Goal: Task Accomplishment & Management: Use online tool/utility

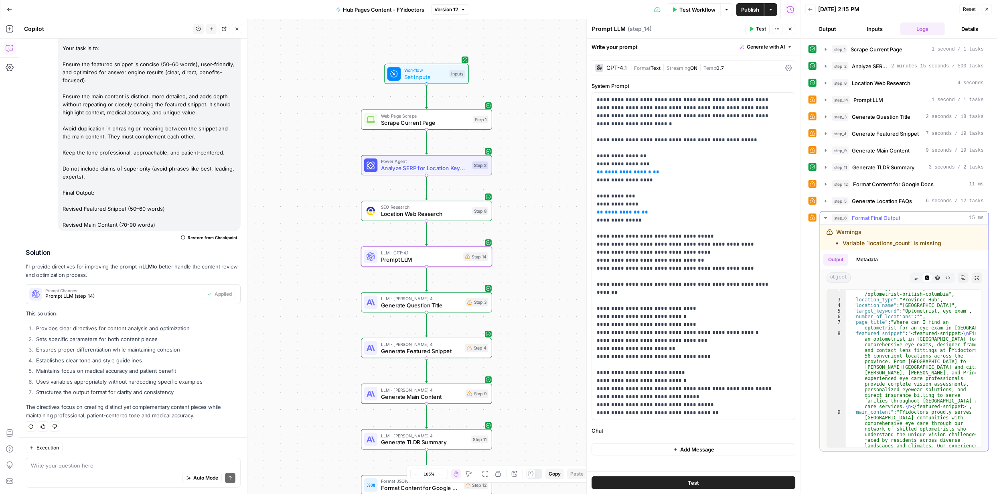
scroll to position [5, 0]
type textarea "**********"
drag, startPoint x: 891, startPoint y: 327, endPoint x: 951, endPoint y: 334, distance: 59.7
click at [951, 334] on div "{ "url" : "https://fyidoctors.com/pages /optometrist-british-columbia" , "locat…" at bounding box center [911, 413] width 130 height 259
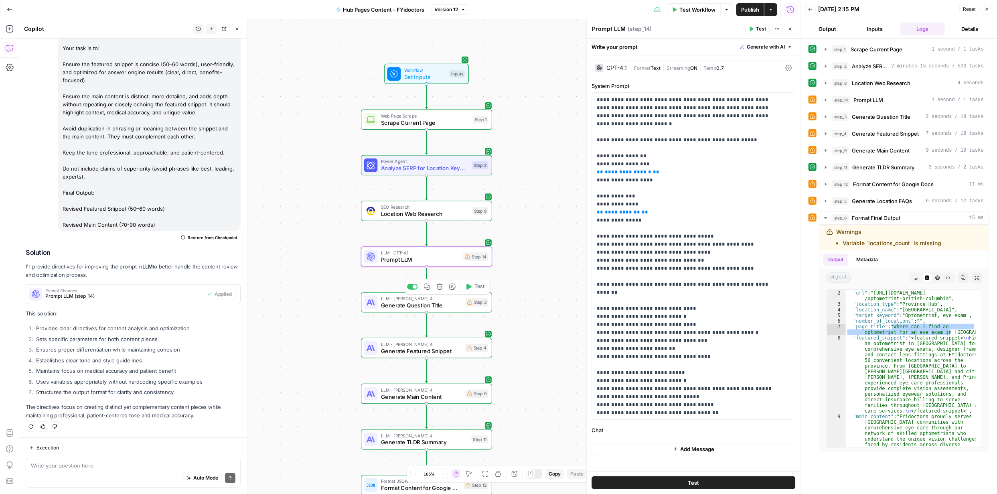
click at [412, 306] on span "Generate Question Title" at bounding box center [421, 305] width 81 height 8
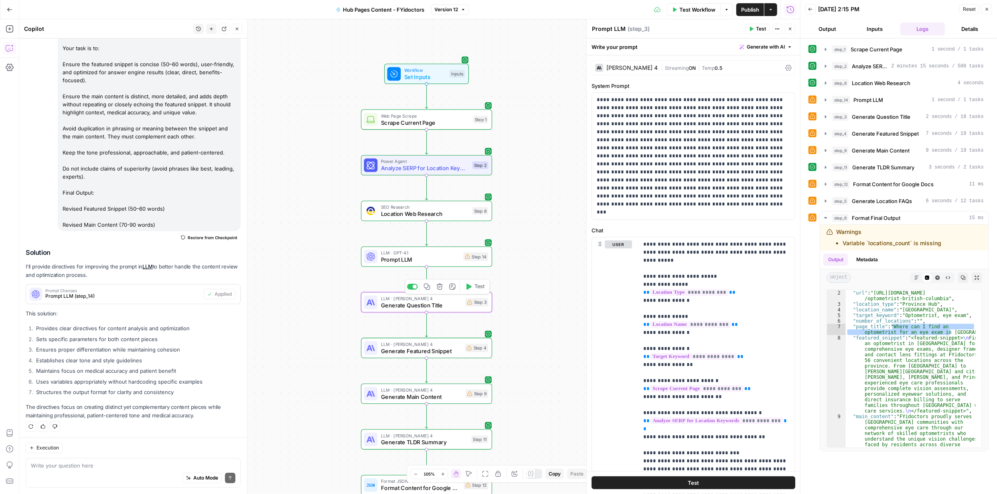
click at [413, 306] on span "Generate Question Title" at bounding box center [421, 305] width 81 height 8
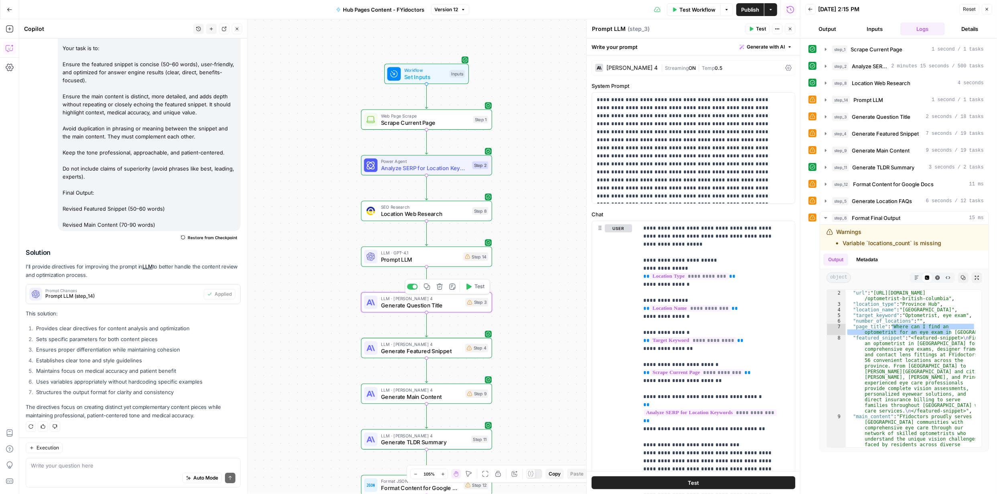
type textarea "Generate Question Title"
click at [698, 197] on p "**********" at bounding box center [691, 148] width 188 height 104
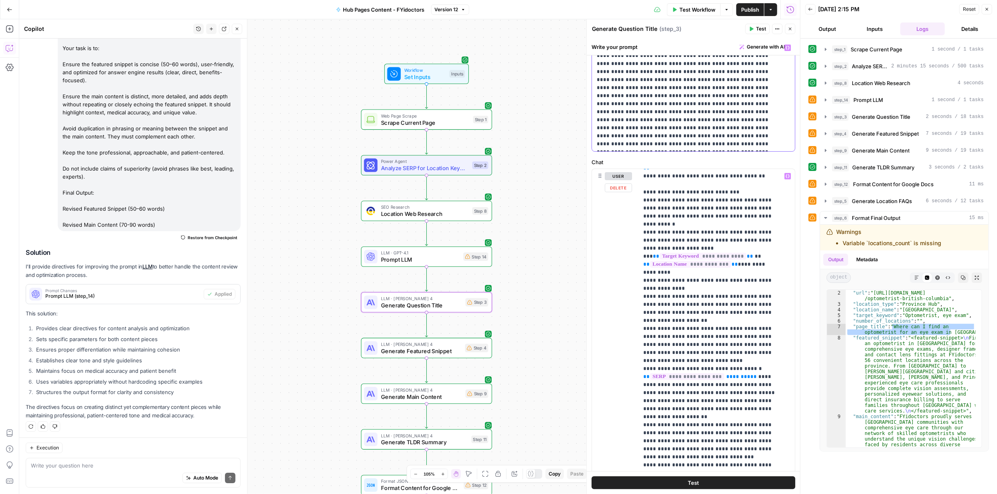
scroll to position [119, 0]
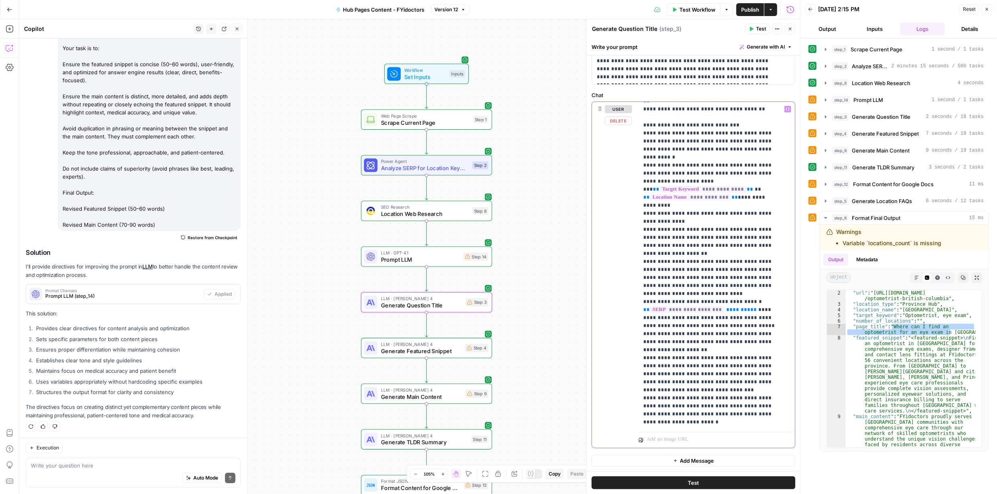
click at [689, 420] on p "**********" at bounding box center [710, 165] width 135 height 521
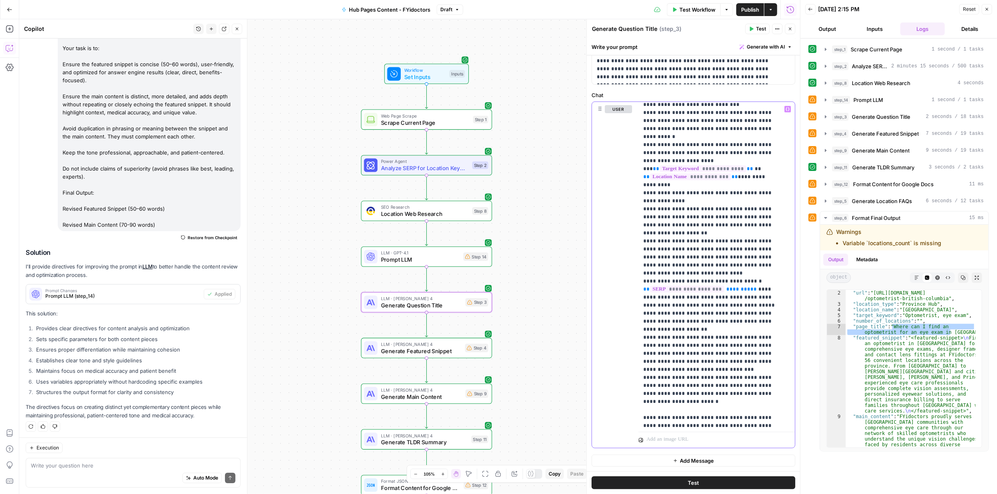
scroll to position [231, 0]
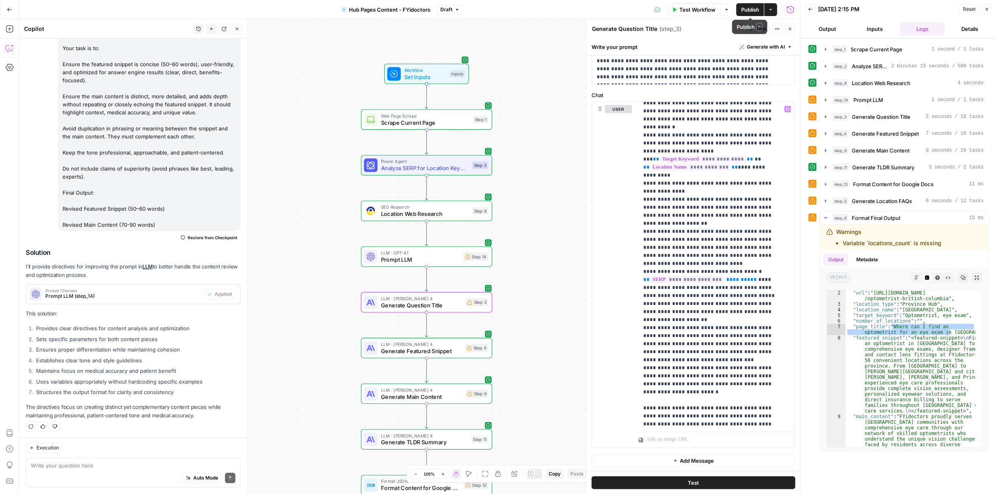
click at [750, 9] on span "Publish" at bounding box center [750, 10] width 18 height 8
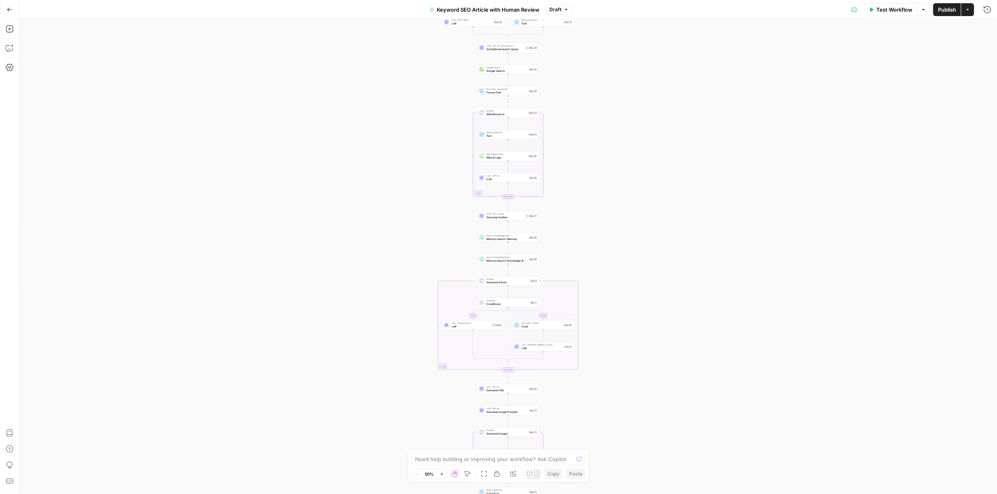
click at [443, 475] on icon "button" at bounding box center [442, 474] width 4 height 4
click at [444, 476] on button "Zoom In" at bounding box center [442, 474] width 10 height 10
click at [443, 473] on icon "button" at bounding box center [442, 474] width 4 height 4
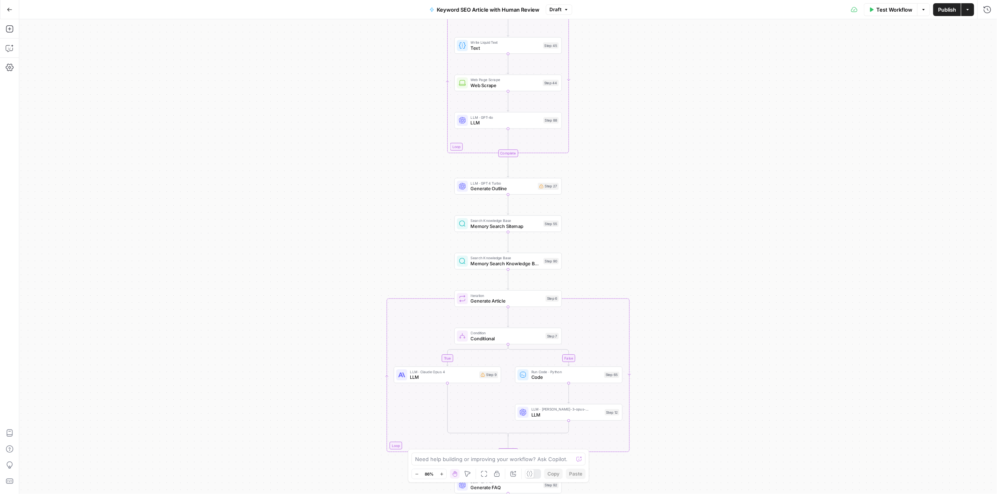
click at [444, 474] on button "Zoom In" at bounding box center [442, 474] width 10 height 10
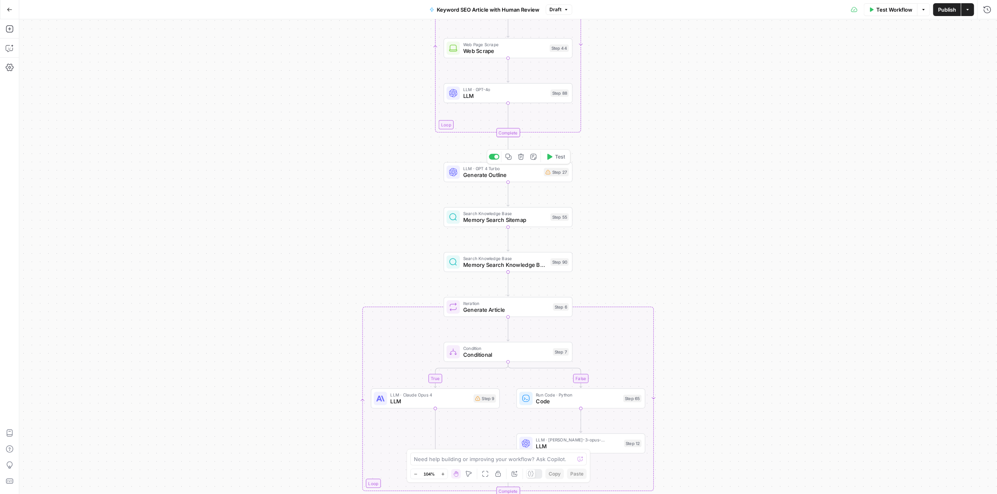
click at [484, 176] on span "Generate Outline" at bounding box center [501, 175] width 77 height 8
click at [487, 176] on span "Generate Outline" at bounding box center [501, 175] width 77 height 8
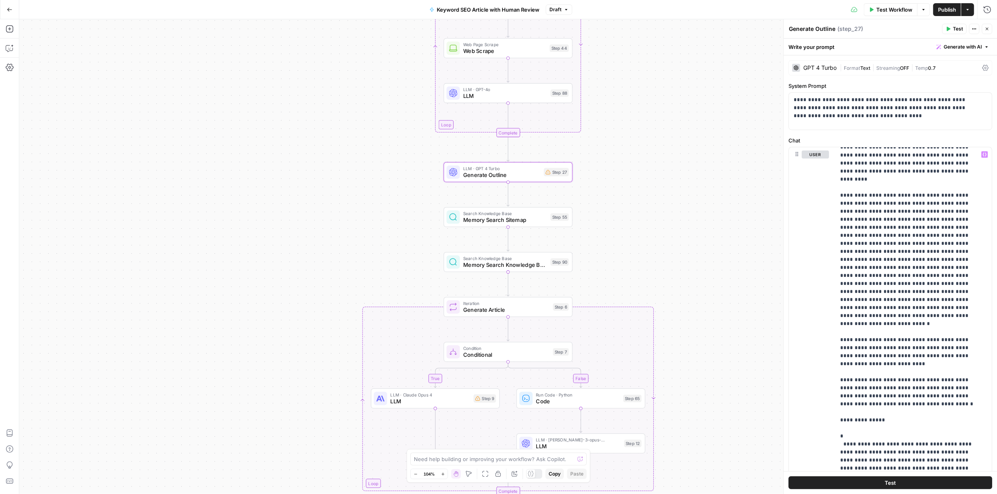
scroll to position [928, 0]
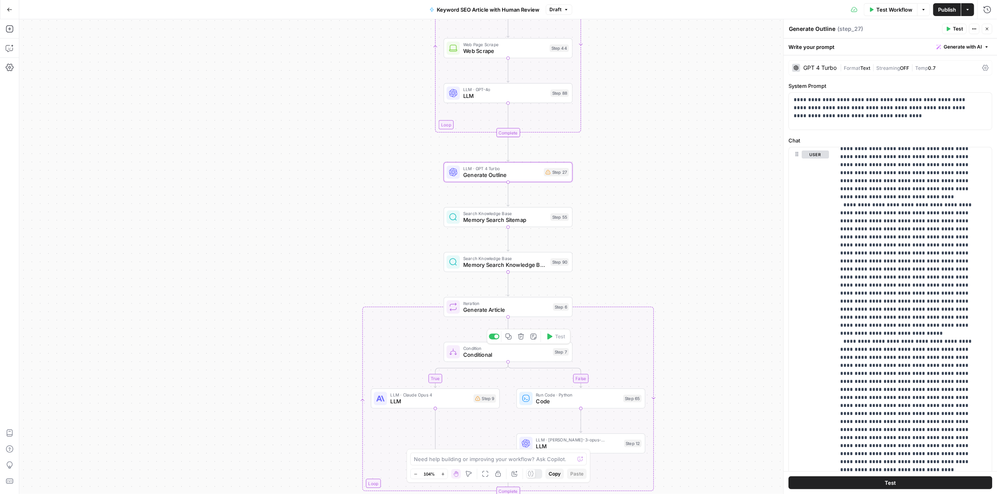
drag, startPoint x: 493, startPoint y: 354, endPoint x: 458, endPoint y: 389, distance: 48.8
click at [493, 354] on span "Conditional" at bounding box center [506, 354] width 87 height 8
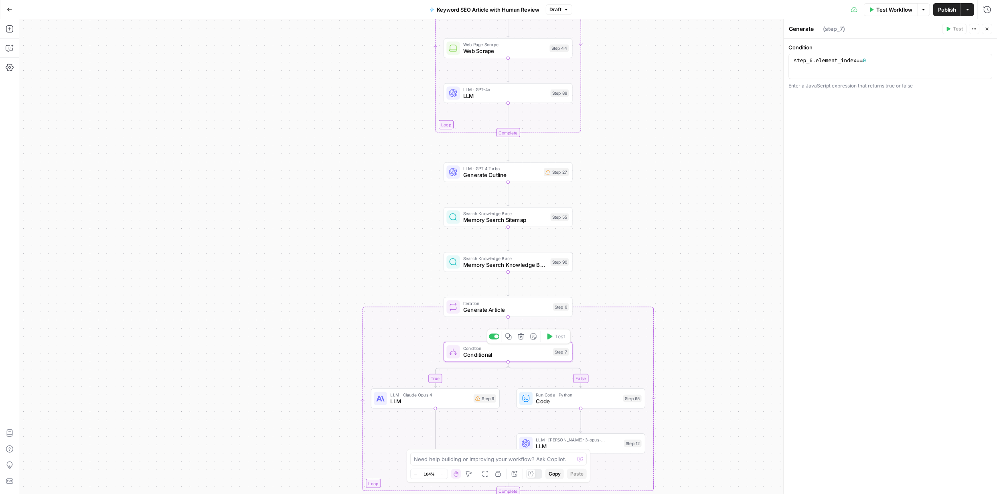
type textarea "Conditional"
click at [430, 397] on span "LLM" at bounding box center [431, 401] width 80 height 8
click at [431, 401] on span "LLM" at bounding box center [431, 401] width 80 height 8
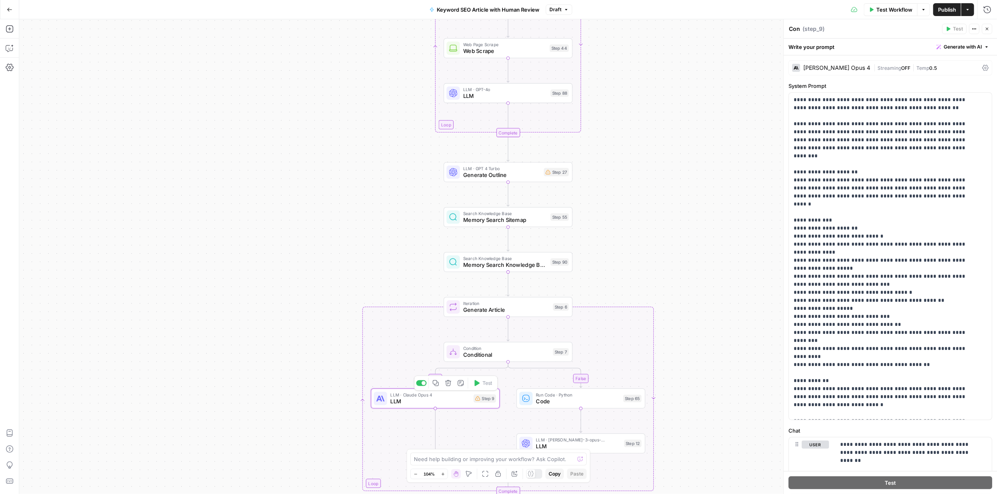
type textarea "LLM"
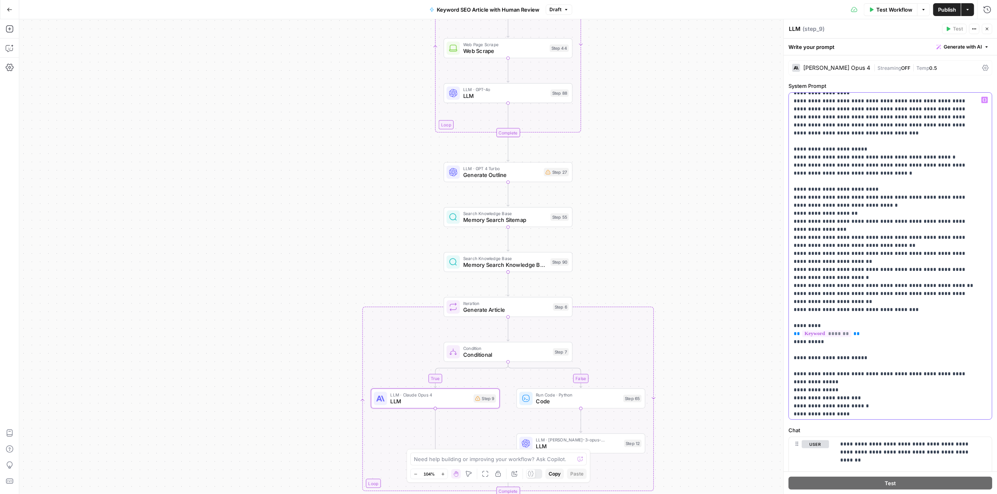
scroll to position [466, 0]
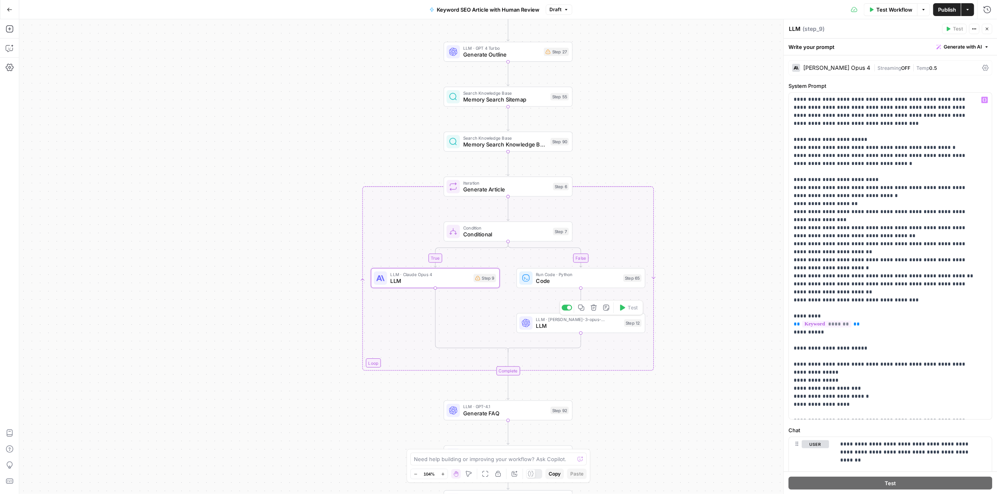
click at [573, 326] on span "LLM" at bounding box center [578, 326] width 85 height 8
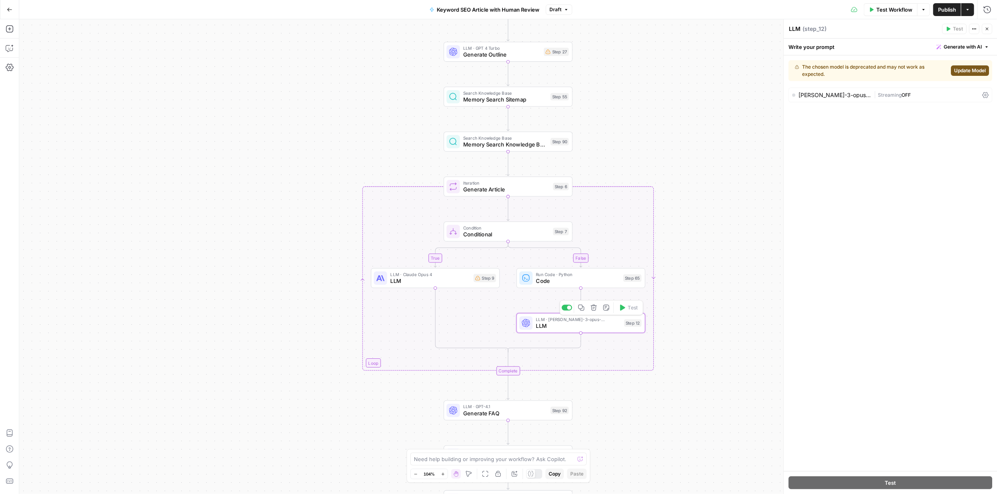
click at [573, 326] on span "LLM" at bounding box center [578, 326] width 85 height 8
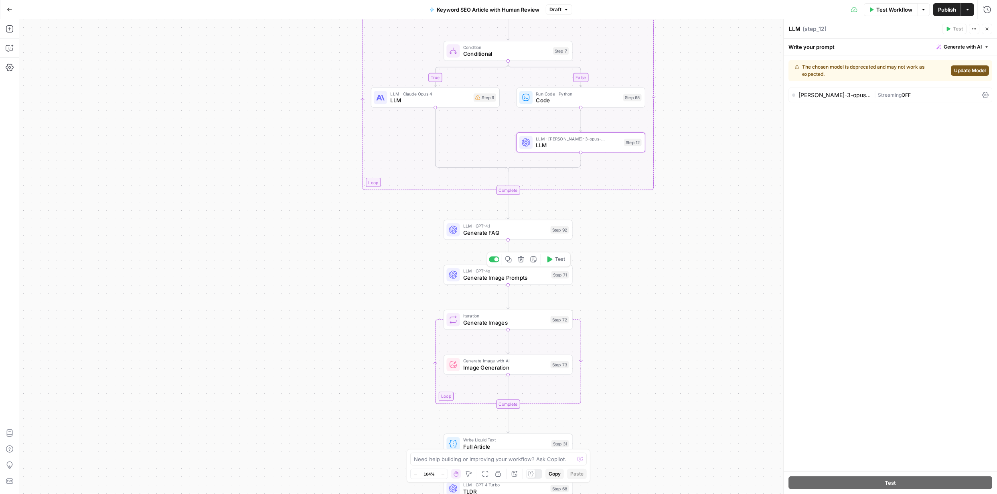
click at [506, 276] on span "Generate Image Prompts" at bounding box center [505, 277] width 85 height 8
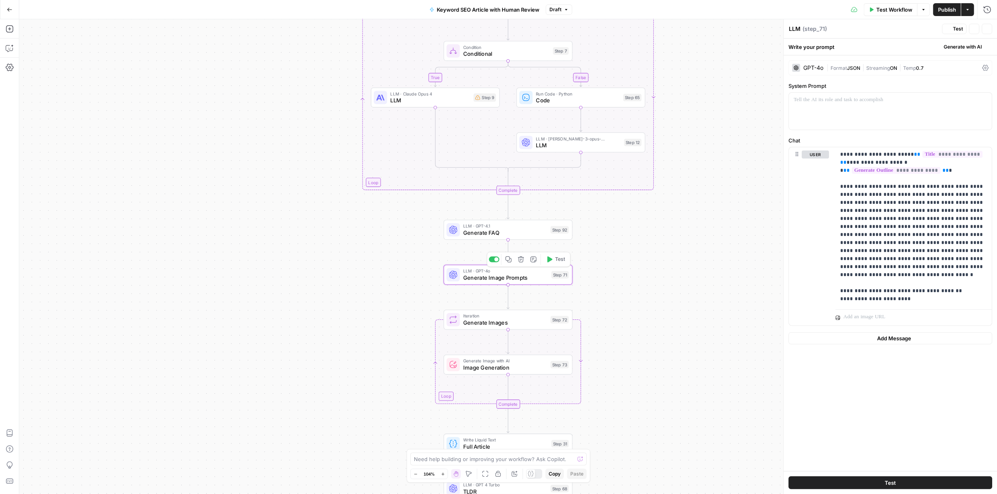
type textarea "Generate Image Prompts"
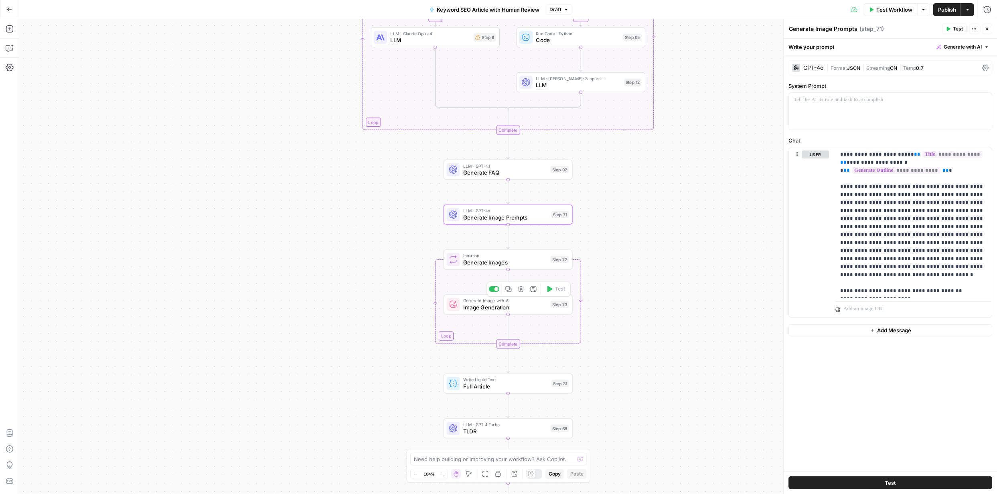
click at [516, 308] on span "Image Generation" at bounding box center [505, 307] width 84 height 8
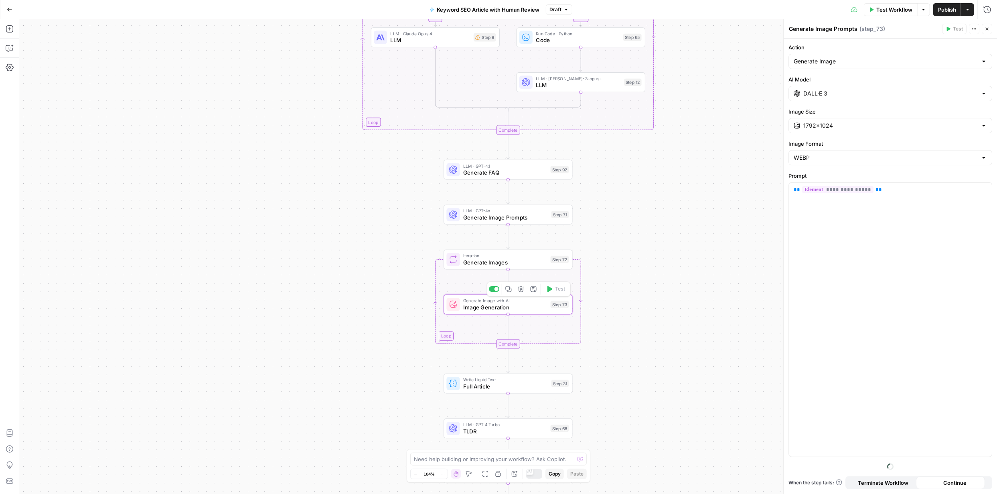
type textarea "Image Generation"
click at [519, 260] on span "Generate Images" at bounding box center [505, 262] width 84 height 8
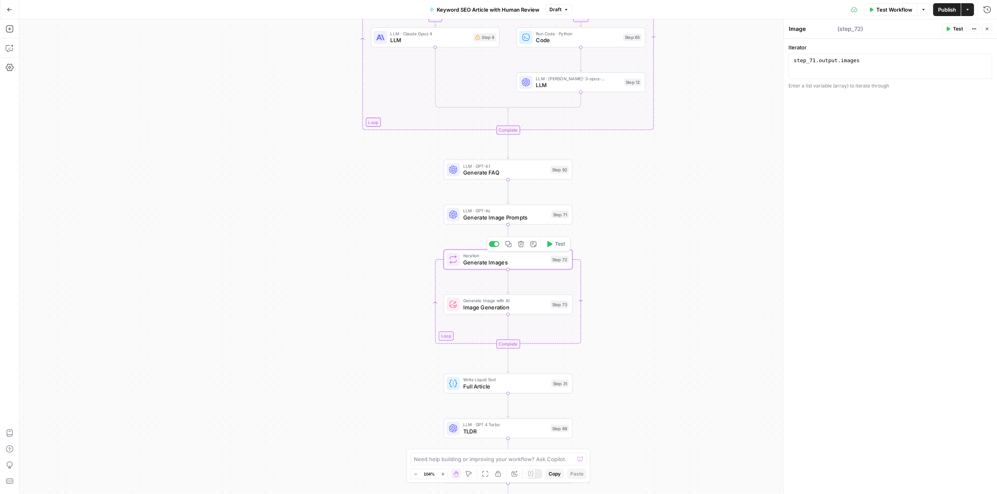
type textarea "Generate Images"
drag, startPoint x: 519, startPoint y: 260, endPoint x: 677, endPoint y: 258, distance: 158.0
click at [676, 258] on div "true false true false Workflow Set Inputs Inputs Format JSON JSON Step 48 Googl…" at bounding box center [508, 256] width 978 height 474
drag, startPoint x: 484, startPoint y: 306, endPoint x: 725, endPoint y: 292, distance: 241.0
click at [725, 292] on div "true false true false Workflow Set Inputs Inputs Format JSON JSON Step 48 Googl…" at bounding box center [508, 256] width 978 height 474
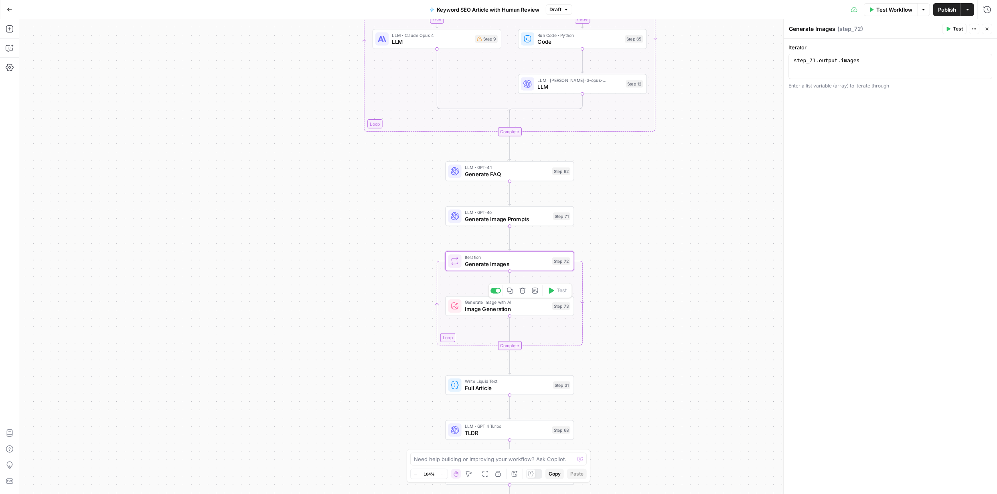
click at [511, 292] on icon "button" at bounding box center [510, 290] width 7 height 7
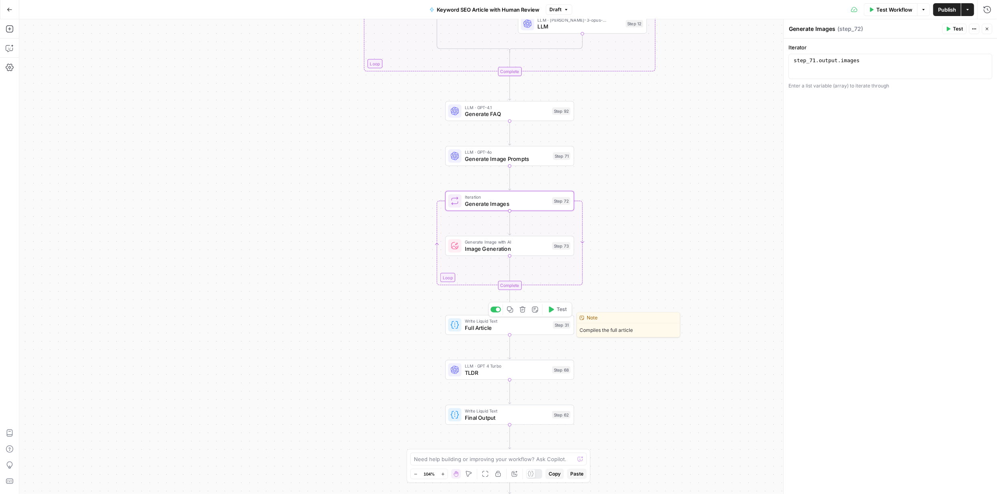
click at [481, 331] on span "Full Article" at bounding box center [507, 328] width 85 height 8
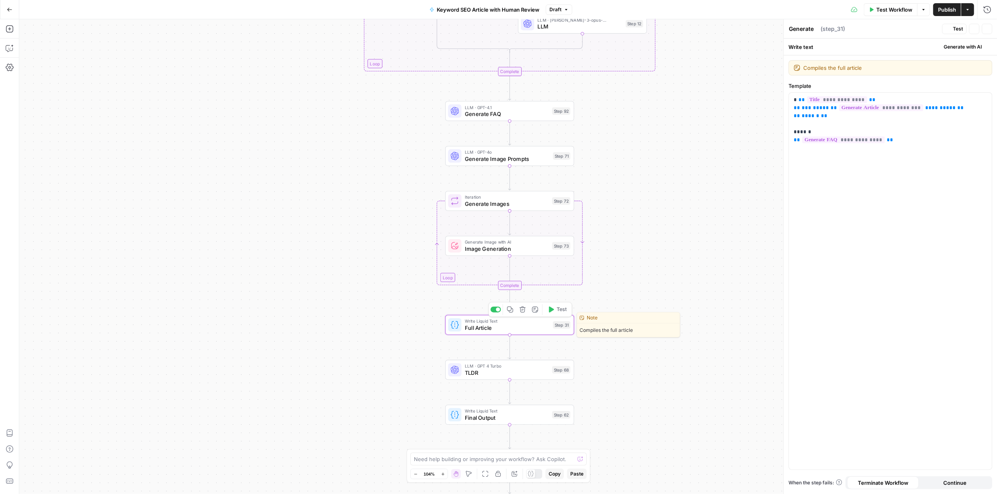
type textarea "Full Article"
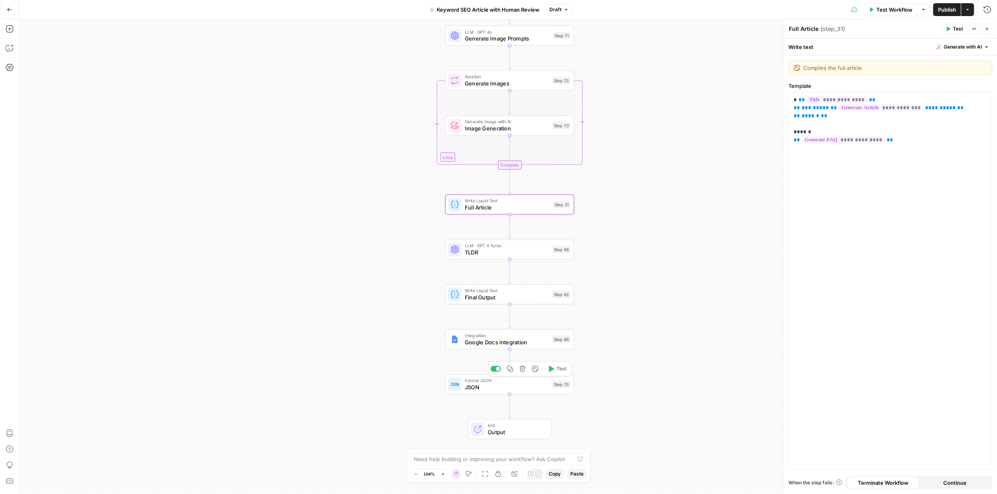
click at [482, 386] on span "JSON" at bounding box center [507, 387] width 84 height 8
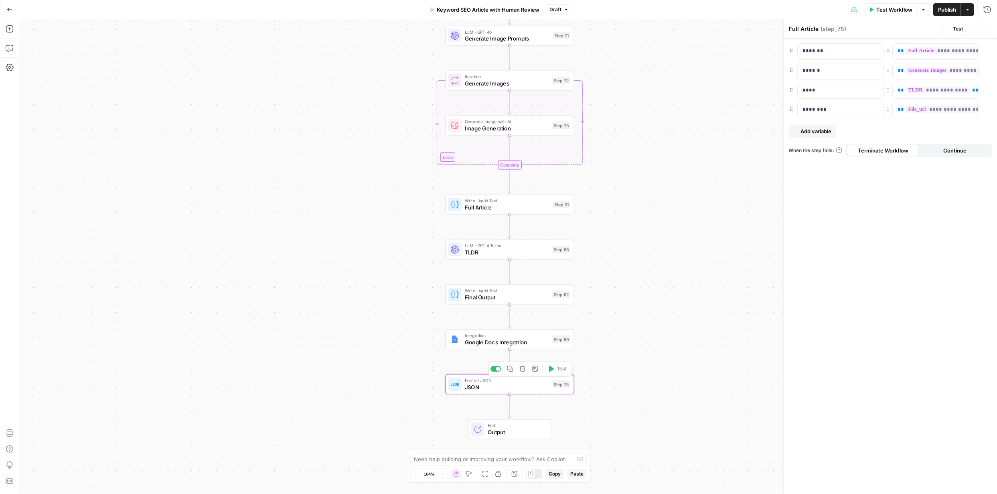
type textarea "JSON"
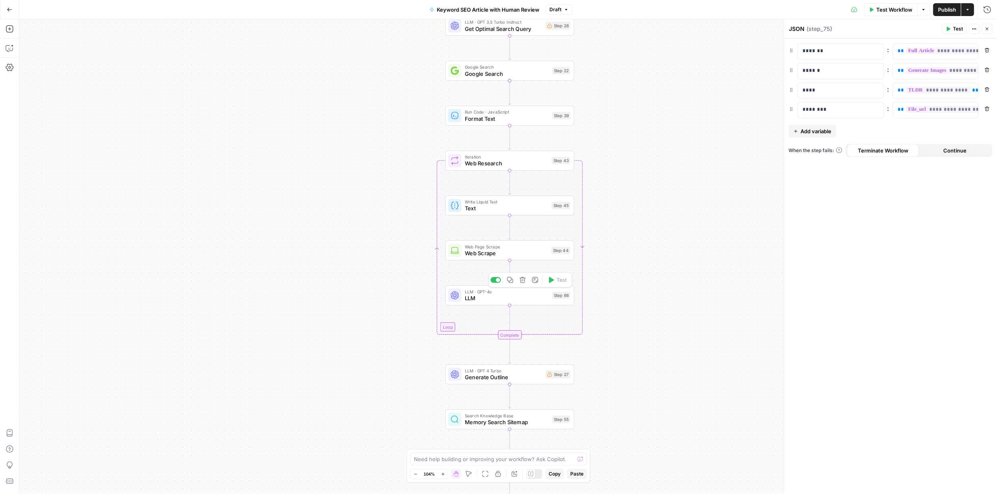
click at [482, 298] on span "LLM" at bounding box center [507, 298] width 84 height 8
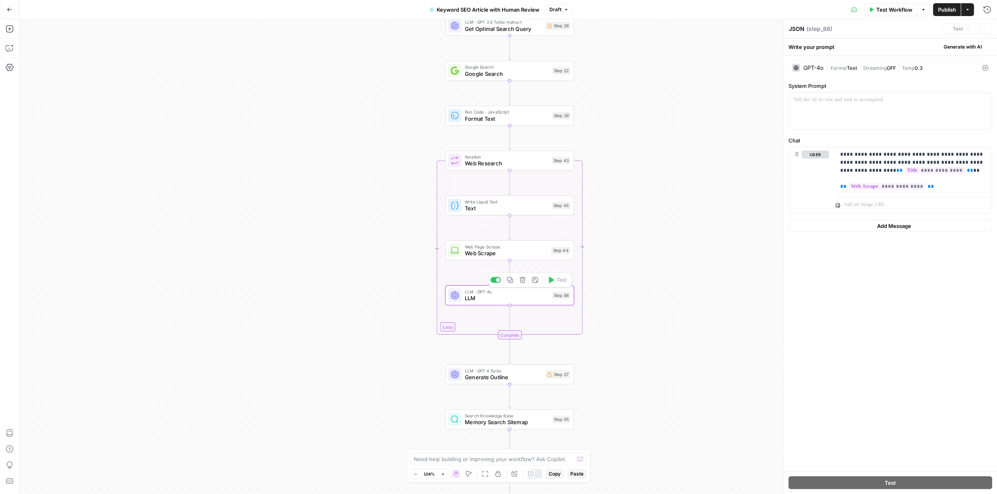
type textarea "LLM"
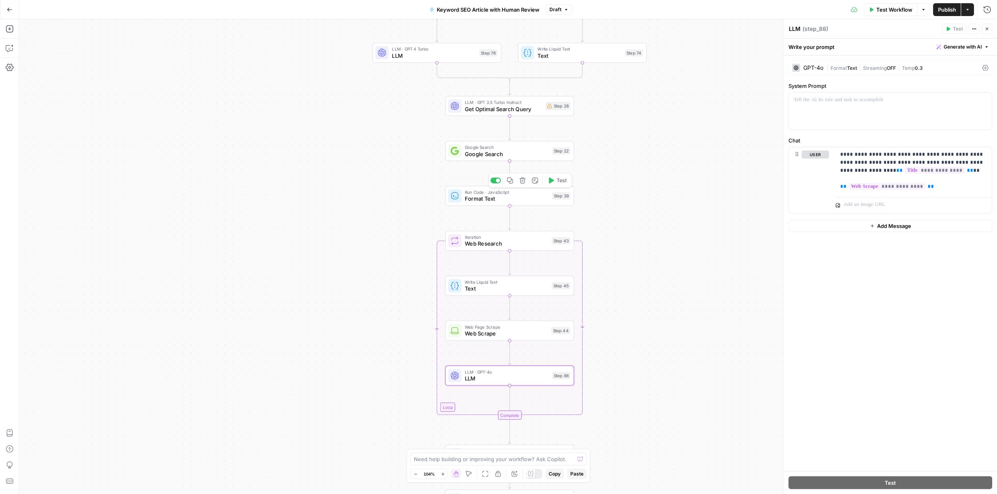
click at [486, 201] on span "Format Text" at bounding box center [507, 198] width 84 height 8
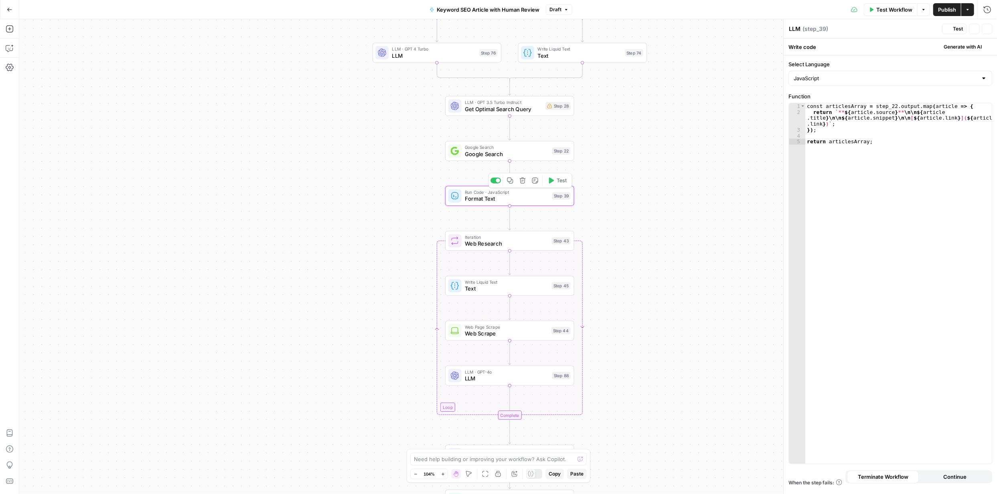
type textarea "Format Text"
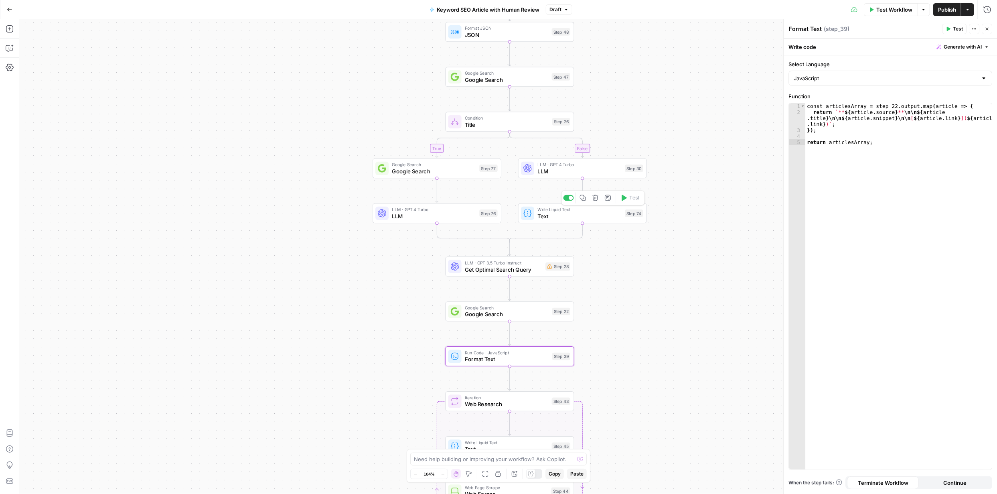
click at [557, 212] on span "Text" at bounding box center [579, 216] width 84 height 8
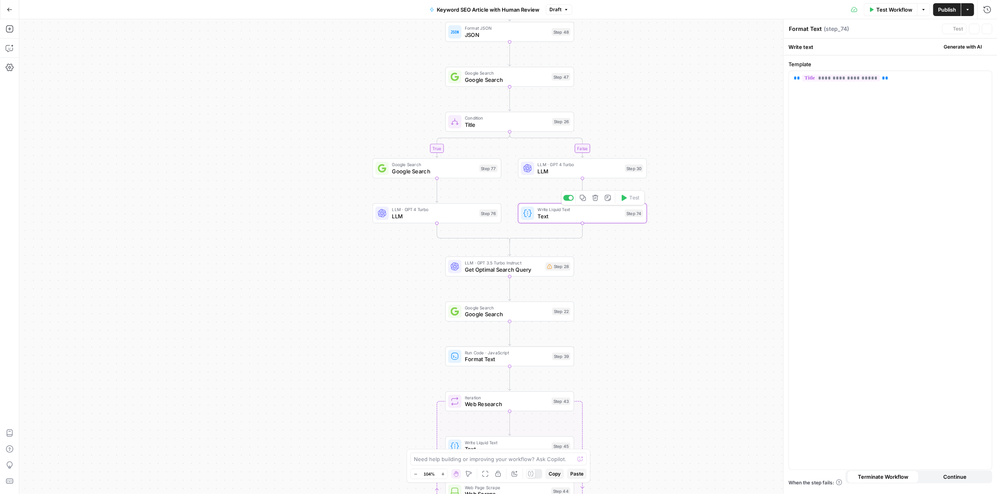
type textarea "Text"
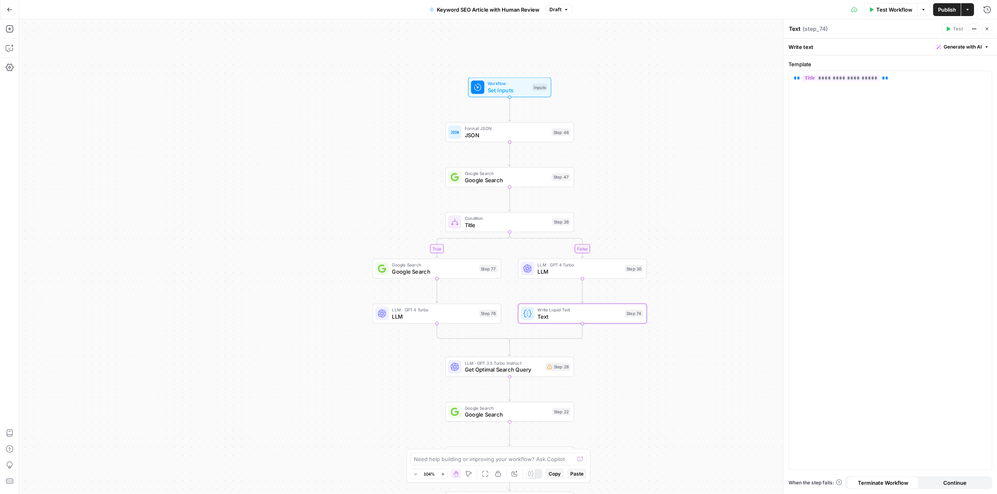
click at [486, 219] on span "Condition" at bounding box center [507, 218] width 84 height 7
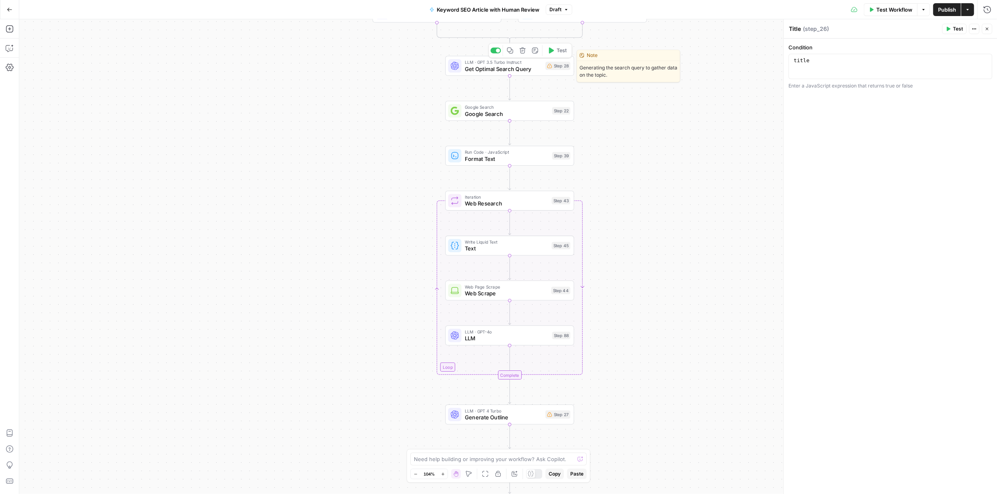
click at [494, 71] on span "Get Optimal Search Query" at bounding box center [503, 69] width 77 height 8
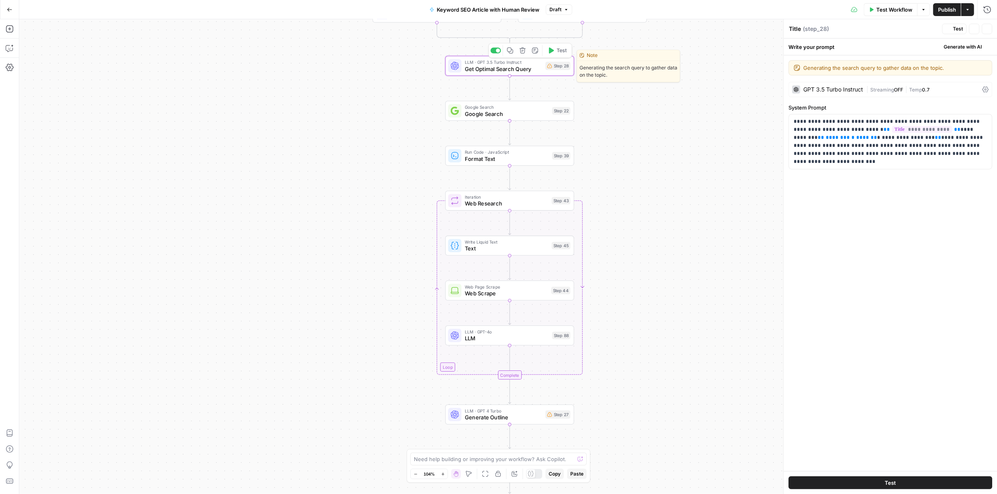
type textarea "Get Optimal Search Query"
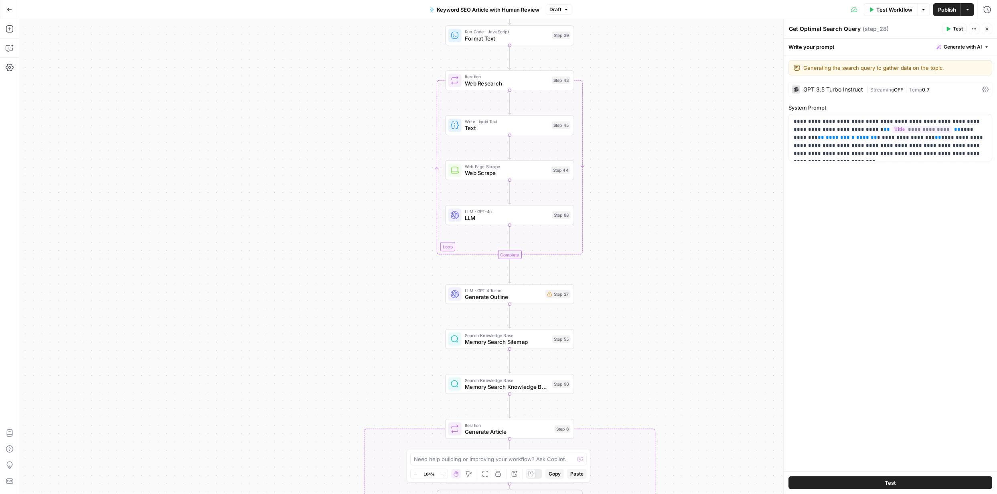
click at [489, 217] on span "LLM" at bounding box center [507, 218] width 84 height 8
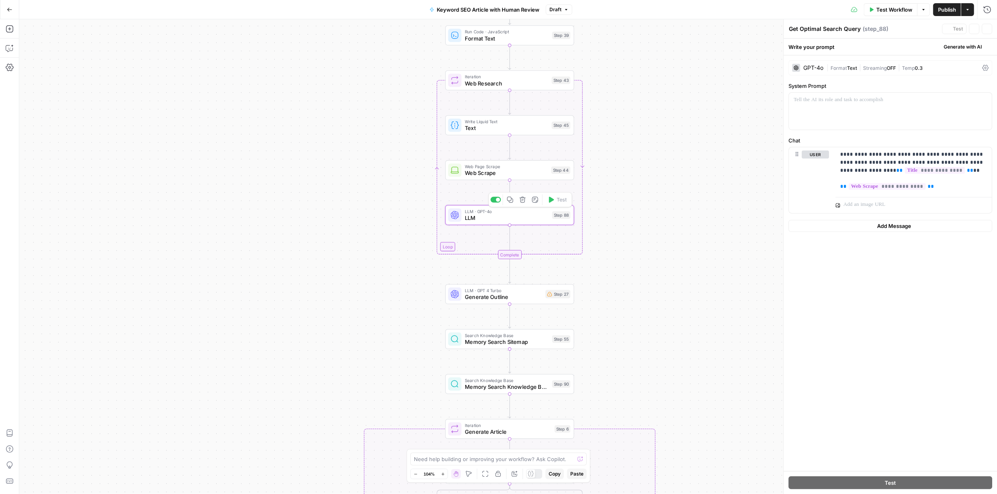
type textarea "LLM"
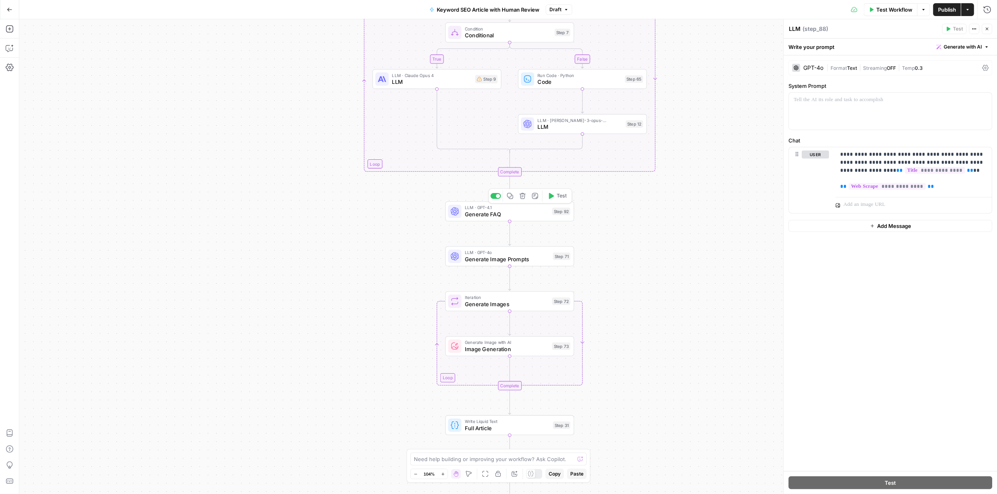
click at [494, 213] on span "Generate FAQ" at bounding box center [507, 214] width 84 height 8
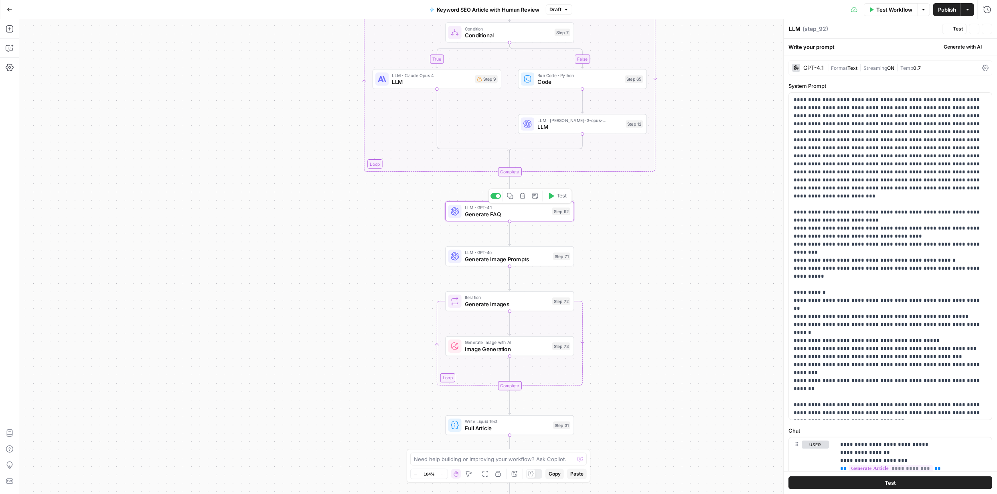
type textarea "Generate FAQ"
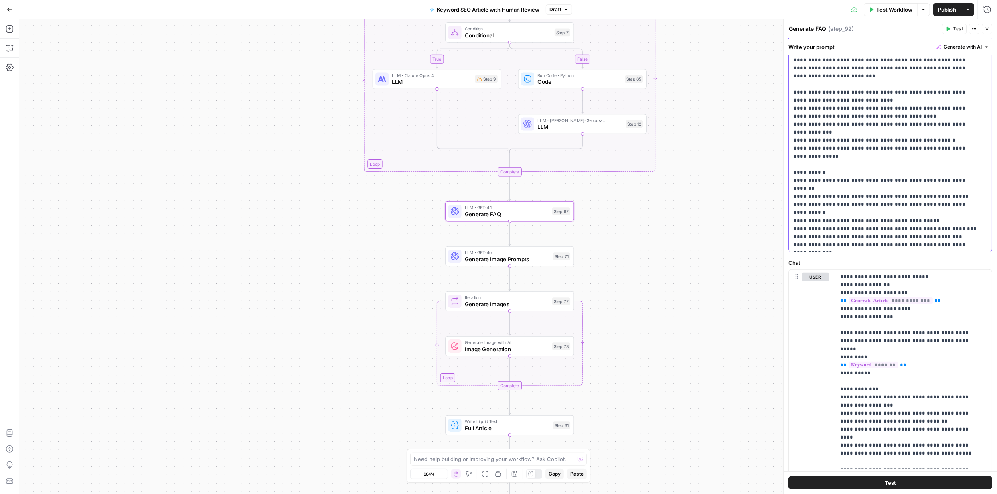
scroll to position [168, 0]
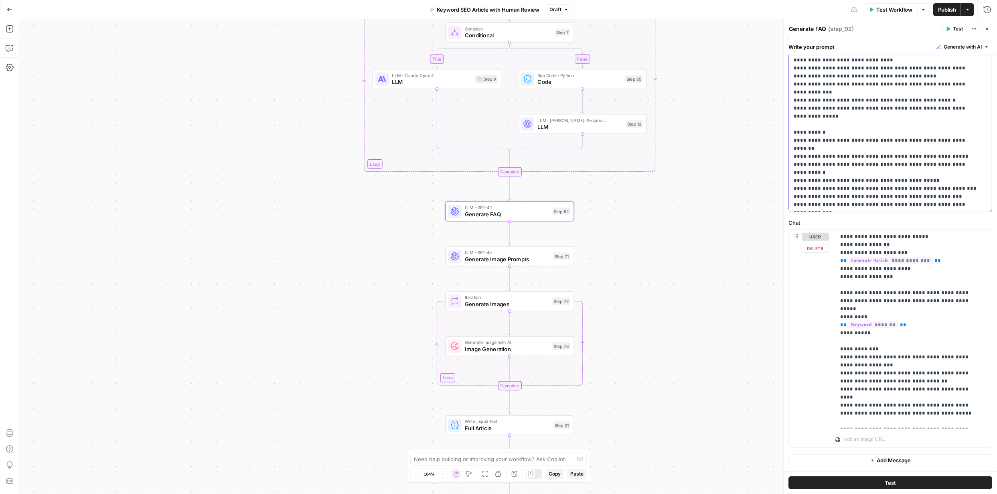
drag, startPoint x: 792, startPoint y: 99, endPoint x: 933, endPoint y: 430, distance: 359.7
click at [0, 0] on form "**********" at bounding box center [0, 0] width 0 height 0
copy p "**********"
drag, startPoint x: 840, startPoint y: 236, endPoint x: 942, endPoint y: 446, distance: 233.9
click at [942, 446] on div "**********" at bounding box center [913, 338] width 156 height 218
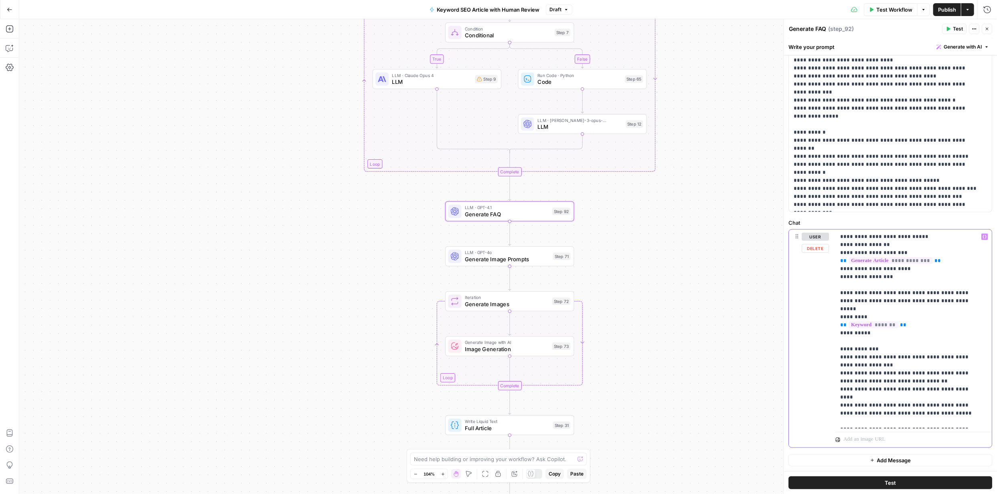
copy p "**********"
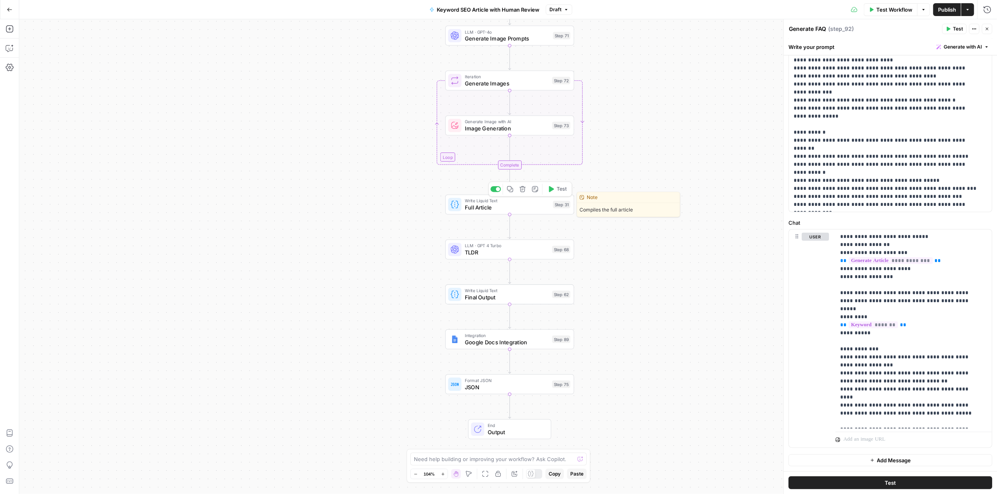
click at [481, 207] on span "Full Article" at bounding box center [507, 207] width 85 height 8
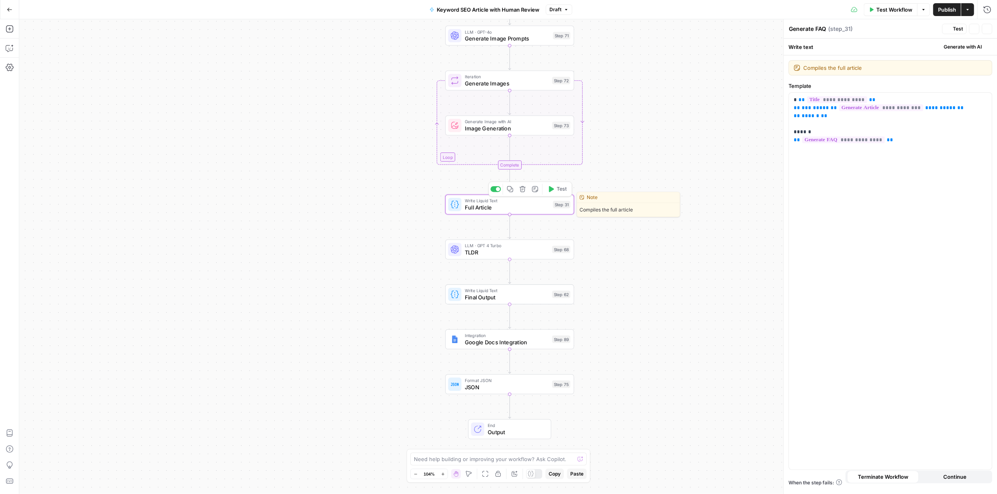
type textarea "Full Article"
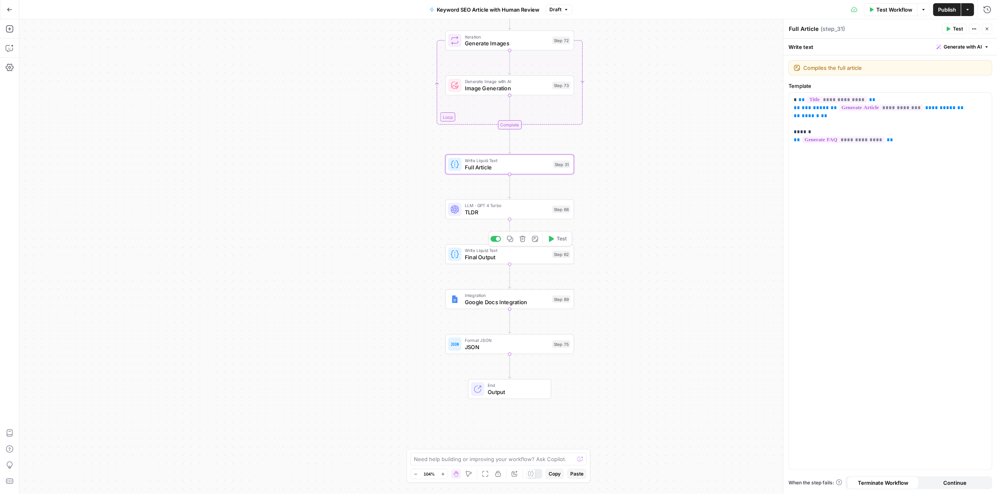
click at [483, 253] on span "Final Output" at bounding box center [507, 257] width 84 height 8
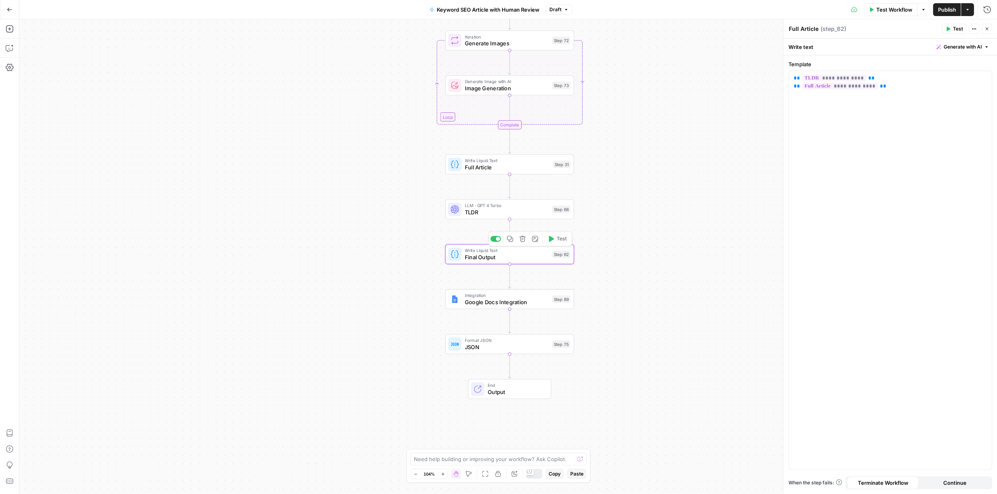
click at [483, 253] on span "Final Output" at bounding box center [507, 257] width 84 height 8
type textarea "Final Output"
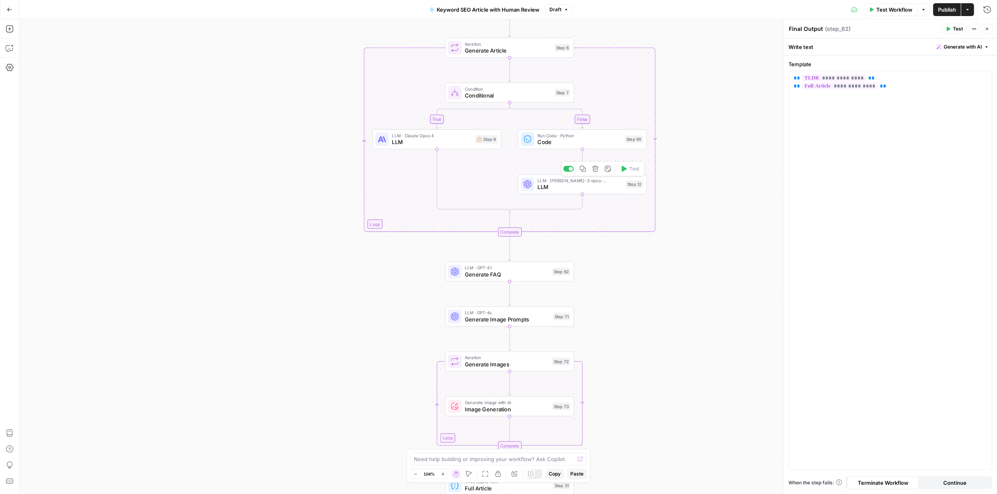
click at [552, 183] on span "LLM" at bounding box center [579, 187] width 85 height 8
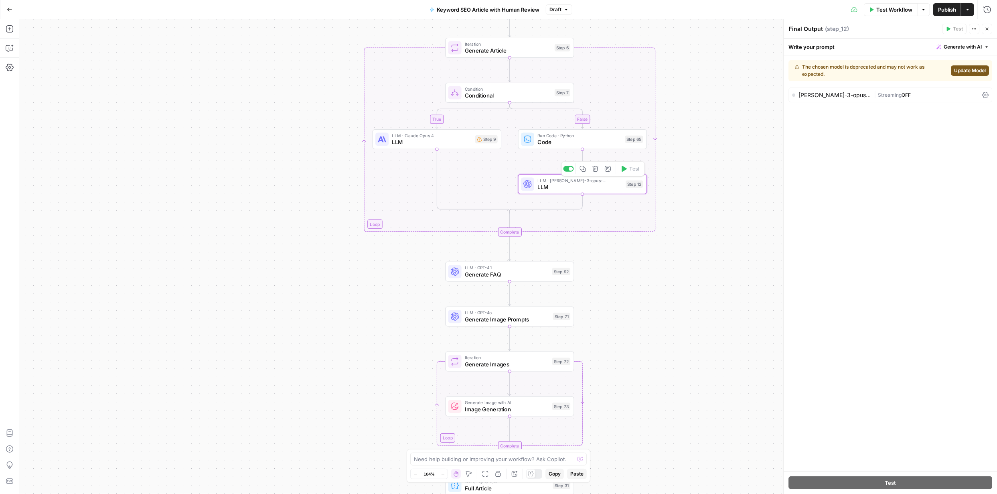
type textarea "LLM"
click at [427, 138] on span "LLM" at bounding box center [432, 142] width 80 height 8
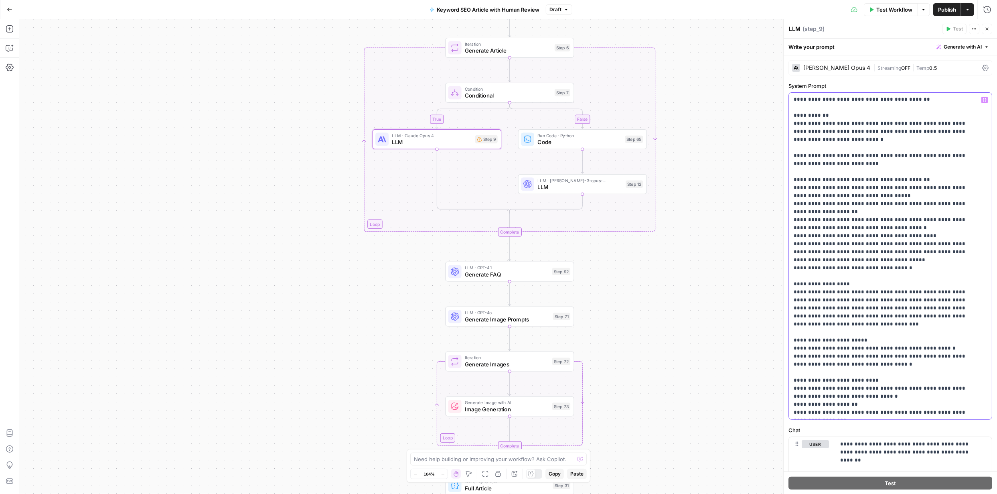
scroll to position [466, 0]
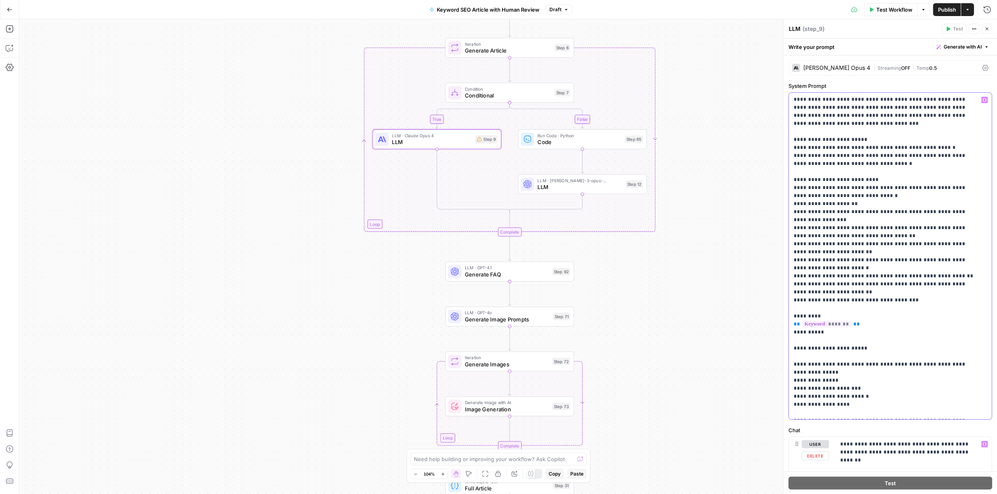
drag, startPoint x: 793, startPoint y: 99, endPoint x: 895, endPoint y: 442, distance: 358.3
click at [0, 0] on form "**********" at bounding box center [0, 0] width 0 height 0
copy p "**********"
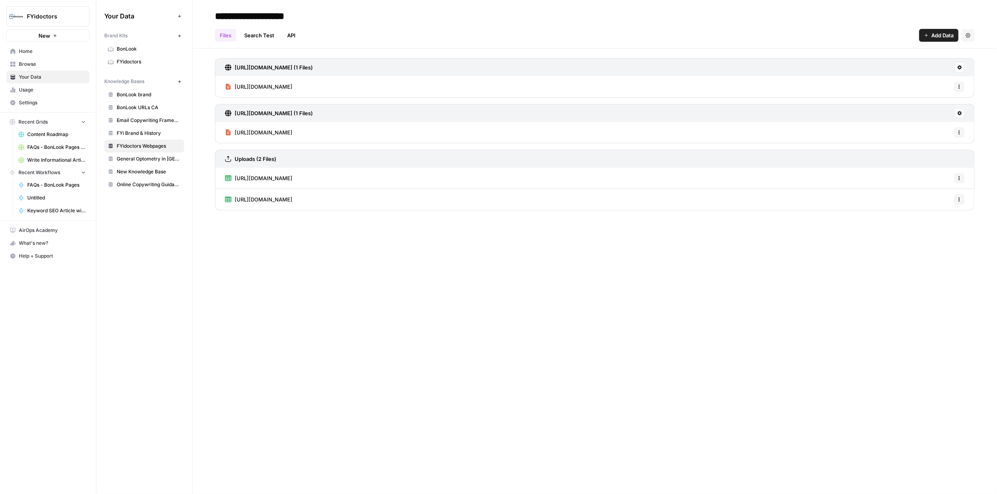
click at [24, 64] on span "Browse" at bounding box center [52, 64] width 67 height 7
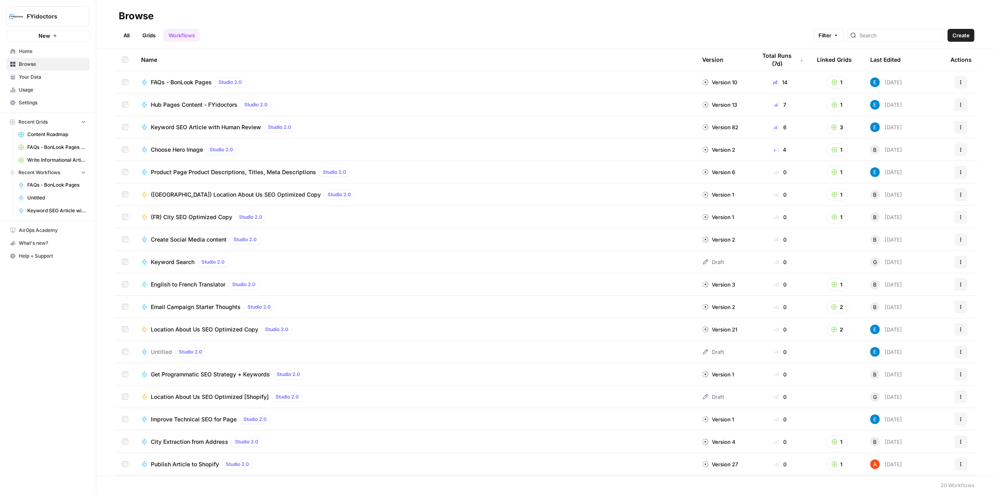
click at [958, 105] on icon "button" at bounding box center [960, 104] width 5 height 5
click at [901, 163] on span "Integrate" at bounding box center [919, 164] width 64 height 8
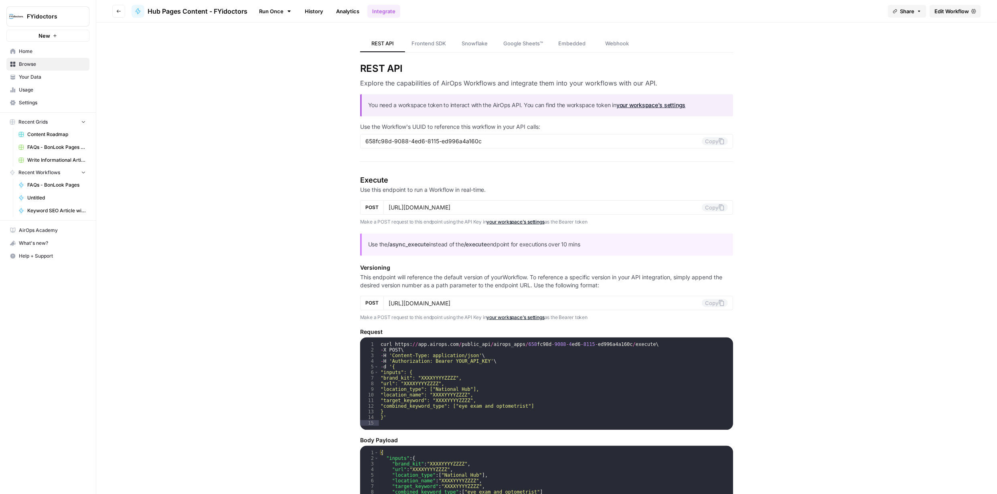
click at [947, 10] on span "Edit Workflow" at bounding box center [951, 11] width 34 height 8
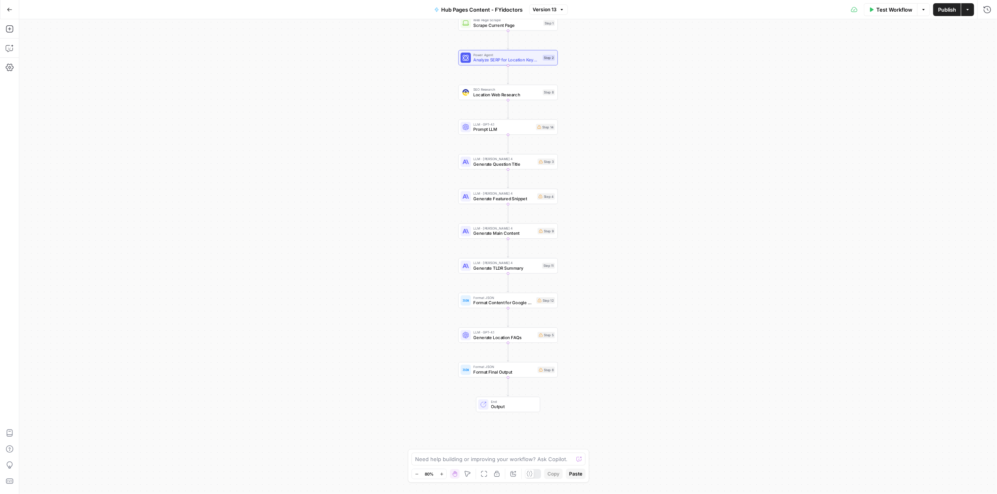
drag, startPoint x: 575, startPoint y: 354, endPoint x: 494, endPoint y: 267, distance: 118.9
drag, startPoint x: 494, startPoint y: 267, endPoint x: 422, endPoint y: 274, distance: 73.0
click at [422, 274] on div "Workflow Set Inputs Inputs Web Page Scrape Scrape Current Page Step 1 Power Age…" at bounding box center [508, 256] width 978 height 474
click at [488, 339] on span "Generate Location FAQs" at bounding box center [507, 337] width 62 height 6
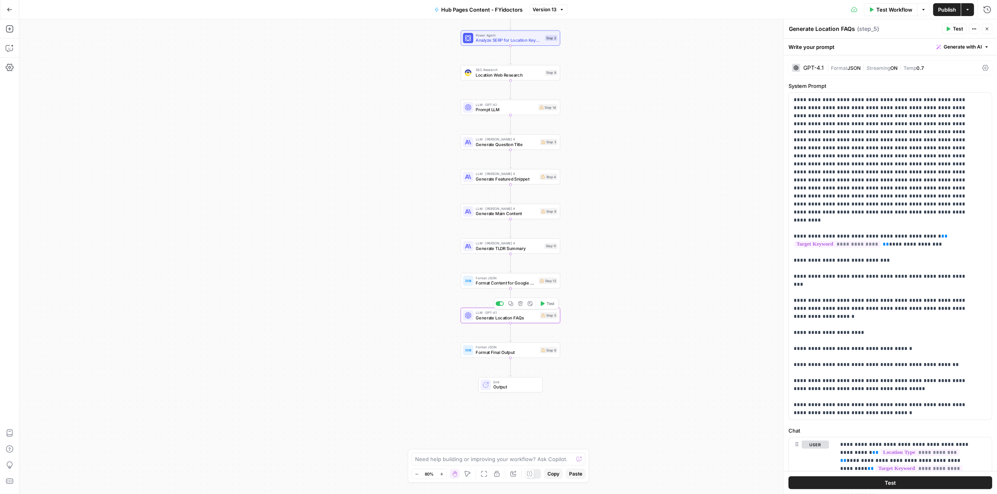
click at [512, 316] on span "Generate Location FAQs" at bounding box center [507, 317] width 62 height 6
click at [514, 316] on span "Generate Location FAQs" at bounding box center [507, 317] width 62 height 6
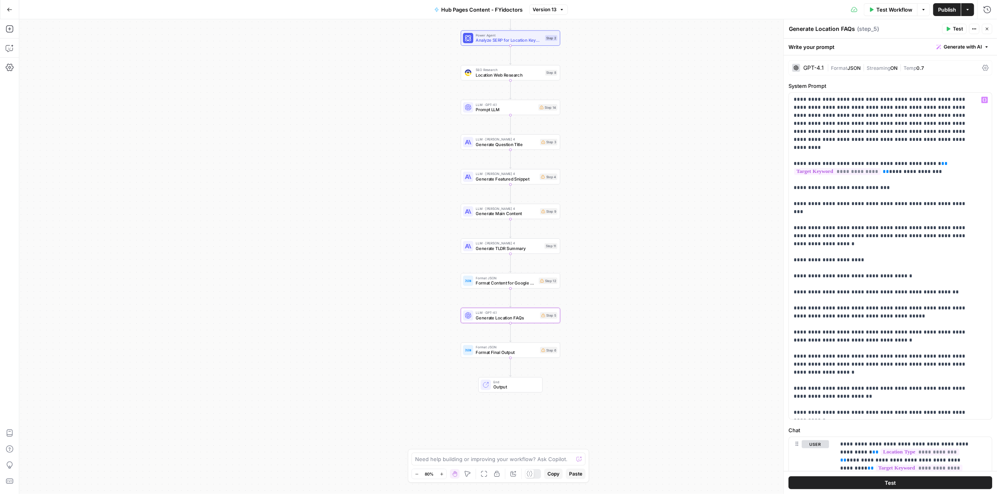
scroll to position [40, 0]
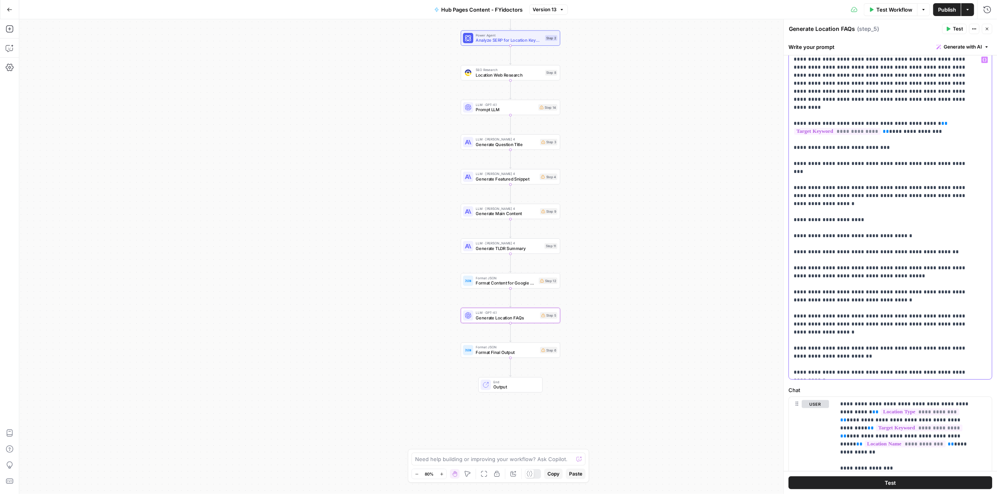
click at [900, 372] on p "**********" at bounding box center [885, 179] width 182 height 393
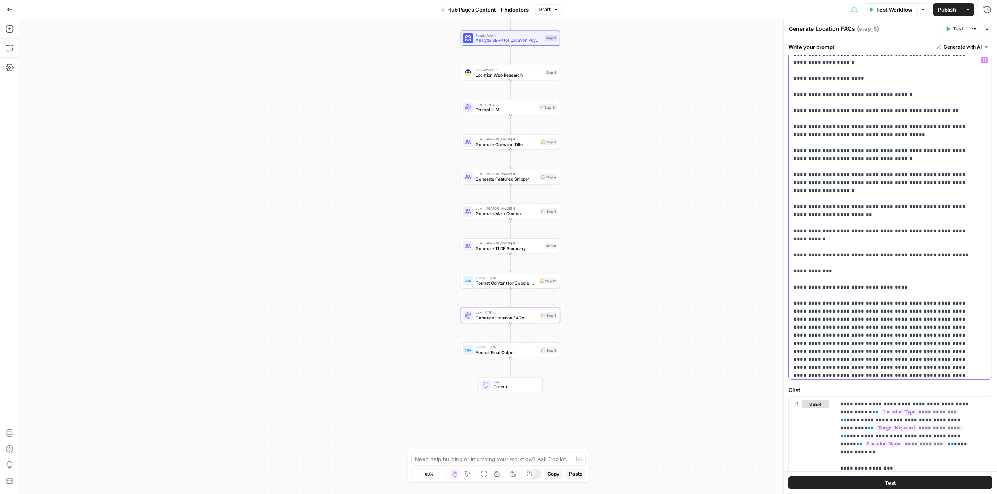
scroll to position [223, 0]
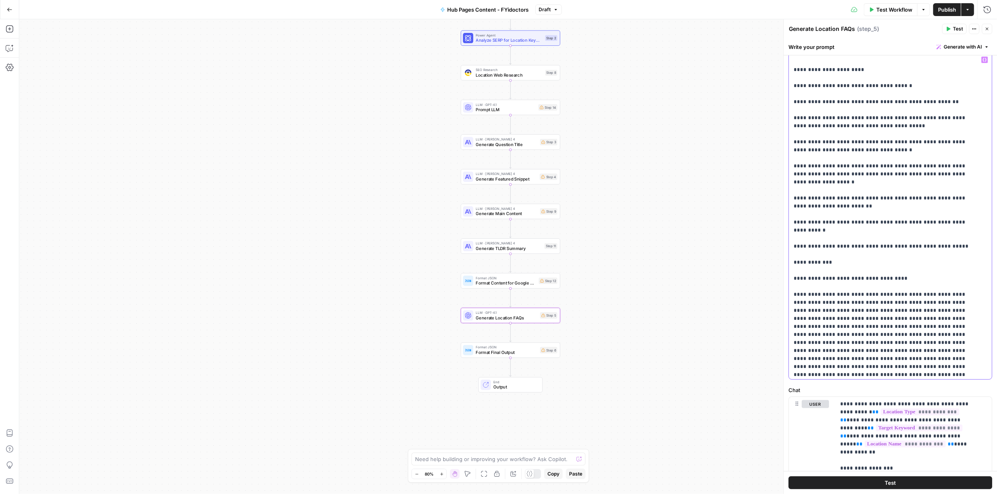
click at [860, 253] on p "**********" at bounding box center [885, 177] width 182 height 689
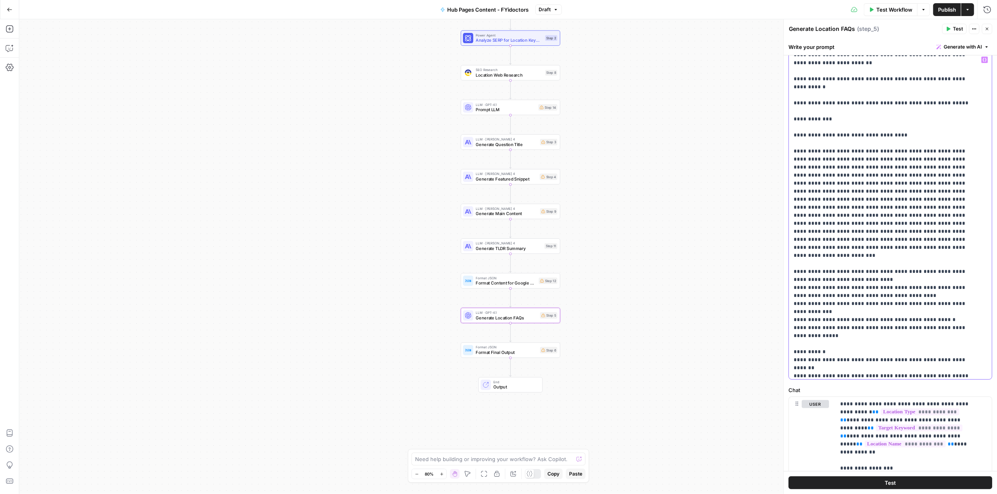
scroll to position [369, 0]
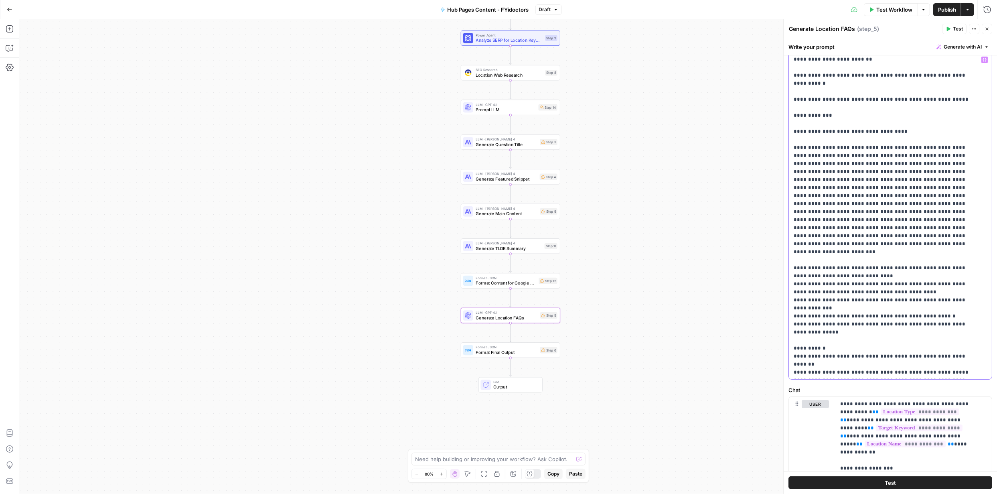
drag, startPoint x: 863, startPoint y: 204, endPoint x: 849, endPoint y: 250, distance: 48.2
click at [863, 203] on p "**********" at bounding box center [885, 30] width 182 height 689
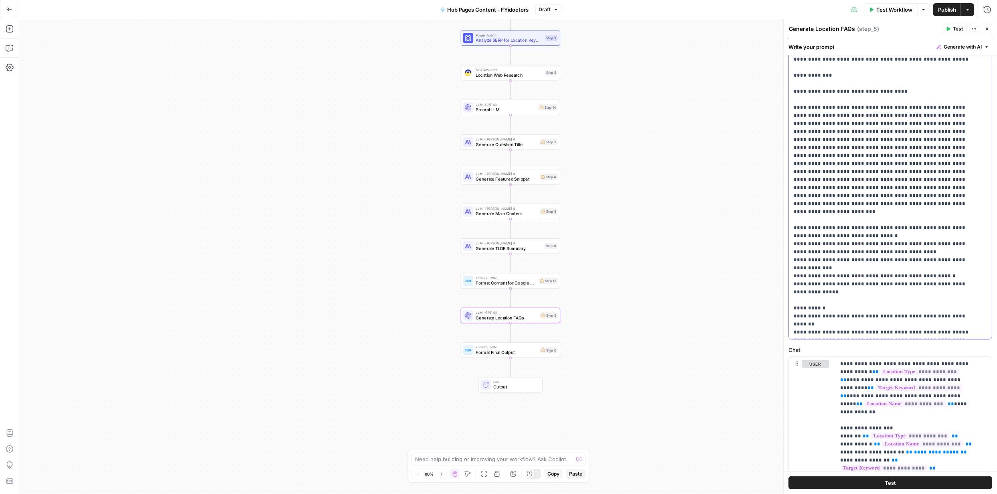
scroll to position [120, 0]
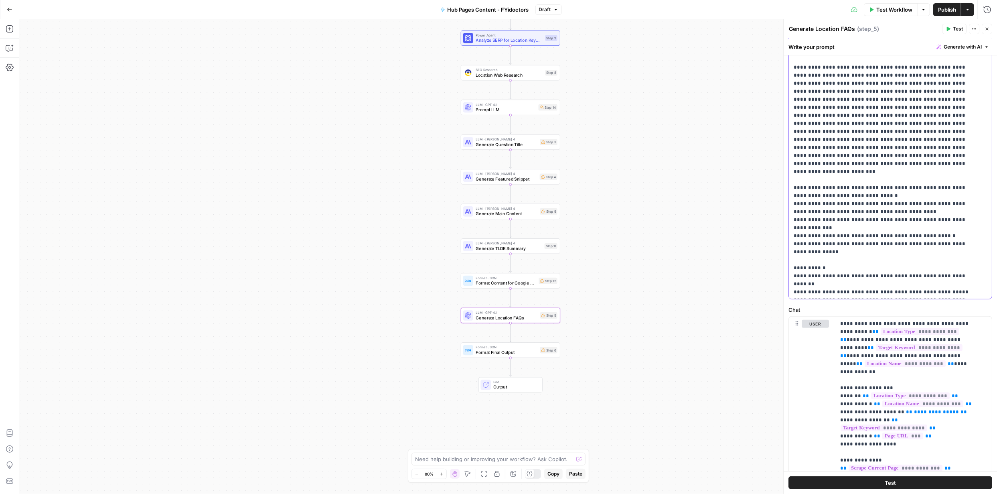
click at [972, 47] on span "Generate with AI" at bounding box center [963, 46] width 38 height 7
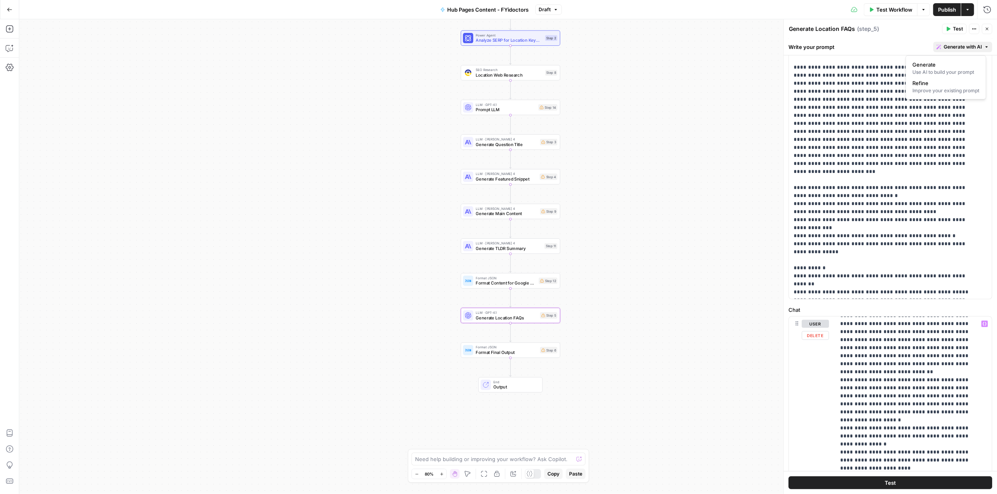
scroll to position [321, 0]
click at [970, 465] on p "**********" at bounding box center [907, 320] width 135 height 642
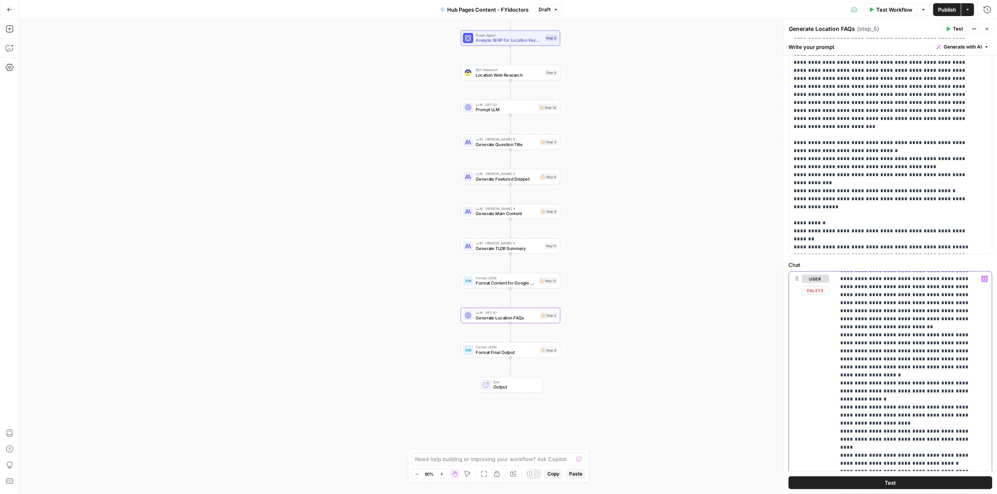
scroll to position [201, 0]
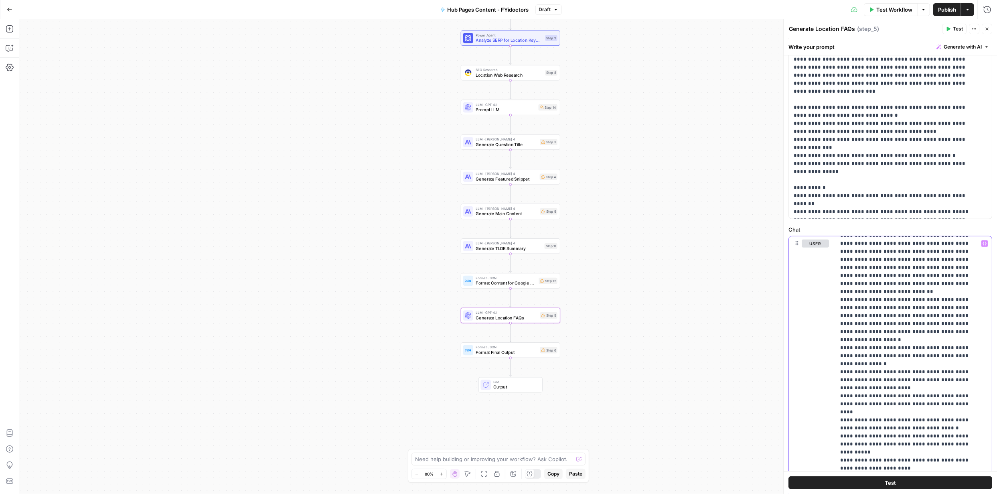
click at [869, 467] on p "**********" at bounding box center [907, 240] width 135 height 642
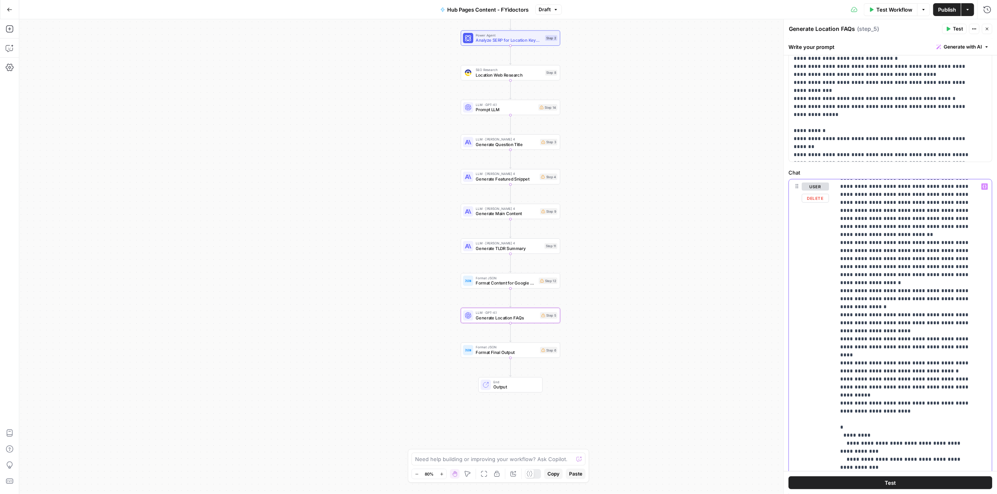
scroll to position [266, 0]
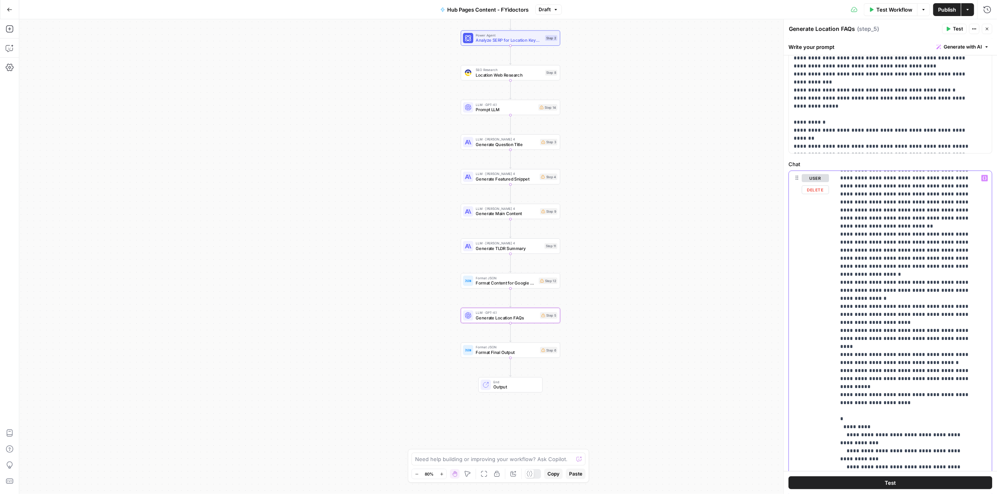
click at [859, 467] on p "**********" at bounding box center [907, 174] width 135 height 642
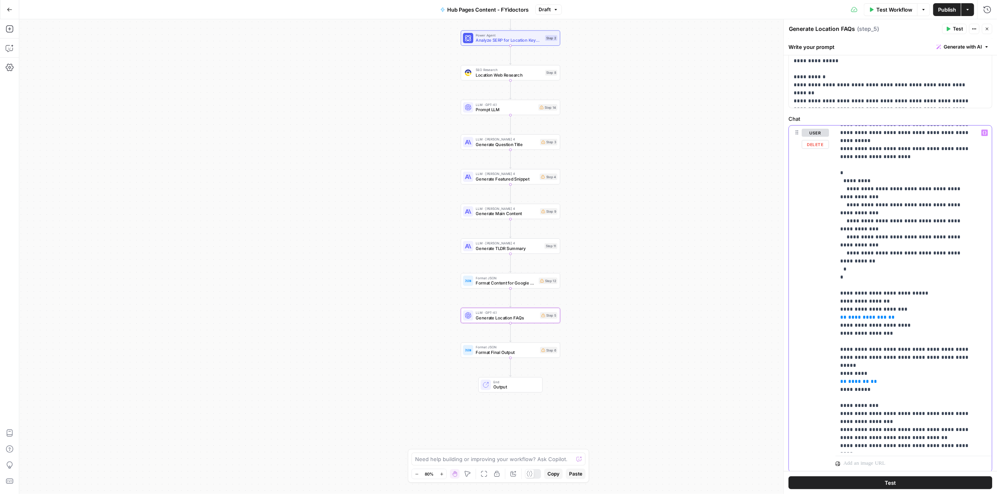
scroll to position [335, 0]
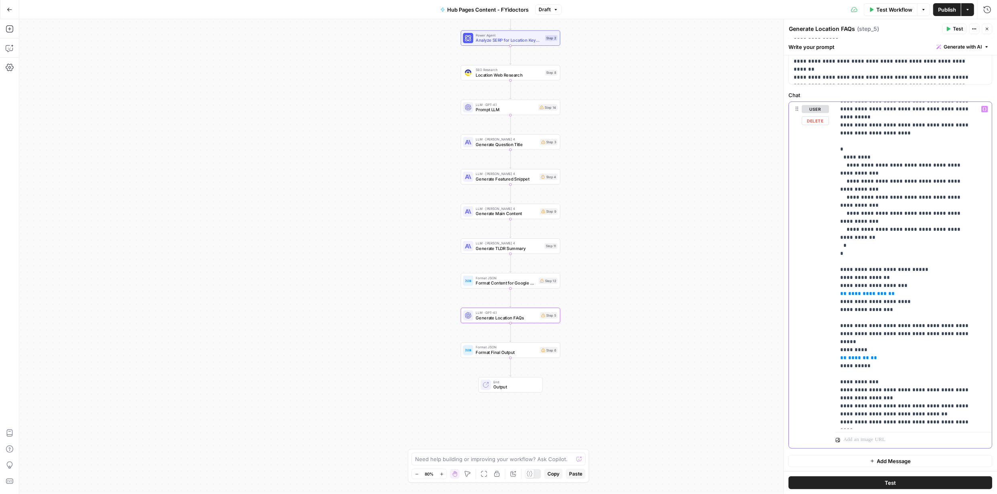
click at [887, 266] on p "**********" at bounding box center [907, 5] width 135 height 842
click at [970, 47] on span "Generate with AI" at bounding box center [963, 46] width 38 height 7
click at [936, 85] on span "Refine" at bounding box center [944, 83] width 64 height 8
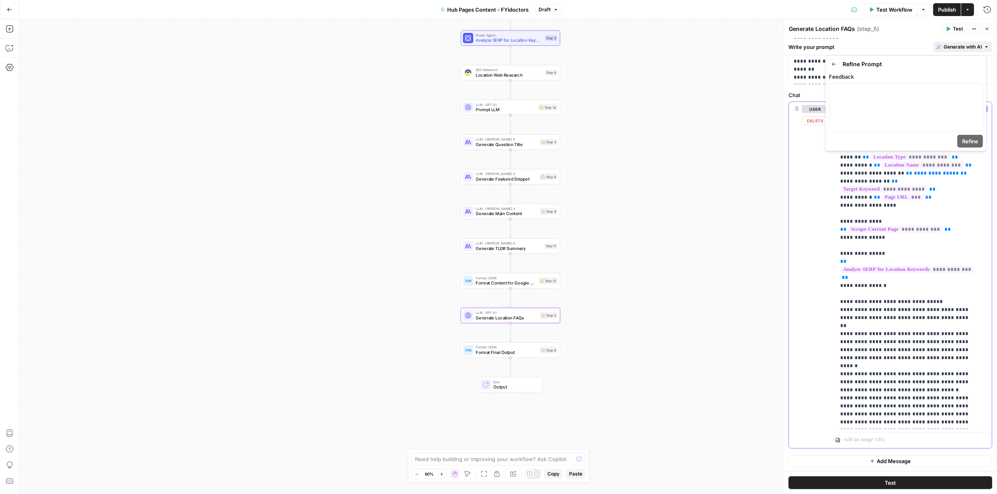
scroll to position [0, 0]
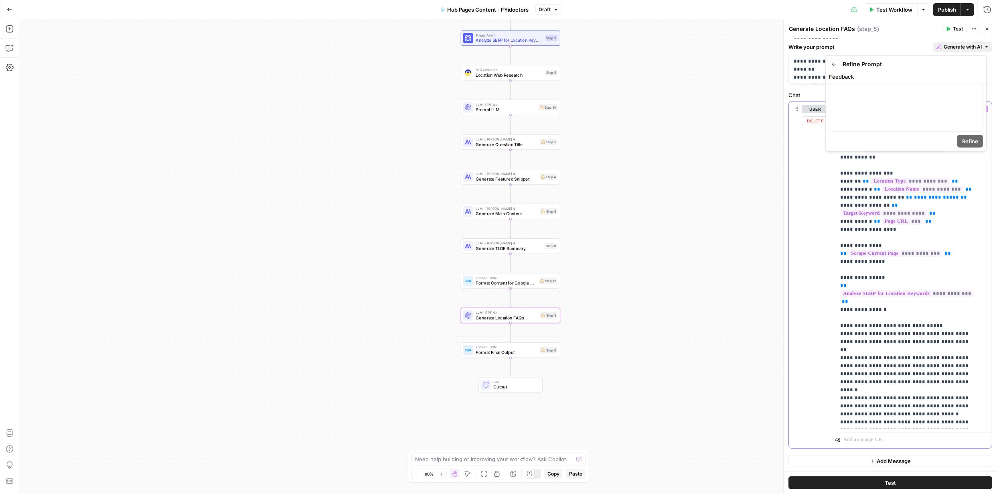
click at [819, 177] on div "user Delete" at bounding box center [815, 274] width 27 height 339
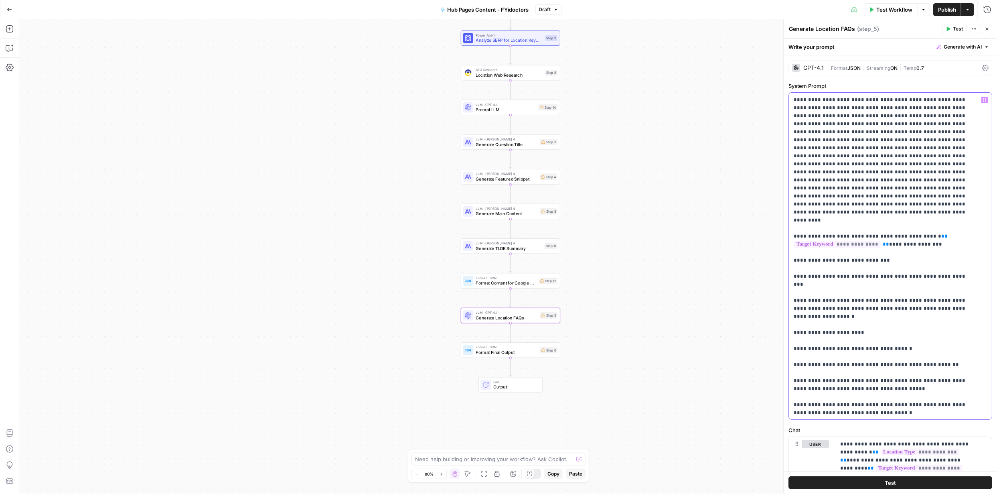
drag, startPoint x: 861, startPoint y: 279, endPoint x: 789, endPoint y: 30, distance: 259.1
click at [789, 30] on div "**********" at bounding box center [890, 256] width 214 height 474
copy p "**********"
click at [950, 50] on button "Generate with AI" at bounding box center [962, 47] width 59 height 10
click at [955, 48] on span "Generate with AI" at bounding box center [963, 46] width 38 height 7
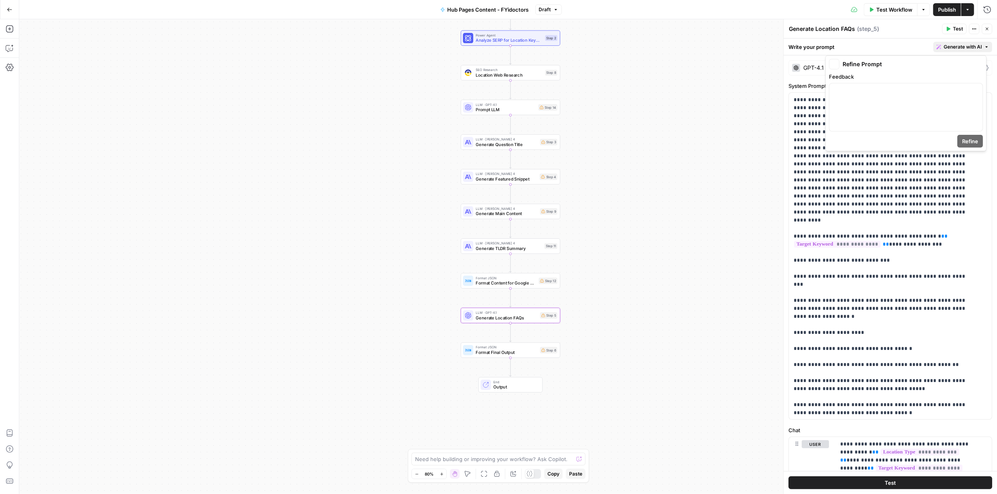
click at [954, 47] on span "Generate with AI" at bounding box center [963, 46] width 38 height 7
click at [845, 92] on p at bounding box center [906, 91] width 144 height 8
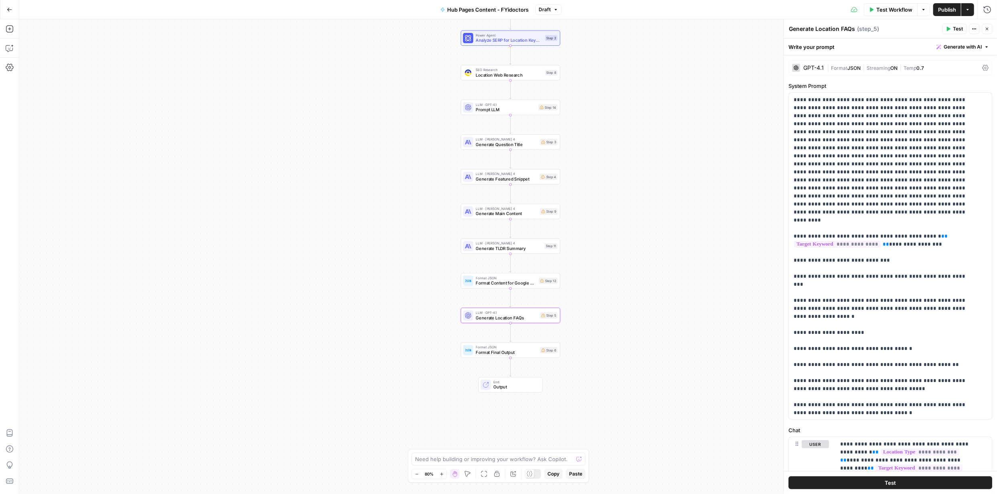
drag, startPoint x: 990, startPoint y: 273, endPoint x: 992, endPoint y: 296, distance: 22.9
click at [992, 296] on div "**********" at bounding box center [890, 265] width 213 height 455
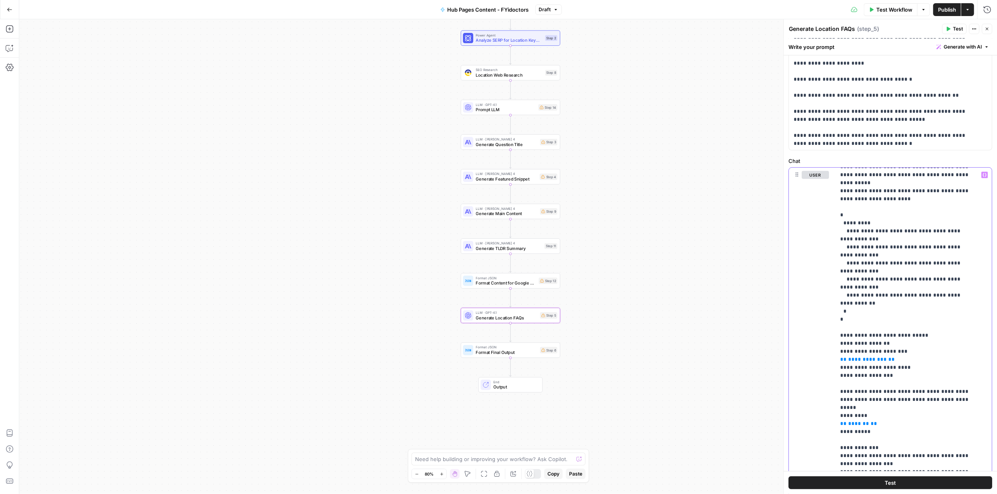
scroll to position [335, 0]
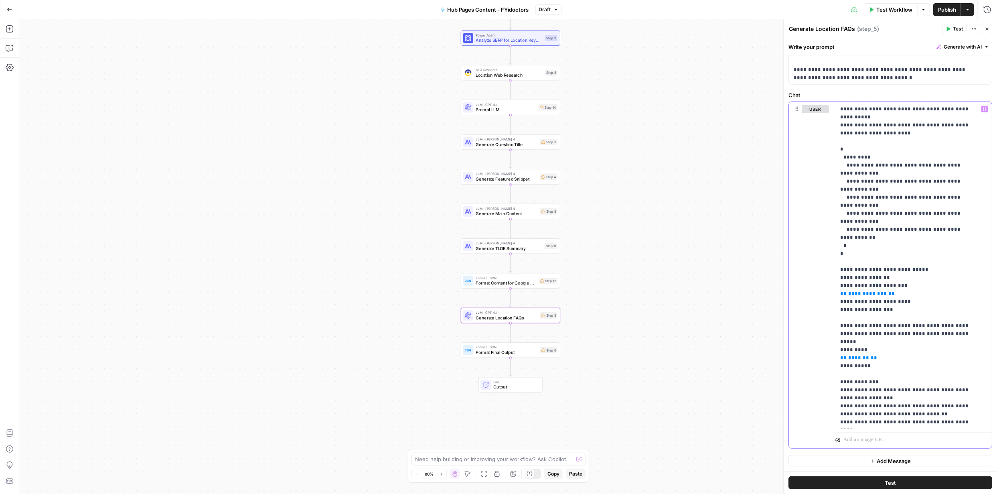
drag, startPoint x: 841, startPoint y: 267, endPoint x: 895, endPoint y: 506, distance: 244.5
click at [895, 493] on html "FYidoctors New Home Browse Your Data Usage Settings Recent Grids Content Roadma…" at bounding box center [498, 247] width 997 height 494
copy p "**********"
click at [947, 43] on span "Generate with AI" at bounding box center [963, 46] width 38 height 7
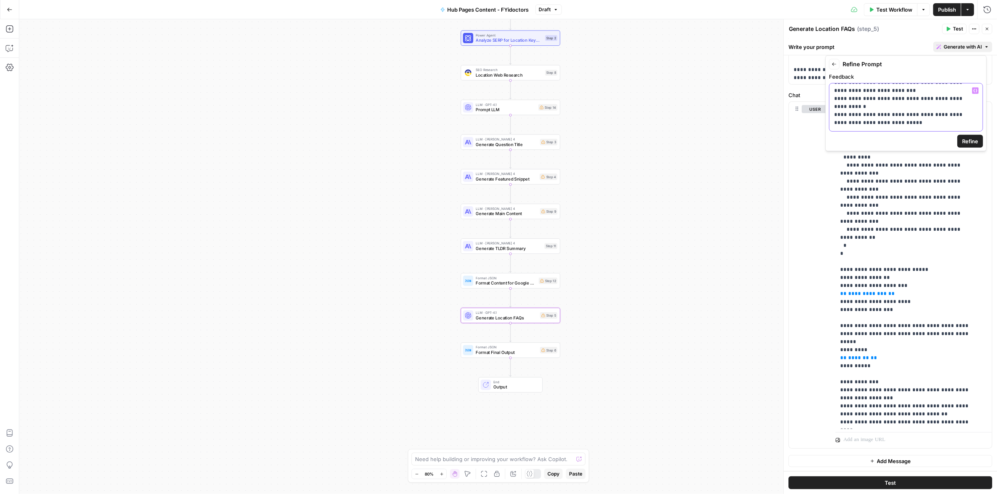
scroll to position [841, 0]
click at [973, 140] on span "Refine" at bounding box center [970, 141] width 16 height 8
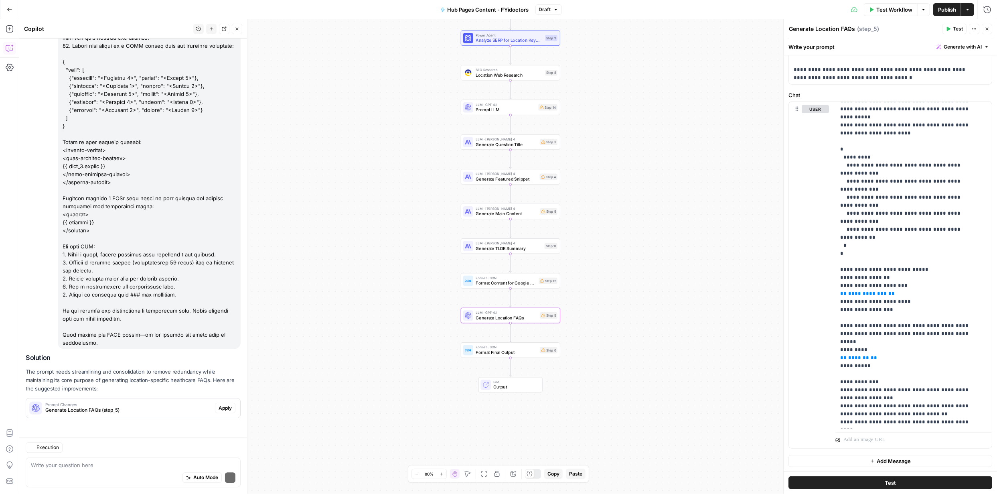
scroll to position [1248, 0]
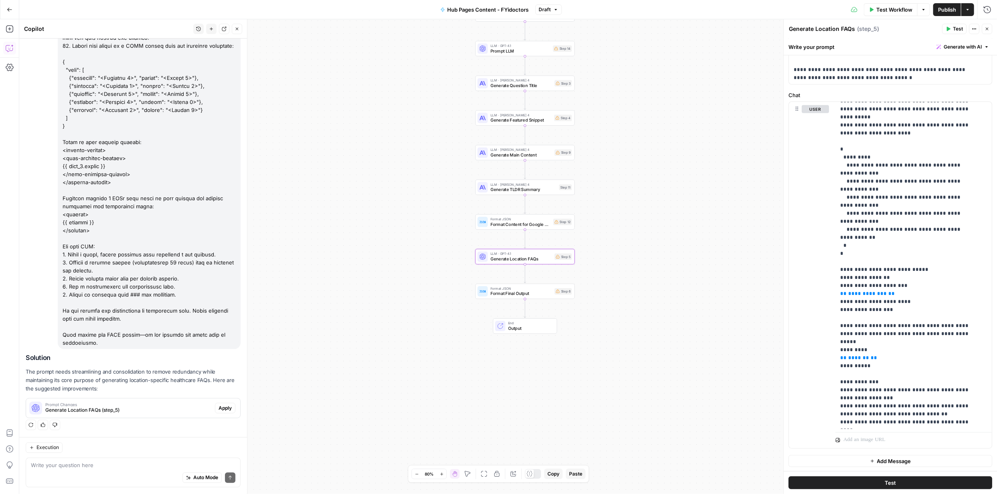
click at [221, 408] on span "Apply" at bounding box center [225, 407] width 13 height 7
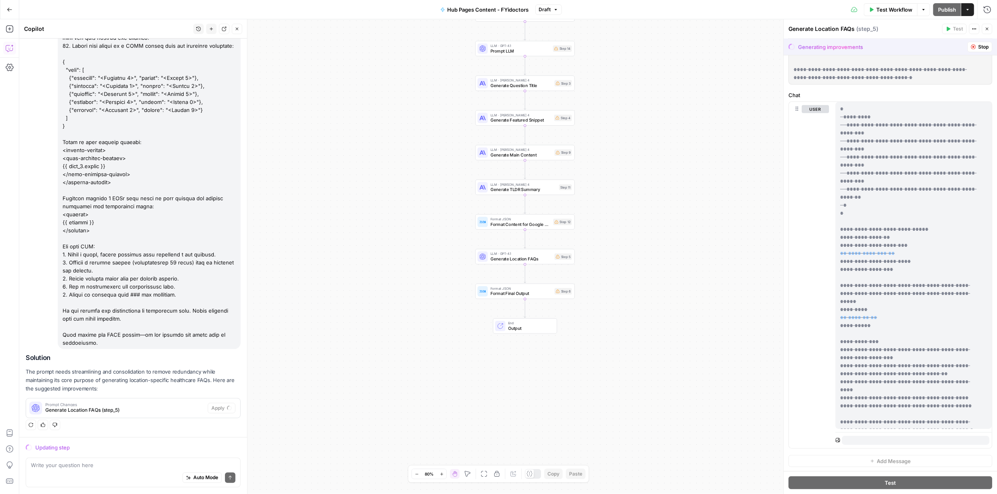
scroll to position [0, 0]
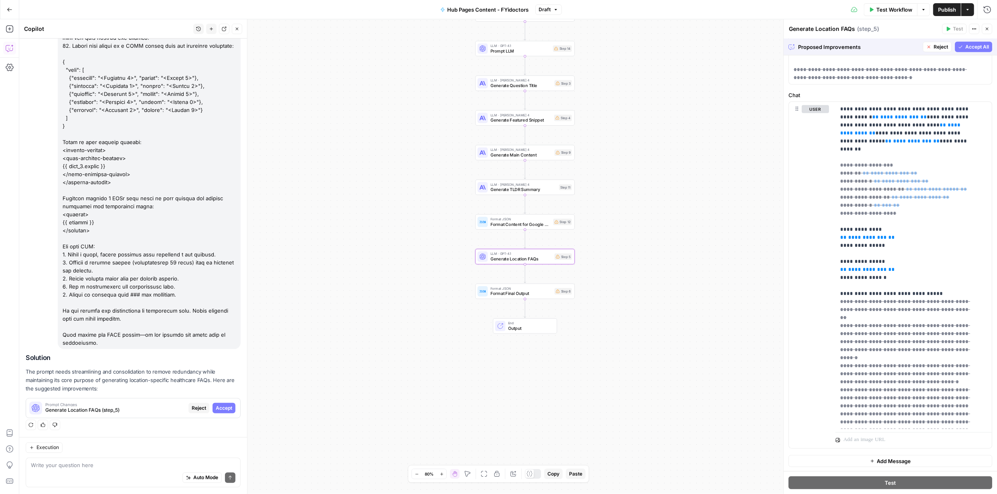
click at [216, 409] on span "Accept" at bounding box center [224, 407] width 16 height 7
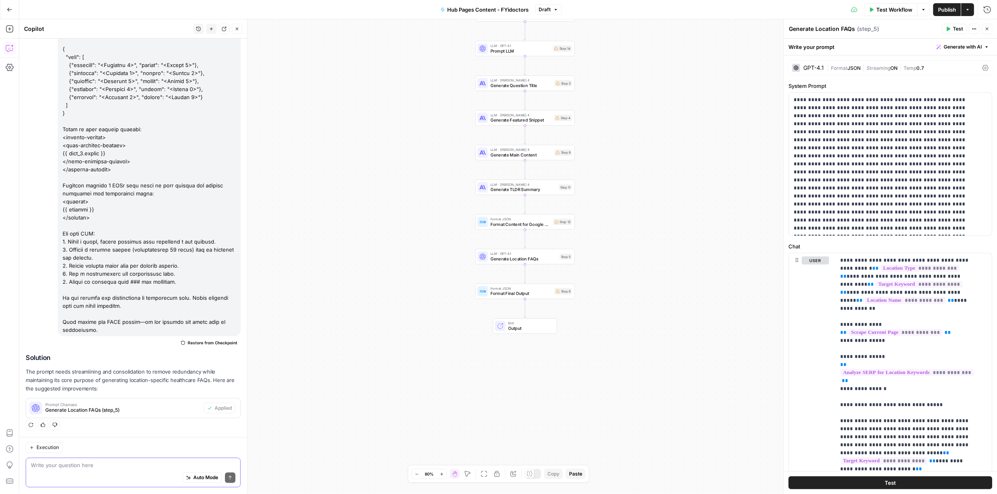
click at [129, 467] on textarea at bounding box center [133, 465] width 205 height 8
type textarea "I want to add the step FINAL Output generate liquid text"
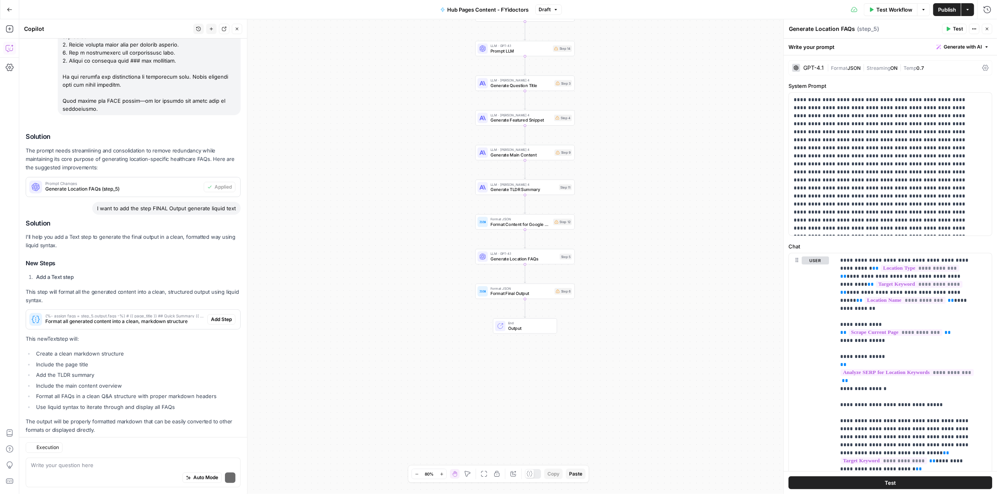
scroll to position [1498, 0]
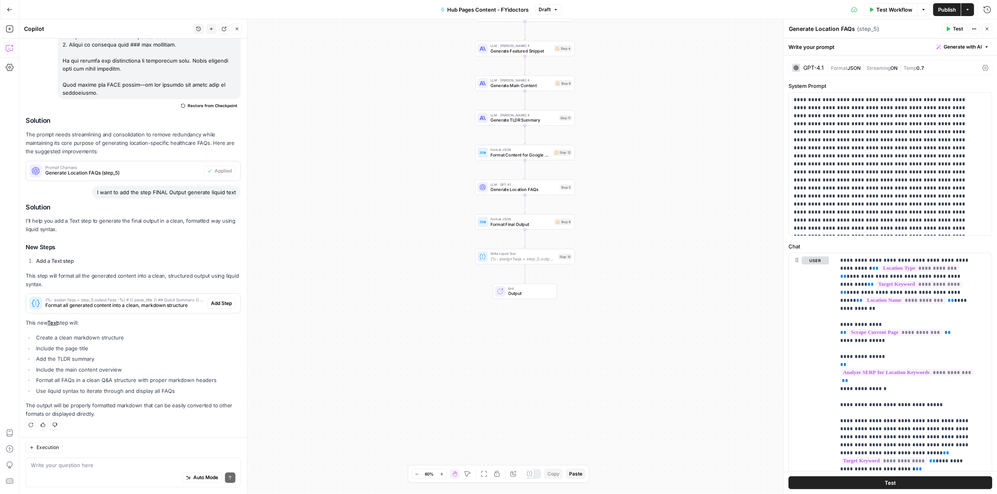
click at [215, 302] on span "Add Step" at bounding box center [221, 303] width 21 height 7
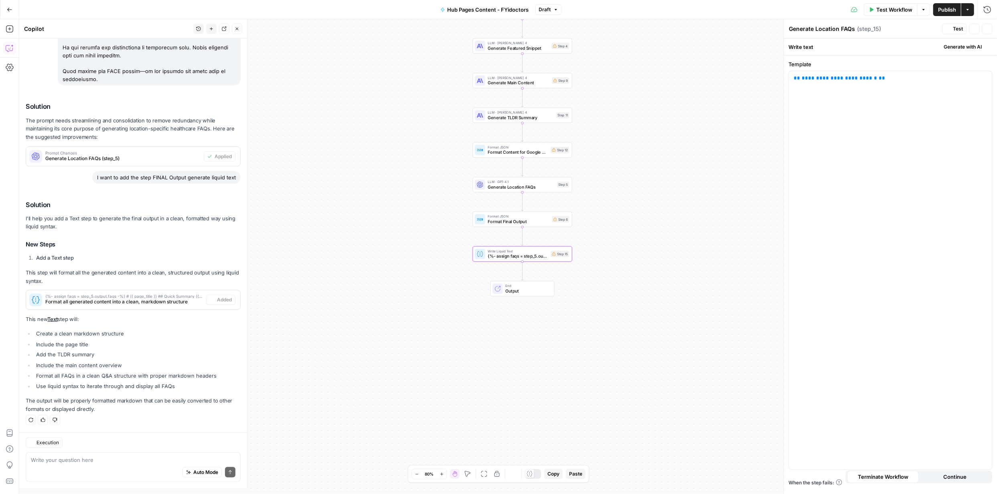
type textarea "{%- assign faqs = step_5.output.faqs -%} # {{ page_title }} ## Quick Summary {{…"
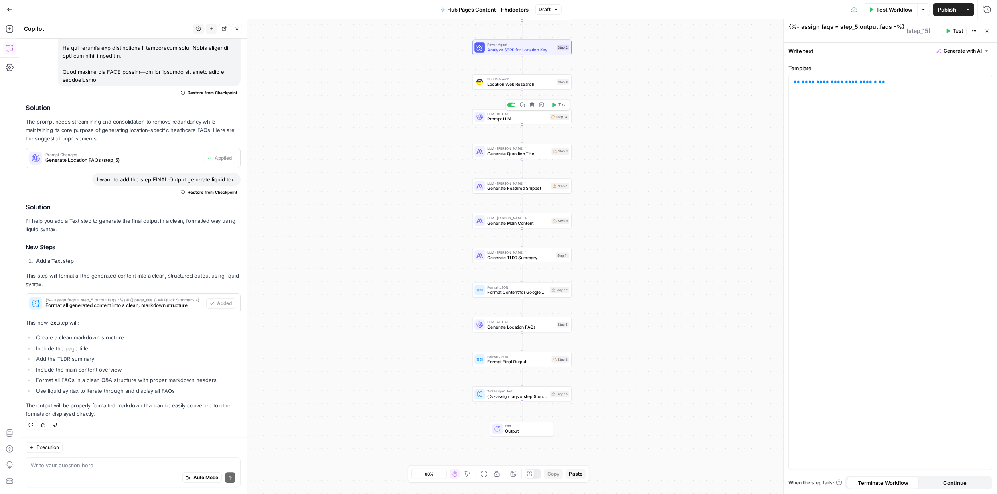
click at [497, 118] on span "Prompt LLM" at bounding box center [517, 118] width 60 height 6
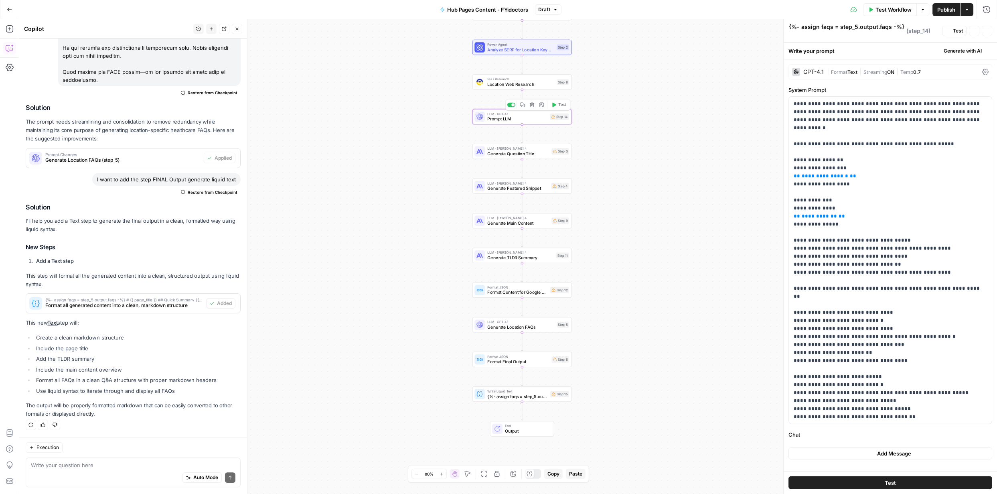
type textarea "Prompt LLM"
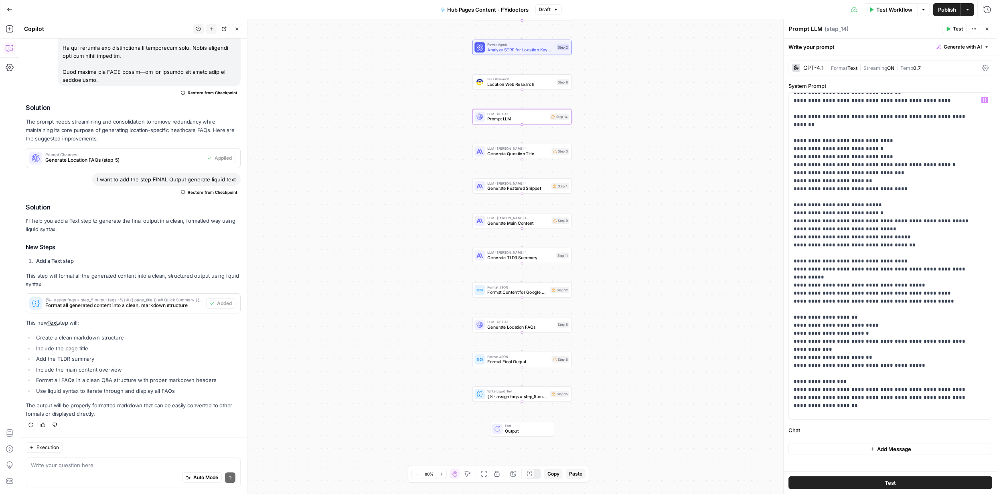
scroll to position [169, 0]
click at [942, 411] on p "**********" at bounding box center [888, 171] width 188 height 489
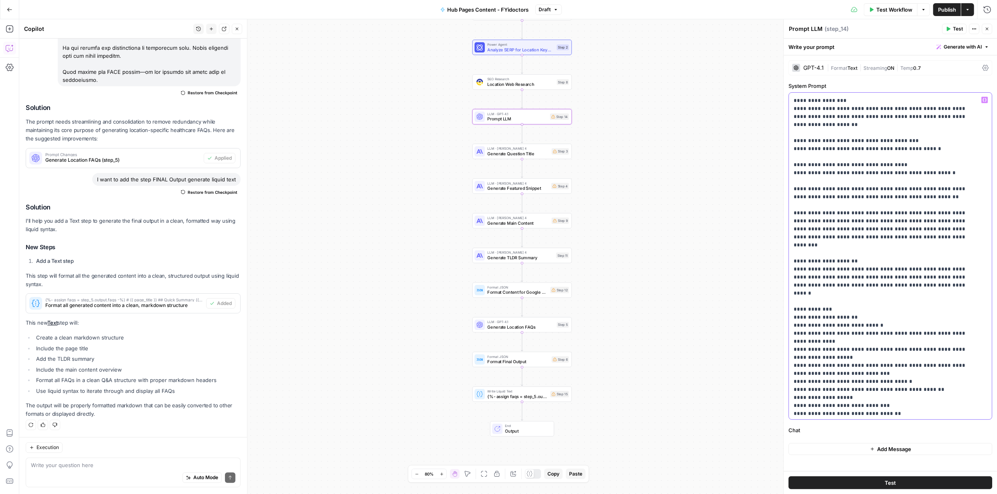
scroll to position [460, 0]
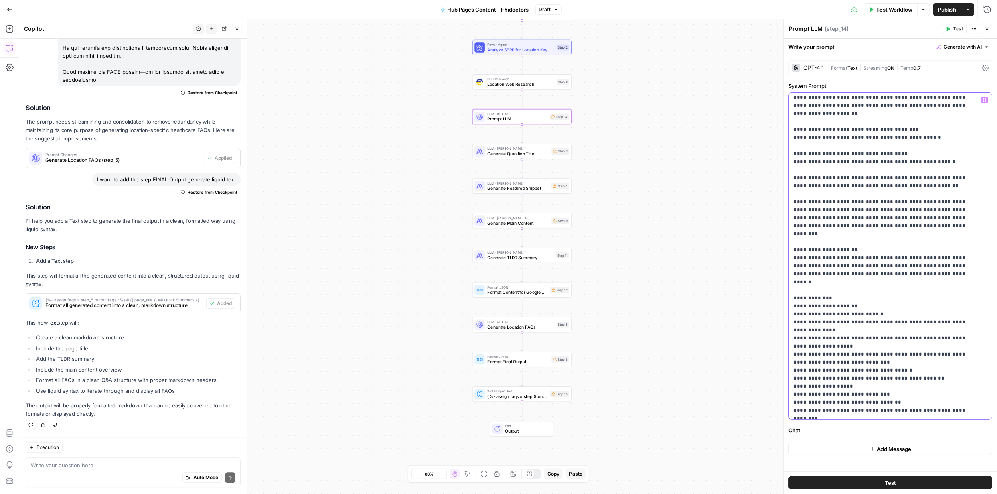
click at [829, 160] on p "**********" at bounding box center [888, 277] width 188 height 1283
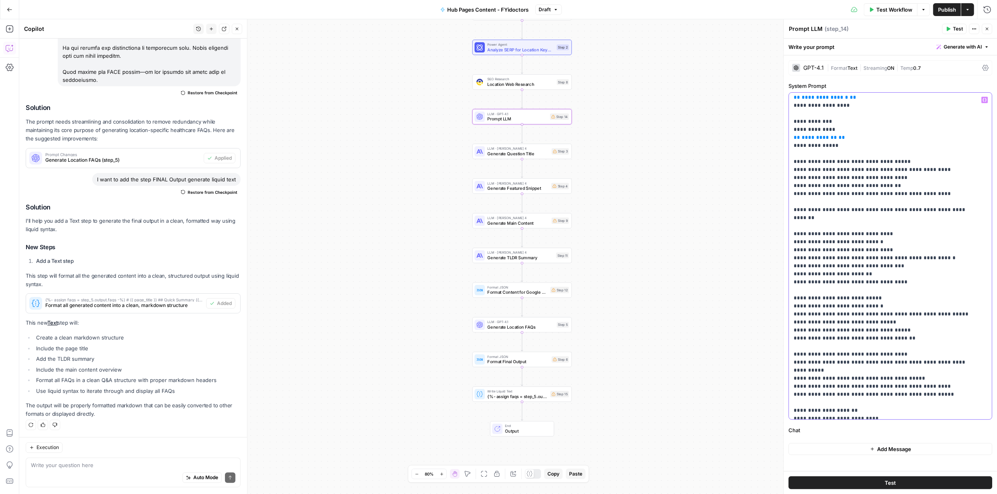
scroll to position [0, 0]
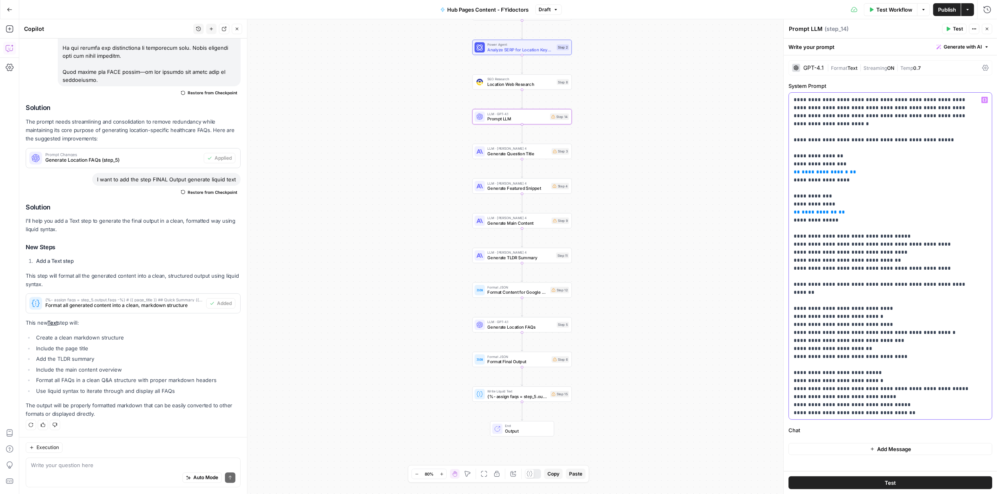
drag, startPoint x: 842, startPoint y: 415, endPoint x: 793, endPoint y: 14, distance: 404.7
click at [793, 9] on body "FYidoctors New Home Browse Your Data Usage Settings Recent Grids Content Roadma…" at bounding box center [498, 247] width 997 height 494
click at [976, 46] on span "Generate with AI" at bounding box center [963, 46] width 38 height 7
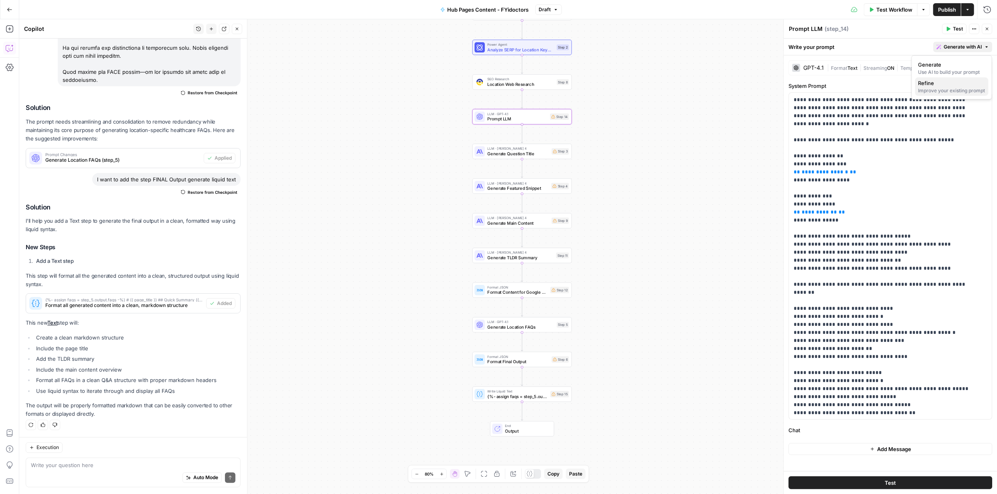
click at [949, 86] on span "Refine" at bounding box center [950, 83] width 64 height 8
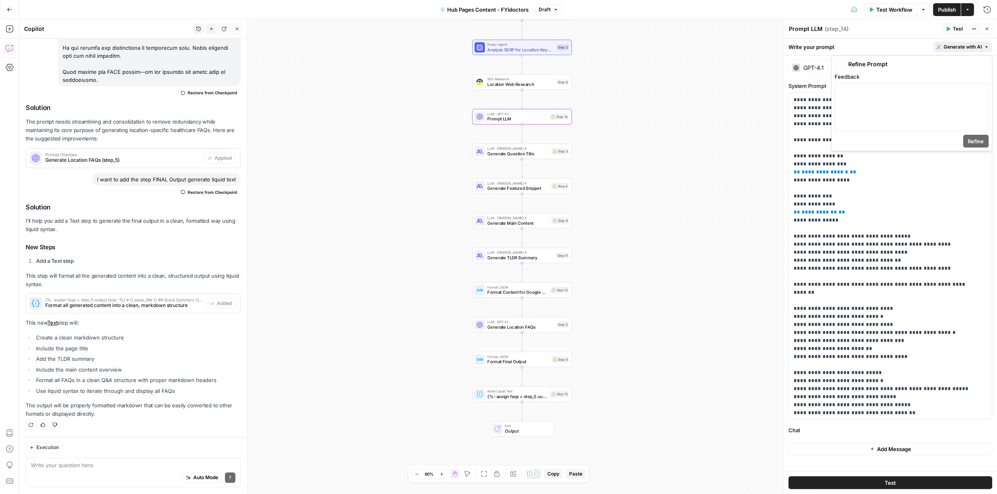
scroll to position [1511, 0]
click at [886, 101] on div at bounding box center [911, 107] width 153 height 48
click at [972, 138] on span "Refine" at bounding box center [976, 141] width 16 height 8
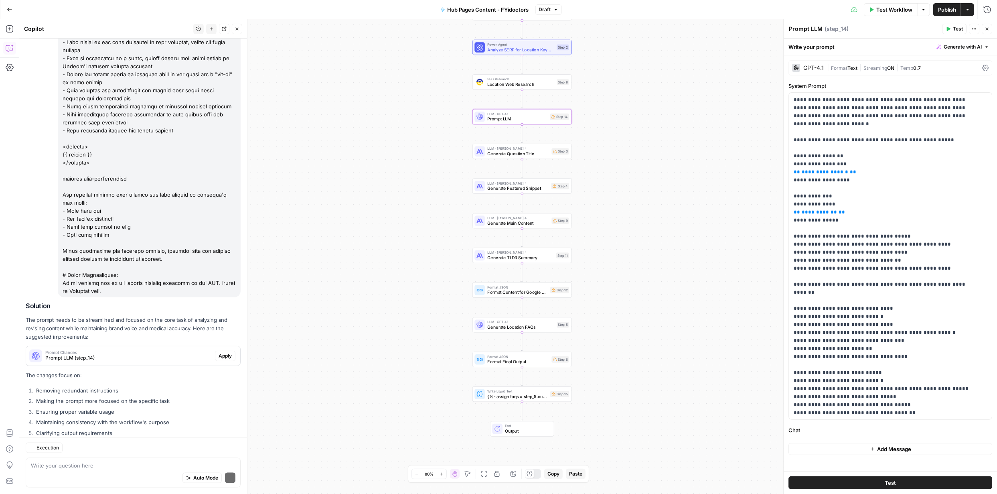
scroll to position [3025, 0]
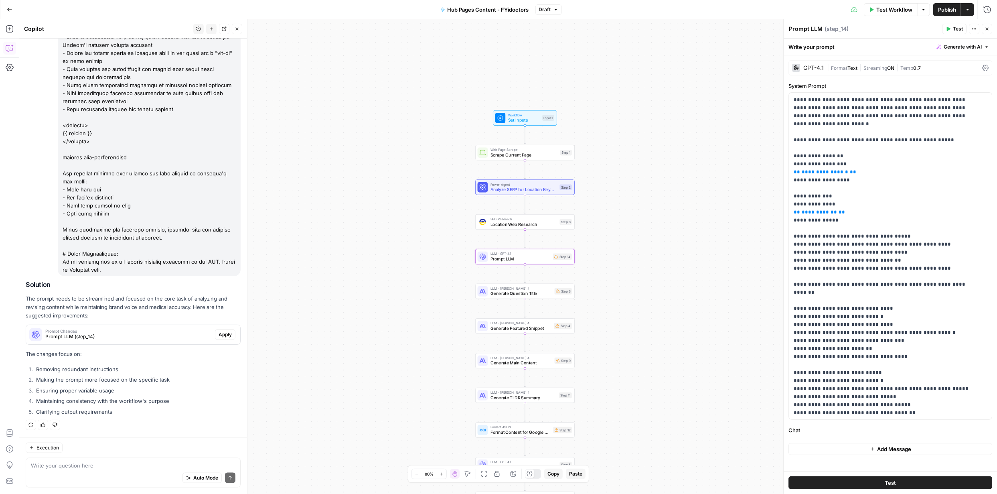
click at [220, 335] on span "Apply" at bounding box center [225, 334] width 13 height 7
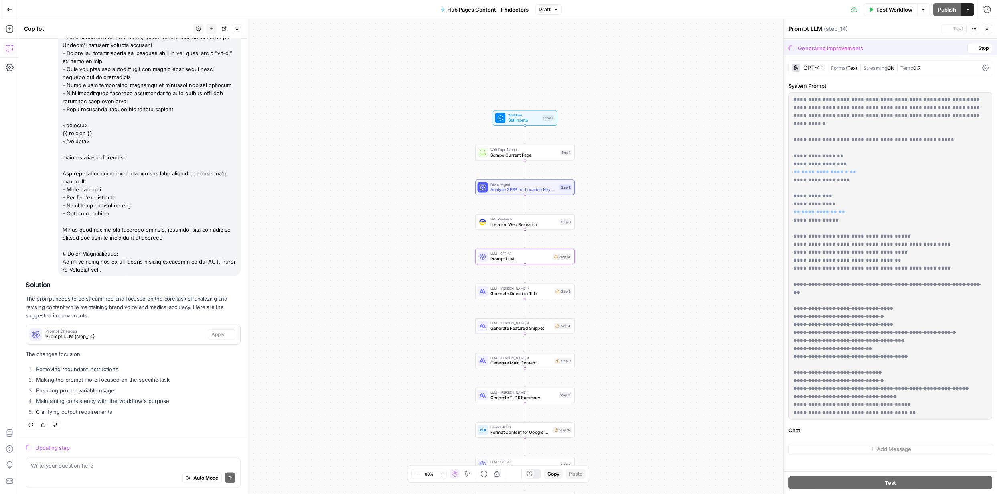
scroll to position [3000, 0]
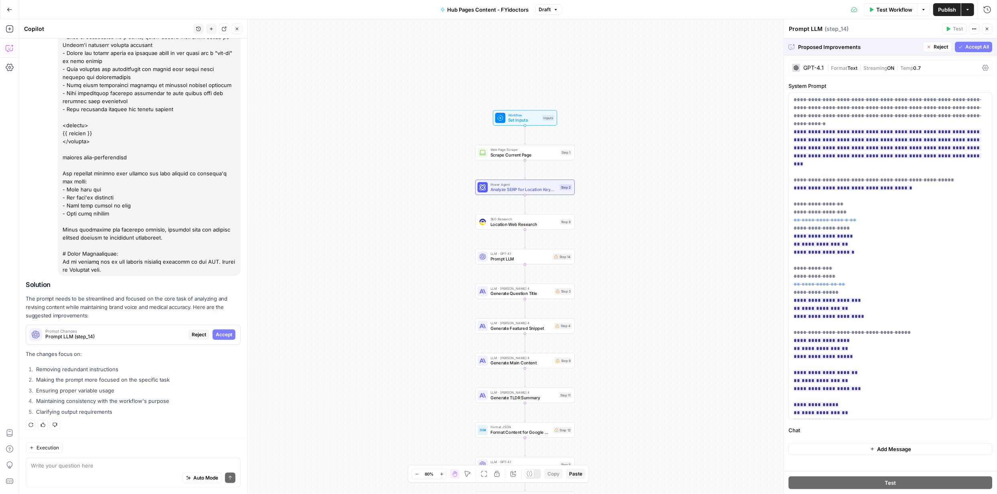
click at [966, 45] on span "Accept All" at bounding box center [977, 46] width 24 height 7
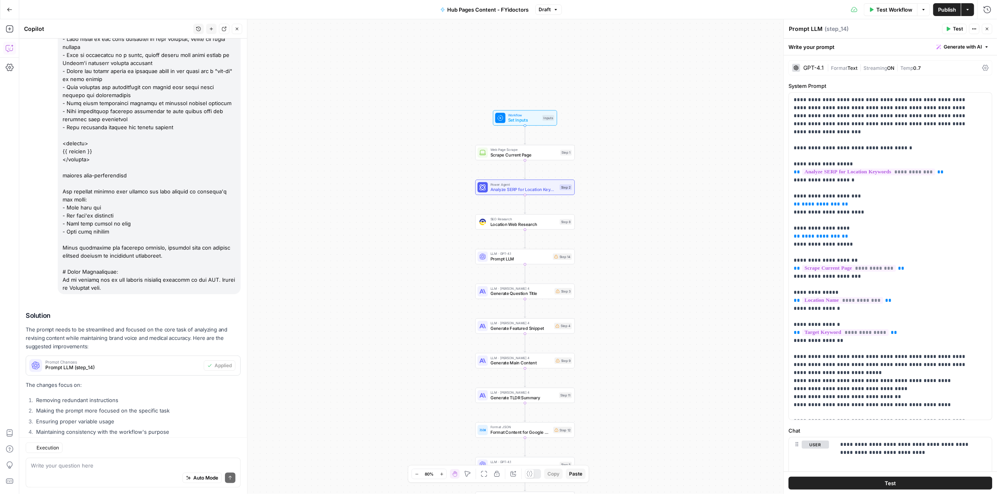
scroll to position [3038, 0]
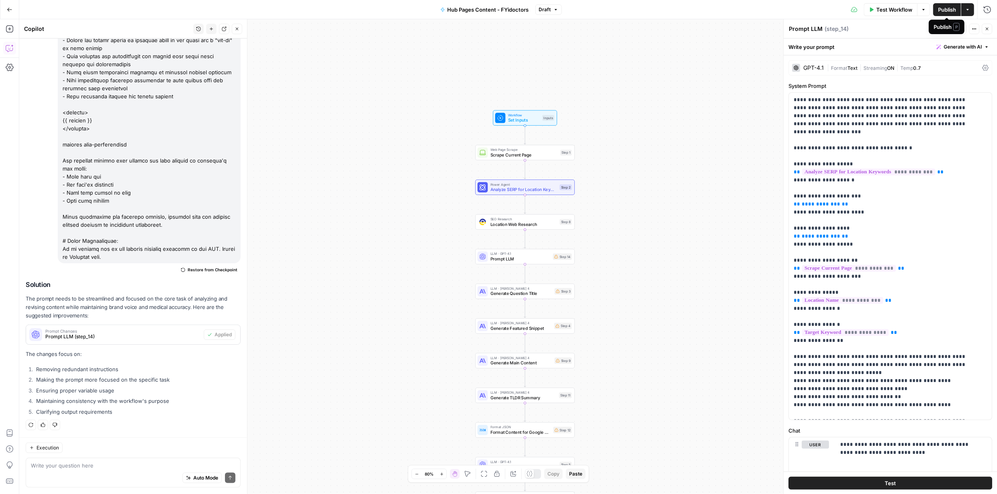
click at [949, 8] on span "Publish" at bounding box center [947, 10] width 18 height 8
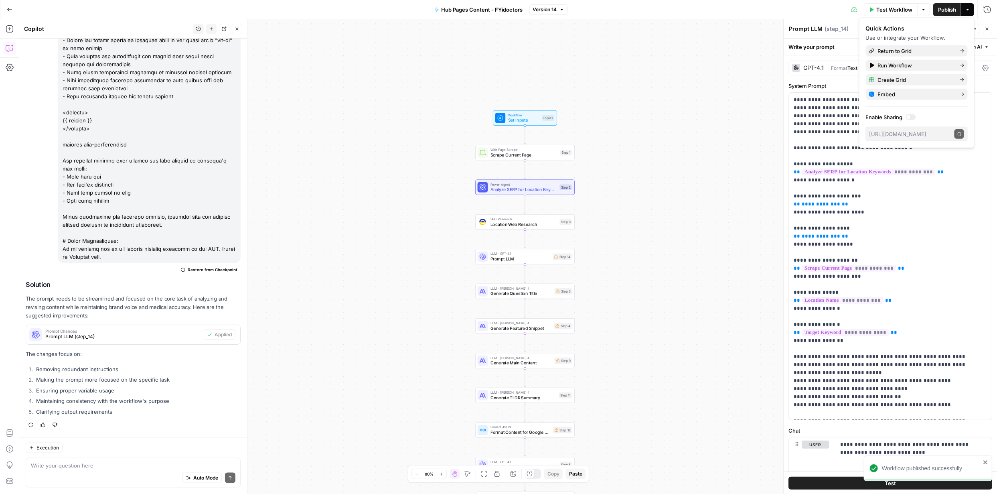
click at [943, 12] on span "Publish" at bounding box center [947, 10] width 18 height 8
click at [899, 11] on span "Test Workflow" at bounding box center [894, 10] width 36 height 8
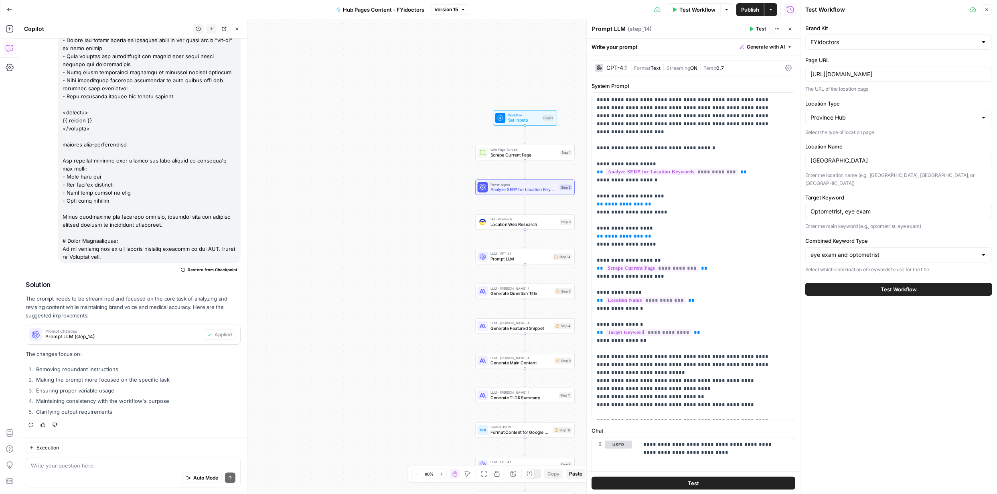
click at [906, 285] on span "Test Workflow" at bounding box center [899, 289] width 36 height 8
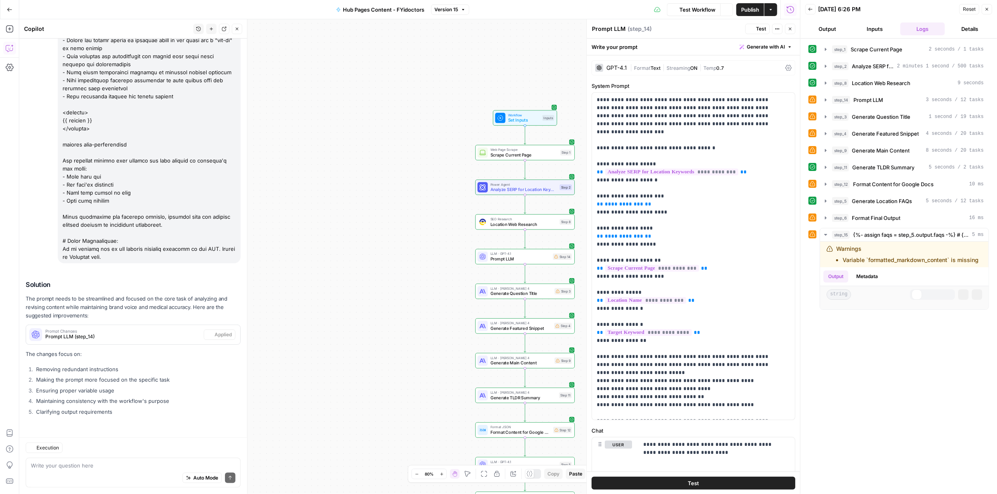
scroll to position [3038, 0]
click at [834, 31] on button "Output" at bounding box center [827, 28] width 45 height 13
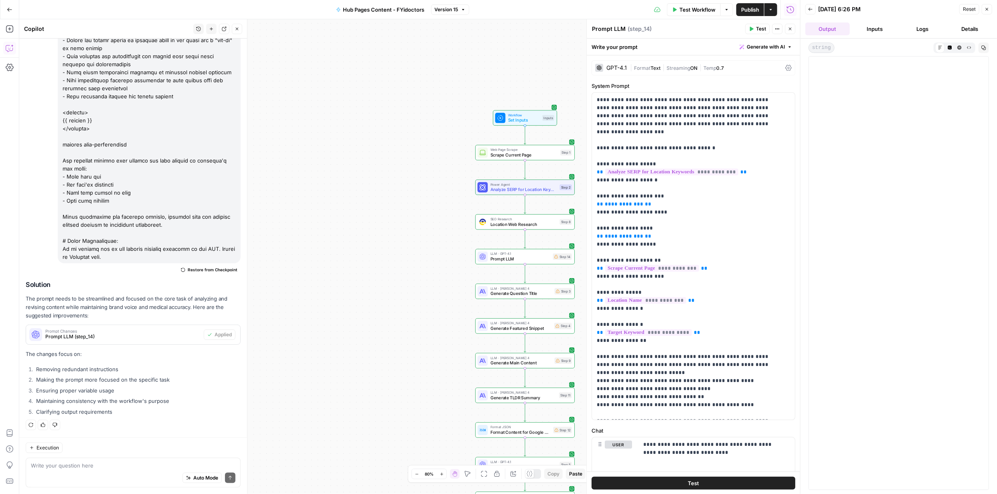
click at [832, 29] on button "Output" at bounding box center [827, 28] width 45 height 13
click at [870, 29] on button "Inputs" at bounding box center [875, 28] width 45 height 13
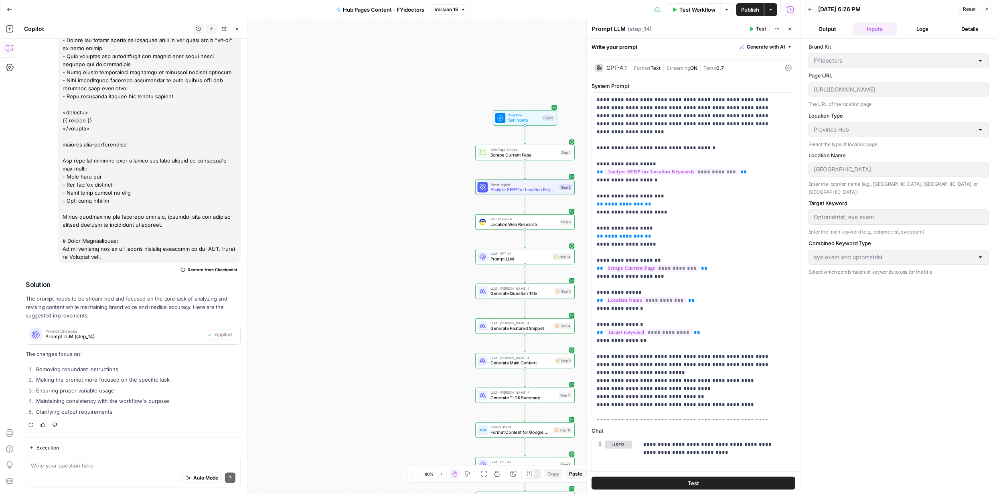
click at [826, 26] on button "Output" at bounding box center [827, 28] width 45 height 13
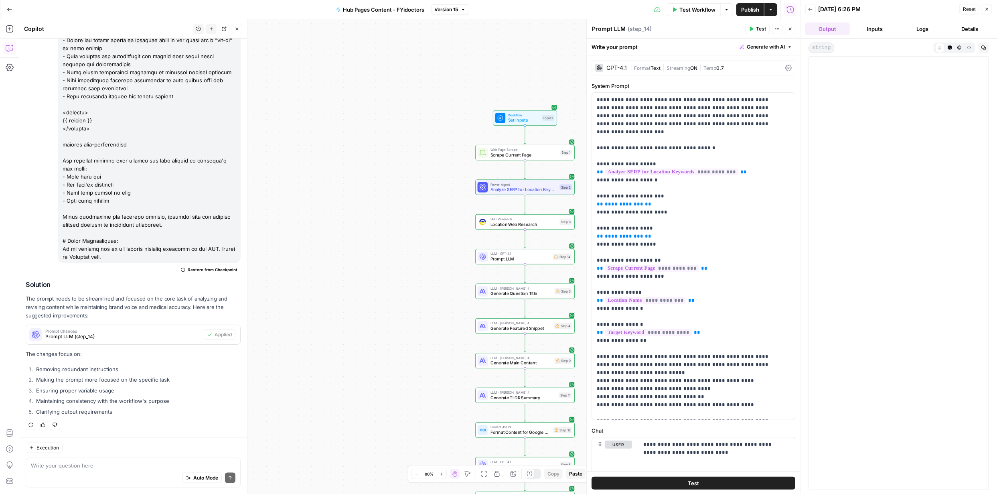
click at [918, 31] on button "Logs" at bounding box center [922, 28] width 45 height 13
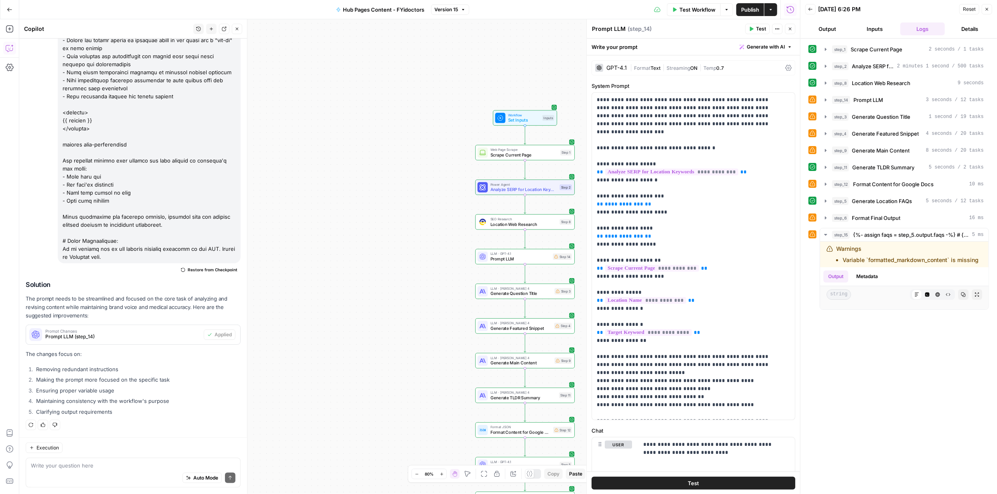
click at [970, 29] on button "Details" at bounding box center [970, 28] width 45 height 13
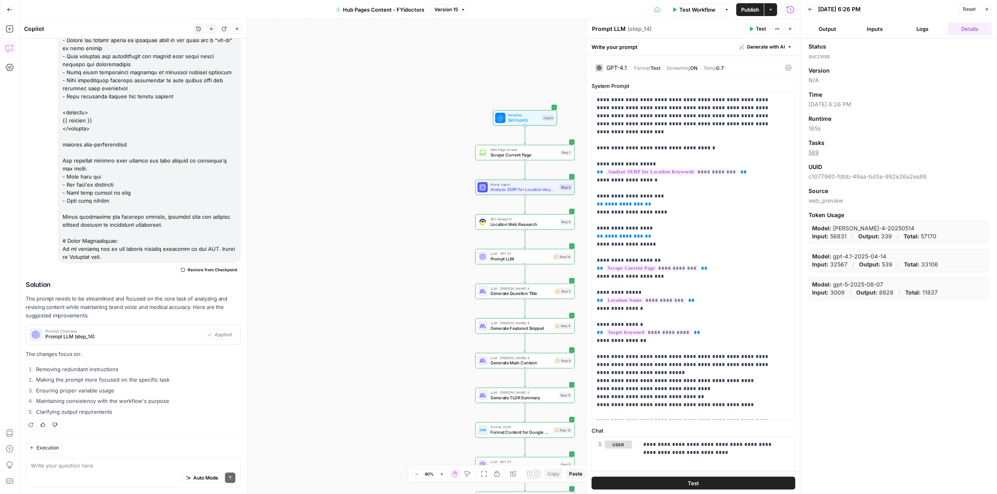
click at [832, 26] on button "Output" at bounding box center [827, 28] width 45 height 13
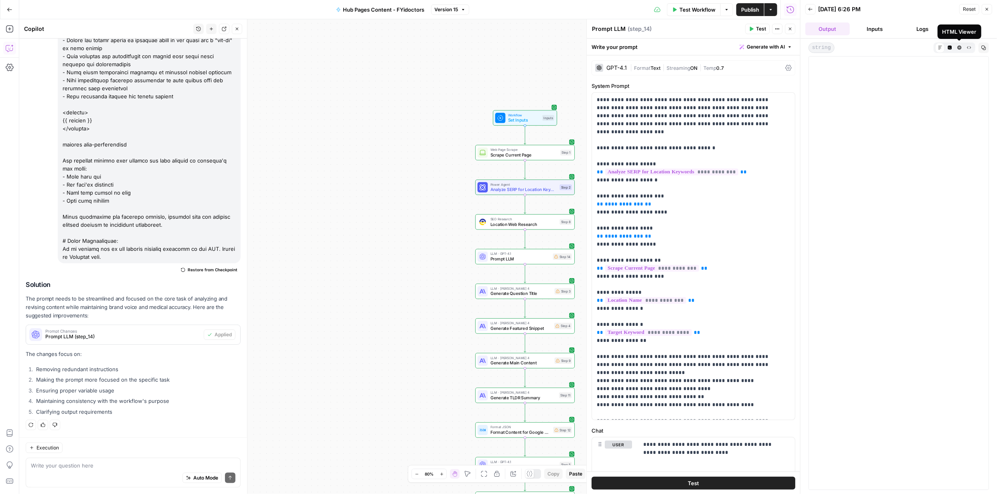
click at [960, 46] on icon "button" at bounding box center [959, 47] width 4 height 4
click at [960, 46] on icon at bounding box center [959, 47] width 4 height 4
click at [950, 48] on icon "button" at bounding box center [950, 47] width 4 height 4
click at [943, 49] on button "Markdown" at bounding box center [940, 48] width 10 height 10
click at [969, 48] on icon "button" at bounding box center [969, 47] width 4 height 4
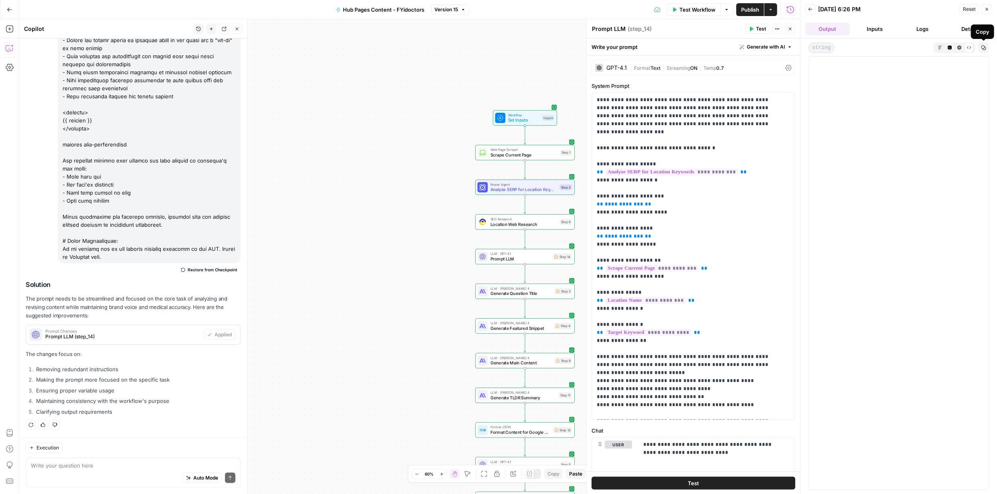
click at [970, 46] on icon at bounding box center [969, 47] width 4 height 4
click at [851, 84] on div at bounding box center [898, 272] width 180 height 433
drag, startPoint x: 857, startPoint y: 87, endPoint x: 857, endPoint y: 106, distance: 18.4
click at [857, 106] on div at bounding box center [898, 272] width 180 height 433
drag, startPoint x: 820, startPoint y: 72, endPoint x: 862, endPoint y: 249, distance: 181.8
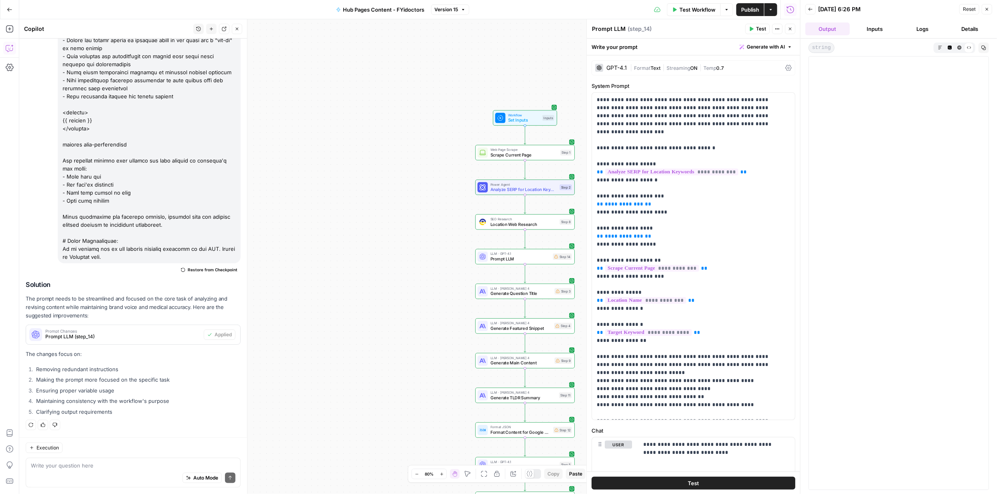
click at [861, 246] on div at bounding box center [898, 272] width 180 height 433
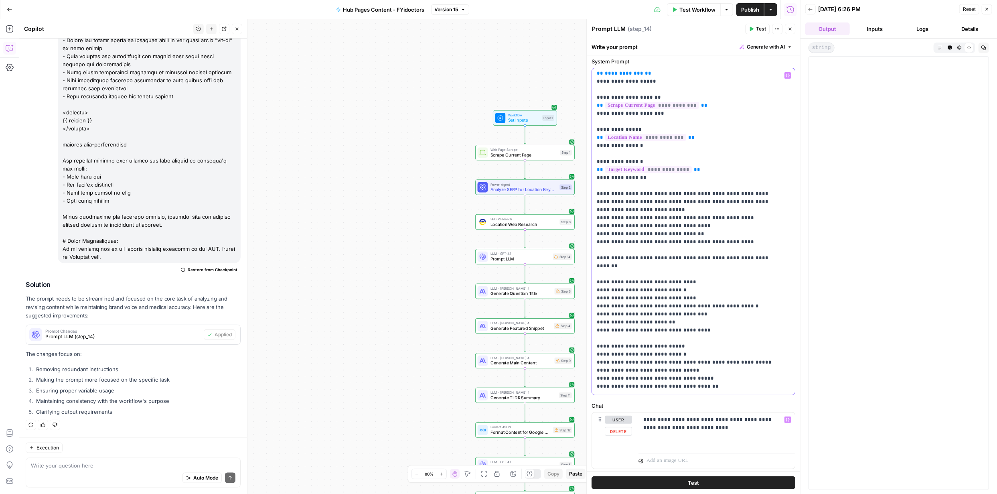
scroll to position [40, 0]
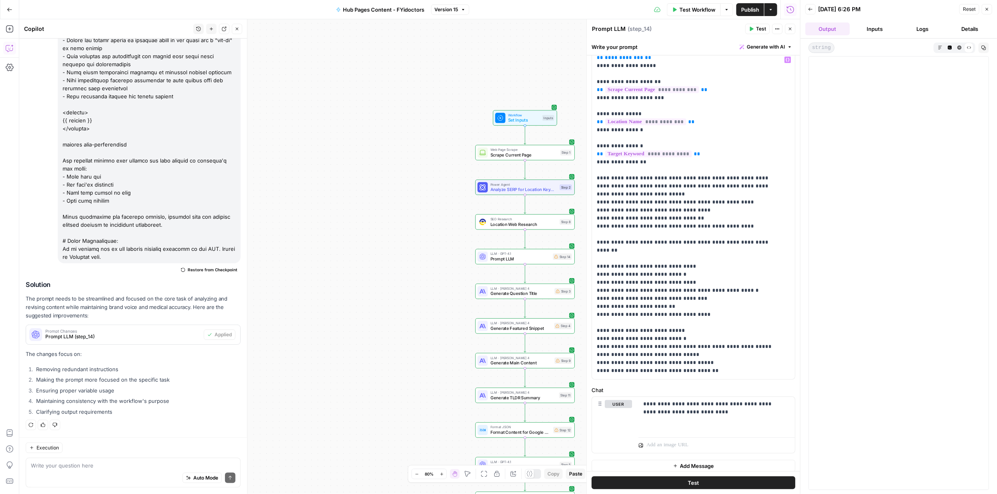
click at [695, 478] on span "Test" at bounding box center [693, 482] width 11 height 8
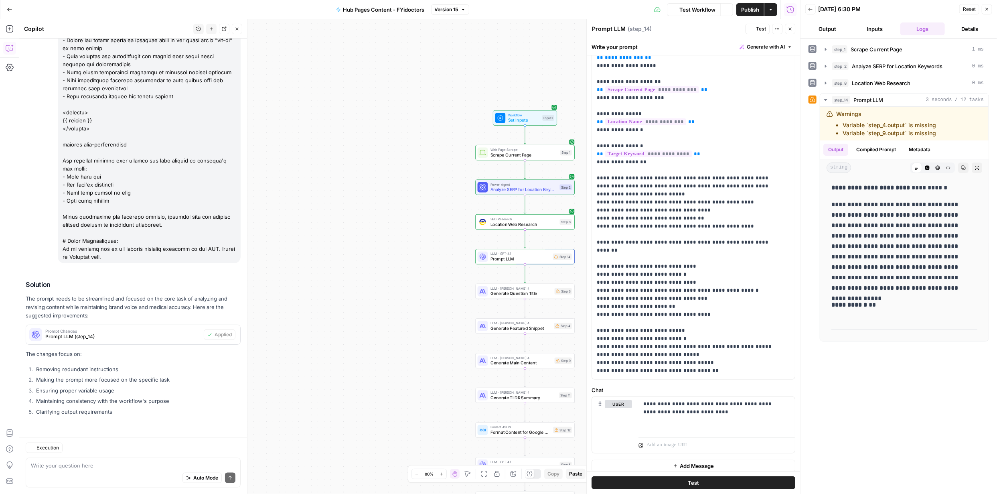
scroll to position [3038, 0]
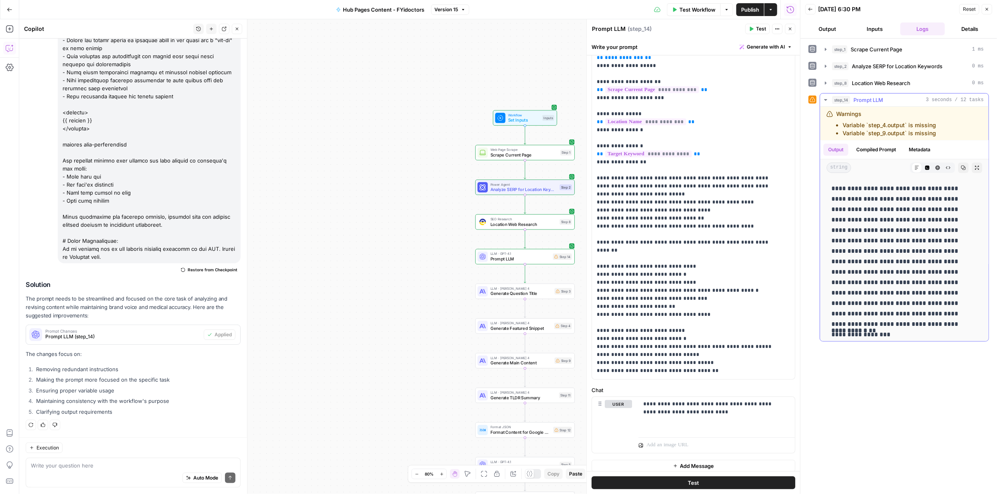
scroll to position [184, 0]
click at [832, 33] on button "Output" at bounding box center [827, 28] width 45 height 13
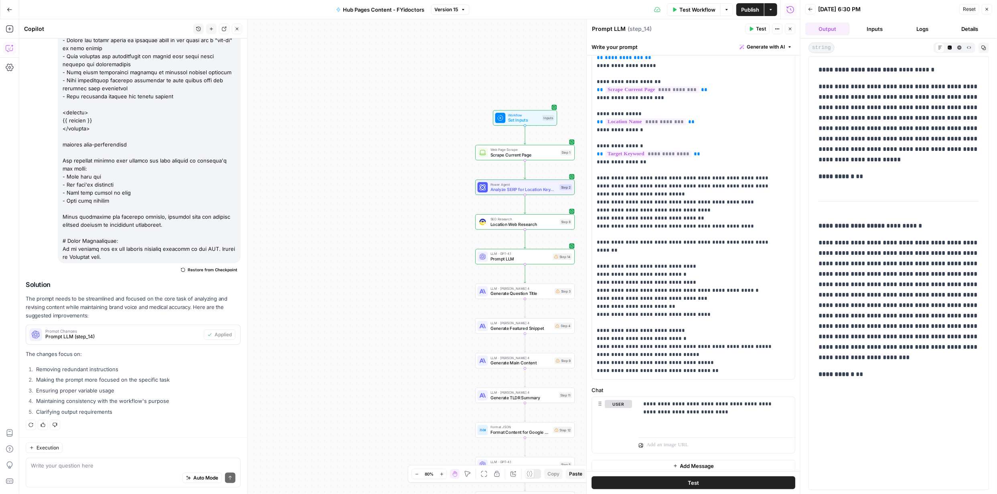
click at [523, 295] on span "Generate Question Title" at bounding box center [521, 293] width 62 height 6
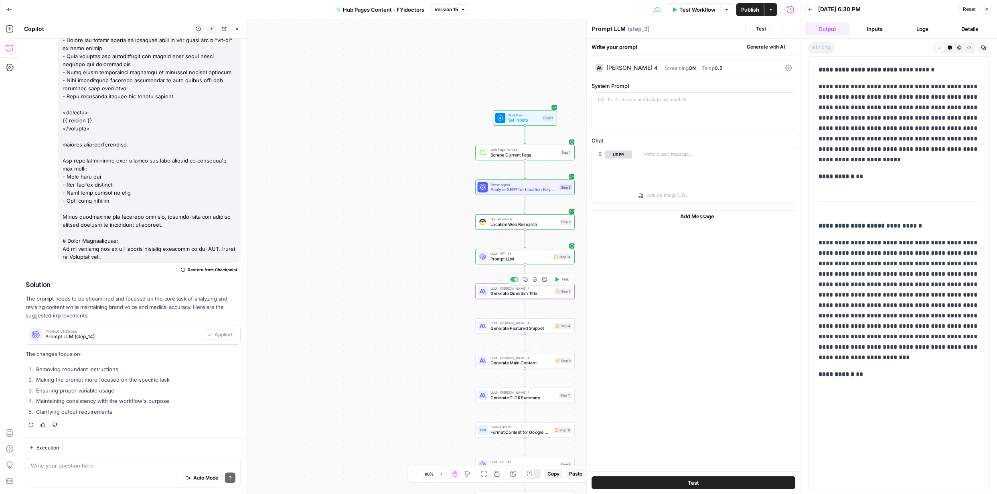
type textarea "Generate Question Title"
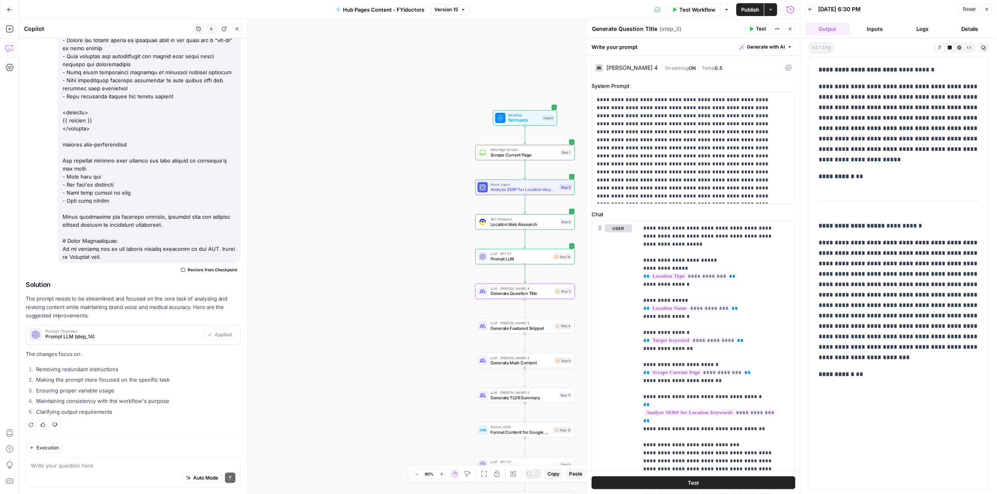
click at [876, 29] on button "Inputs" at bounding box center [875, 28] width 45 height 13
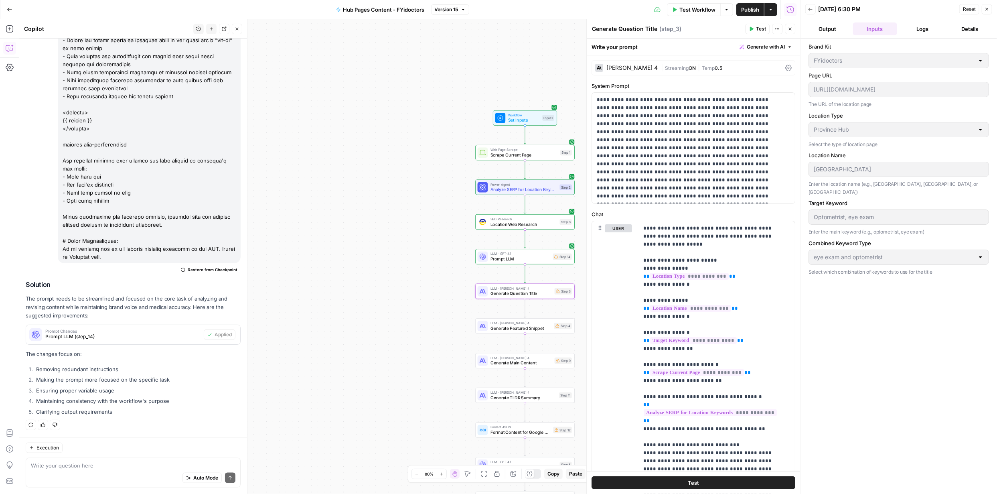
click at [922, 26] on button "Logs" at bounding box center [922, 28] width 45 height 13
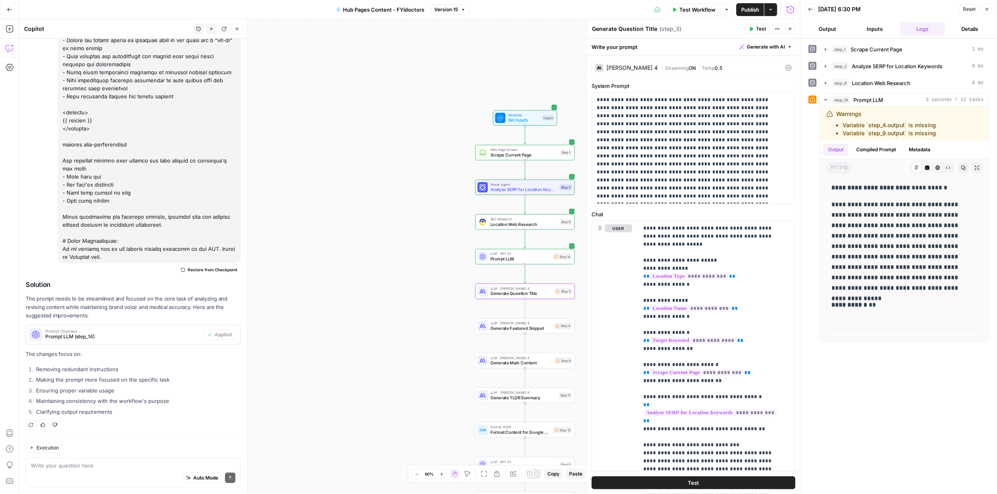
click at [972, 32] on button "Details" at bounding box center [970, 28] width 45 height 13
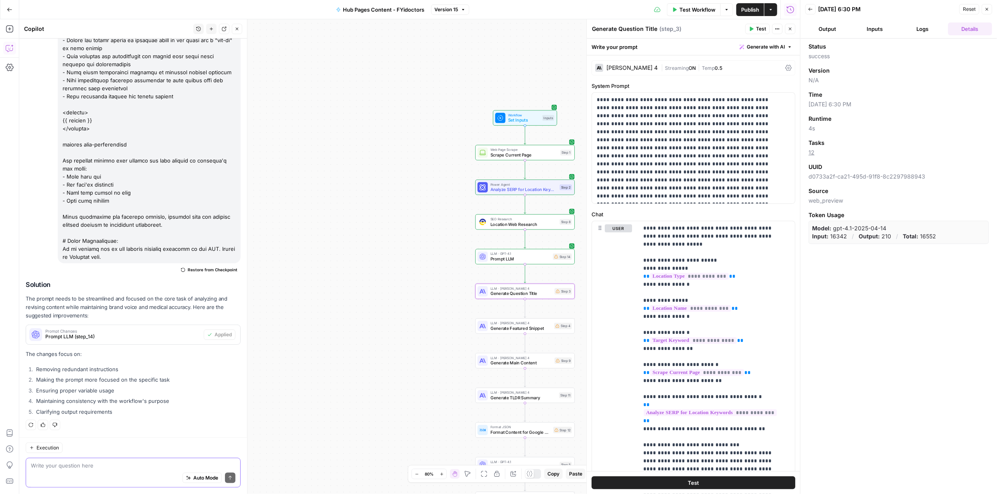
click at [123, 466] on textarea at bounding box center [133, 465] width 205 height 8
type textarea "I cannot see any question-based title in the output as required"
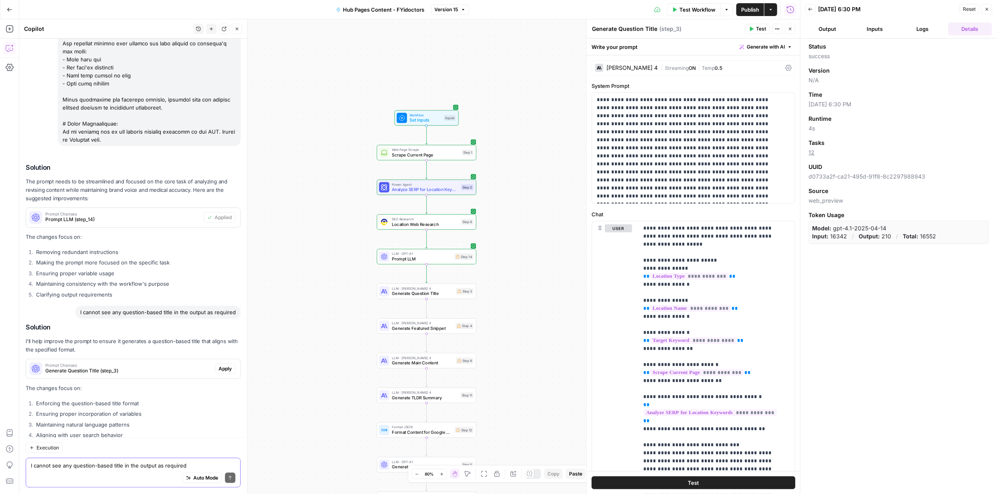
scroll to position [3189, 0]
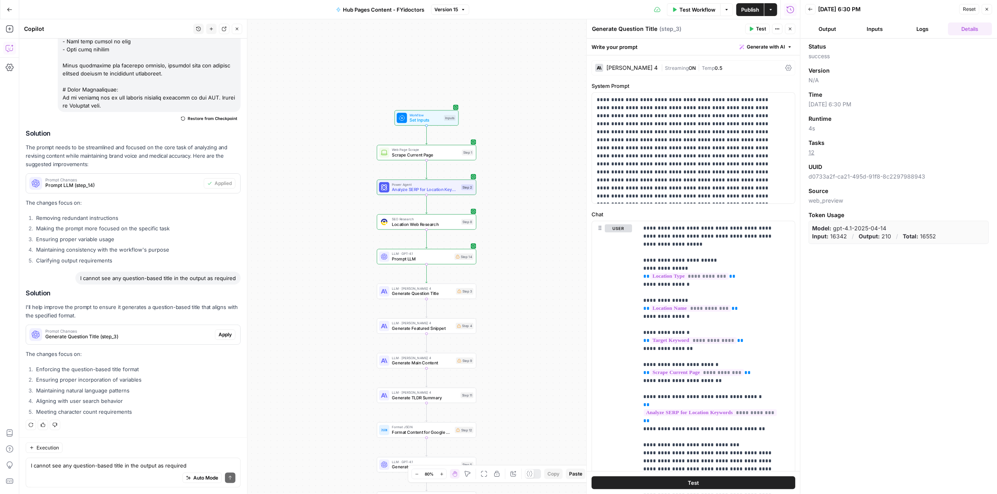
click at [880, 30] on button "Inputs" at bounding box center [875, 28] width 45 height 13
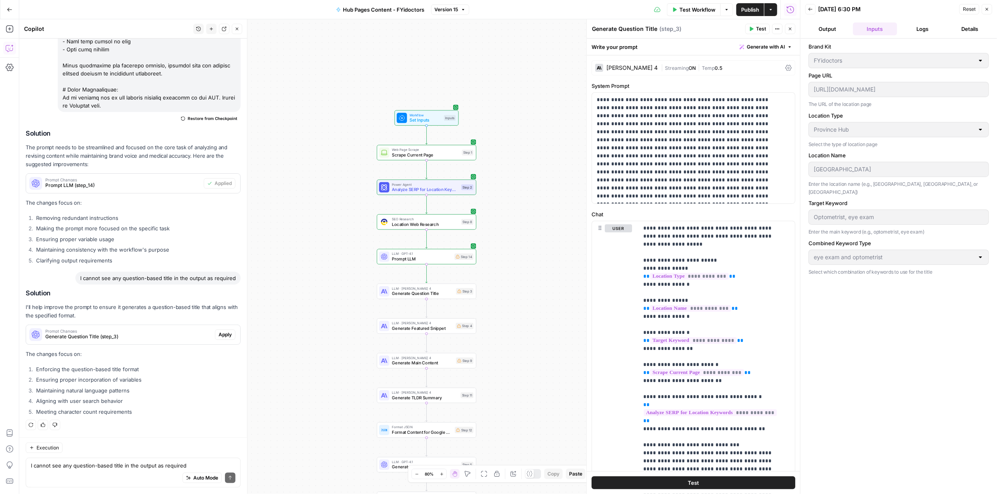
click at [831, 28] on button "Output" at bounding box center [827, 28] width 45 height 13
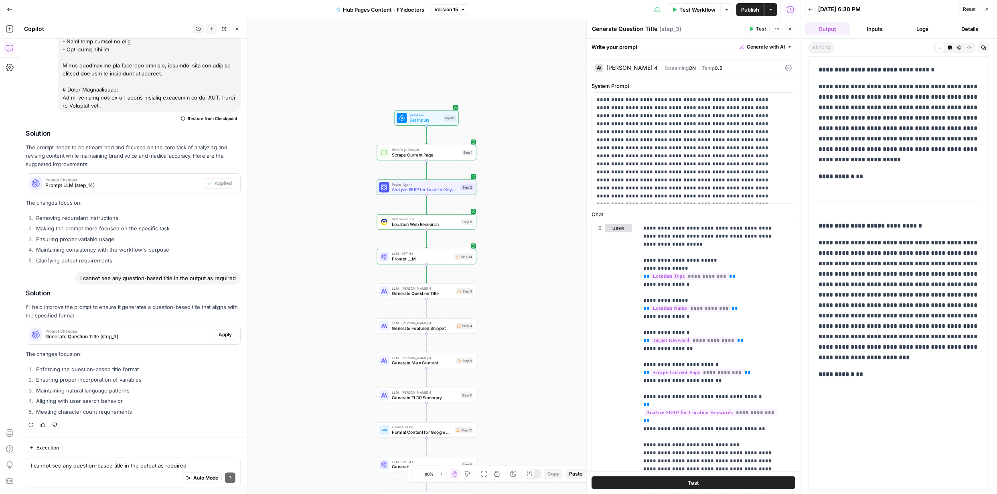
click at [970, 32] on button "Details" at bounding box center [970, 28] width 45 height 13
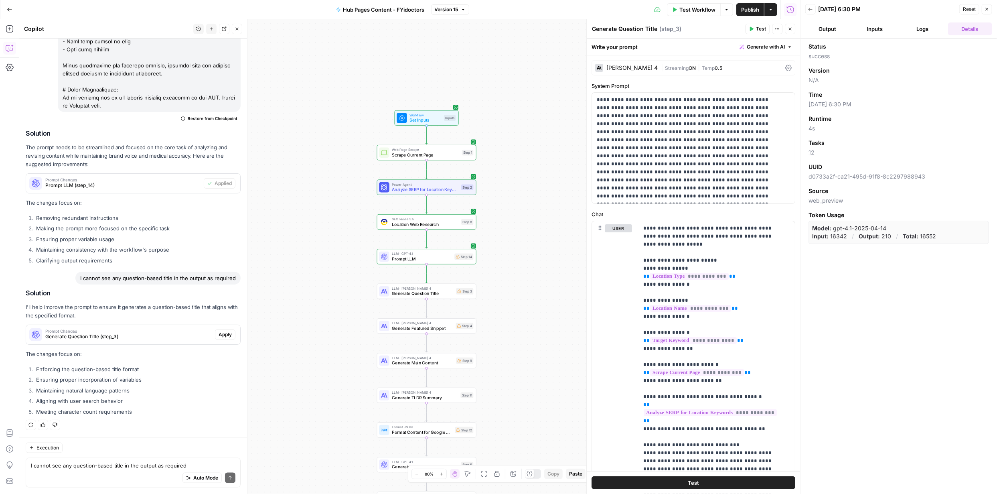
click at [925, 30] on button "Logs" at bounding box center [922, 28] width 45 height 13
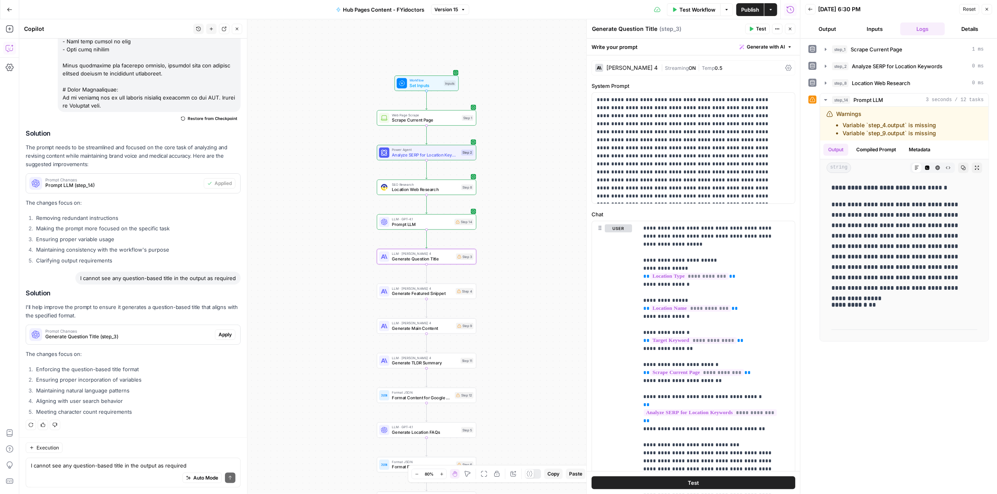
click at [222, 334] on span "Apply" at bounding box center [225, 334] width 13 height 7
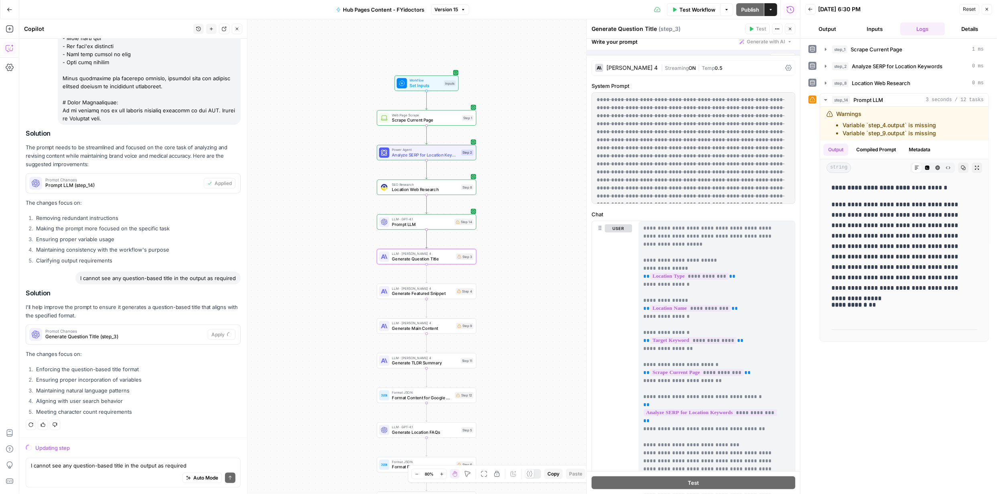
scroll to position [3151, 0]
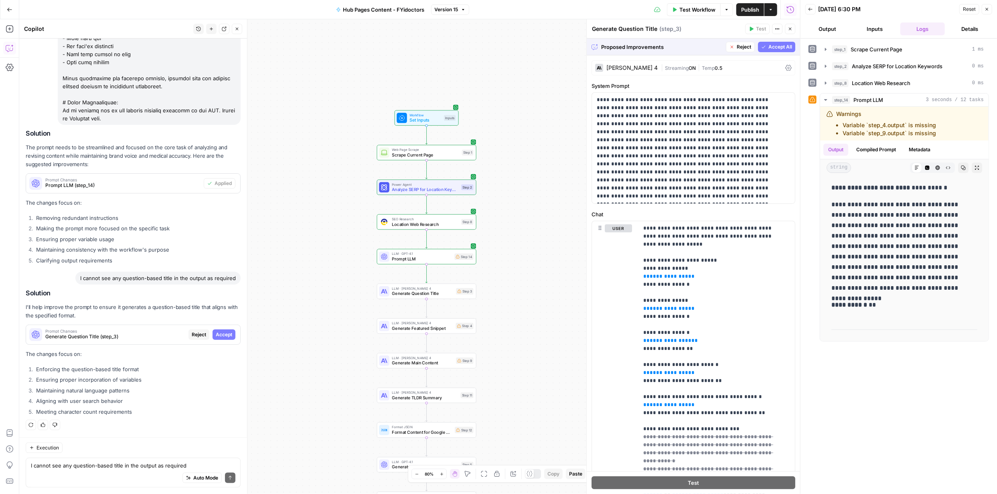
click at [761, 45] on icon "button" at bounding box center [763, 47] width 5 height 5
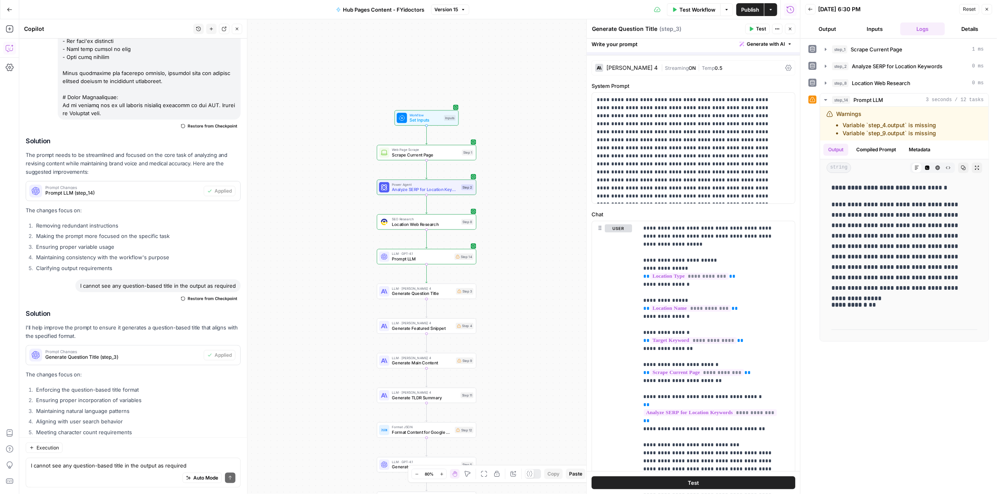
scroll to position [3202, 0]
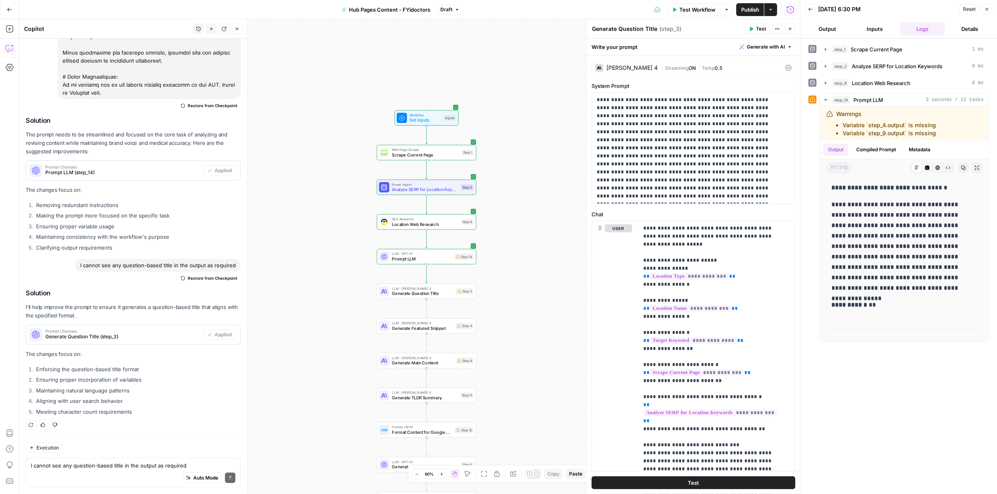
click at [699, 9] on span "Test Workflow" at bounding box center [697, 10] width 36 height 8
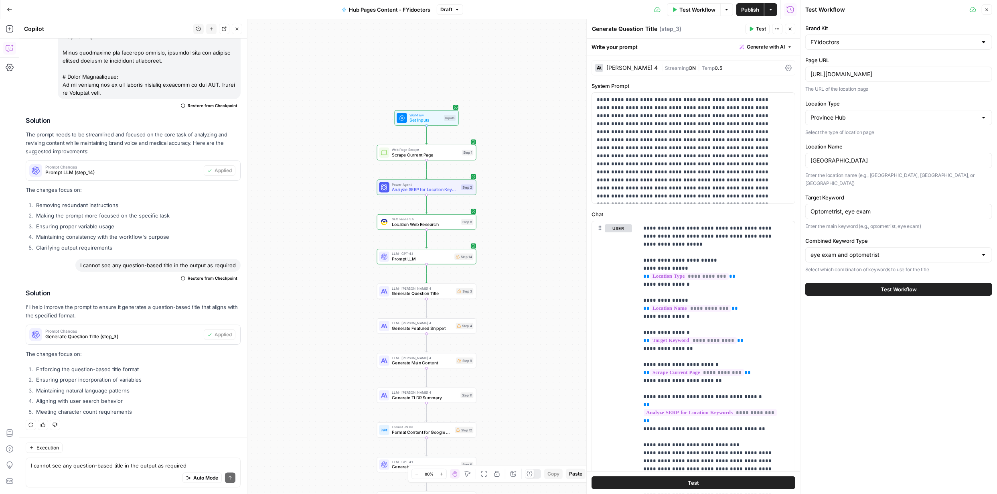
click at [903, 285] on span "Test Workflow" at bounding box center [899, 289] width 36 height 8
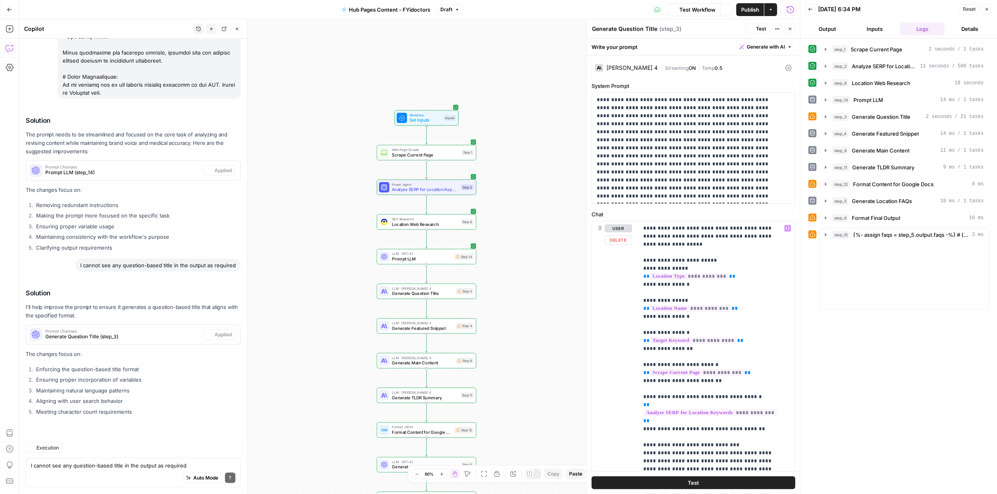
scroll to position [3202, 0]
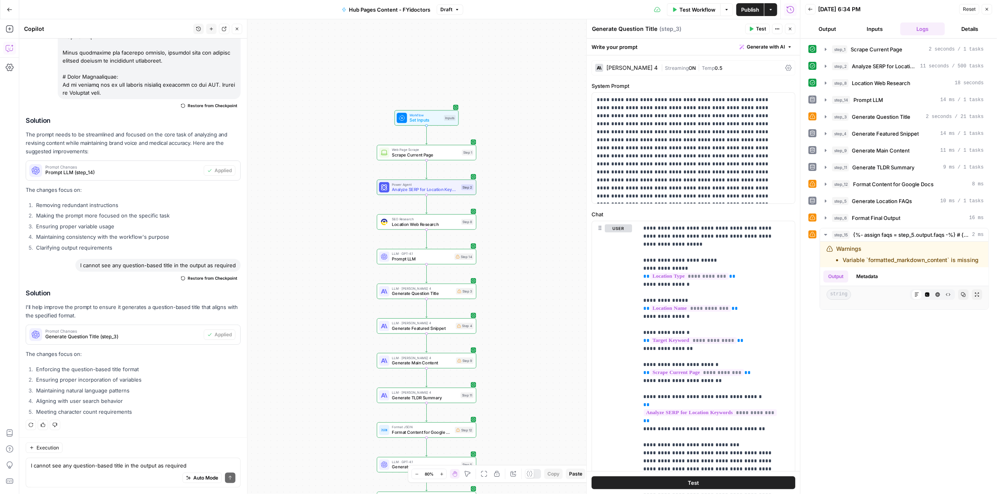
click at [967, 26] on button "Details" at bounding box center [970, 28] width 45 height 13
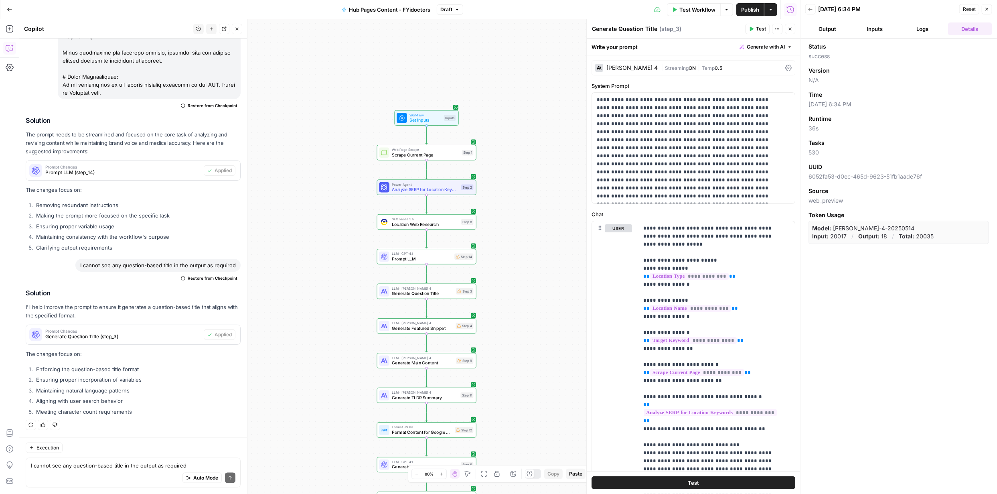
click at [881, 30] on button "Inputs" at bounding box center [875, 28] width 45 height 13
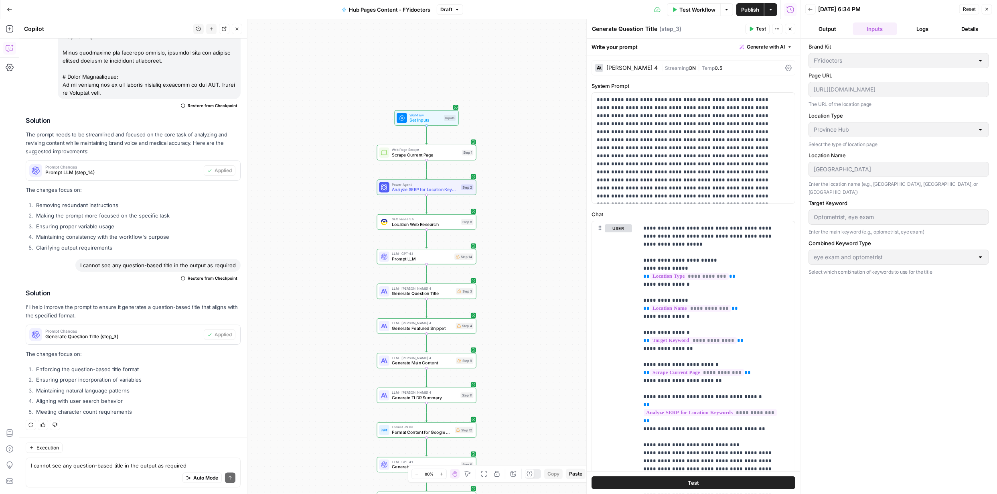
click at [825, 34] on button "Output" at bounding box center [827, 28] width 45 height 13
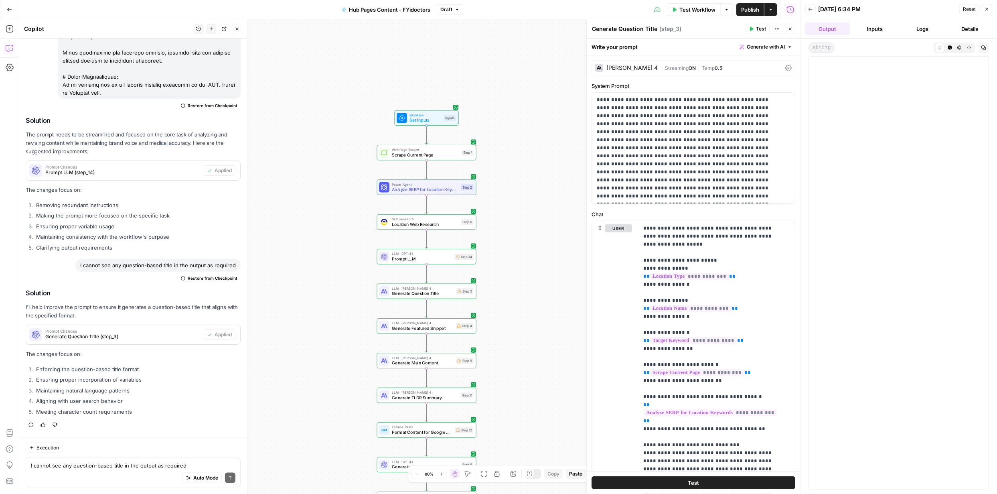
click at [871, 31] on button "Inputs" at bounding box center [875, 28] width 45 height 13
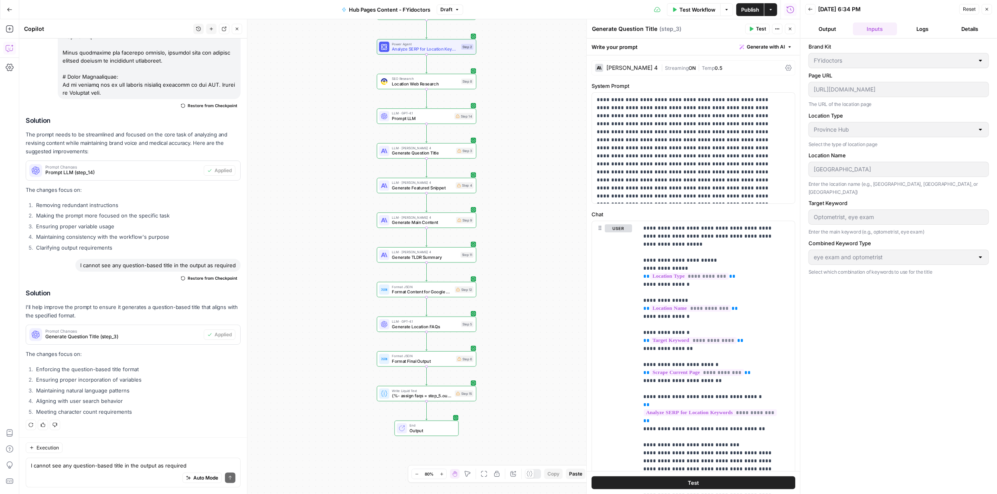
click at [920, 28] on button "Logs" at bounding box center [922, 28] width 45 height 13
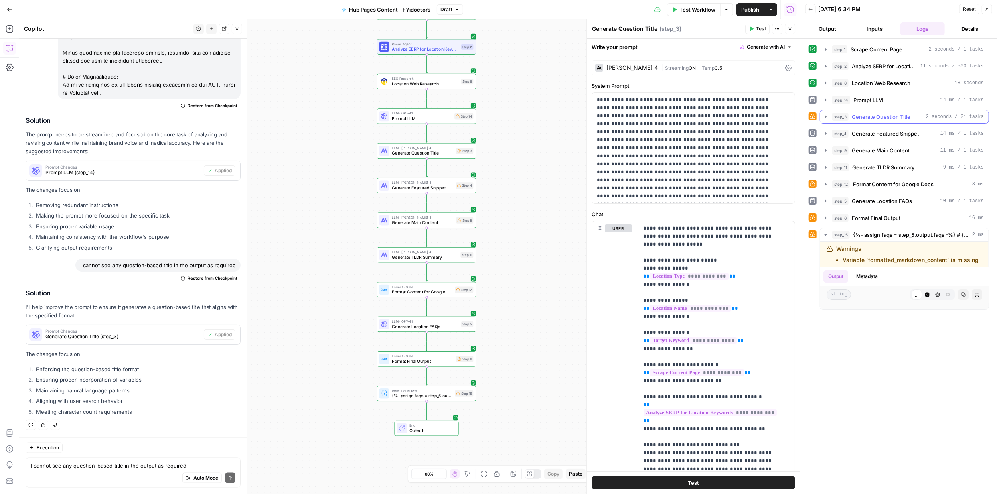
click at [831, 116] on button "step_3 Generate Question Title 2 seconds / 21 tasks" at bounding box center [904, 116] width 168 height 13
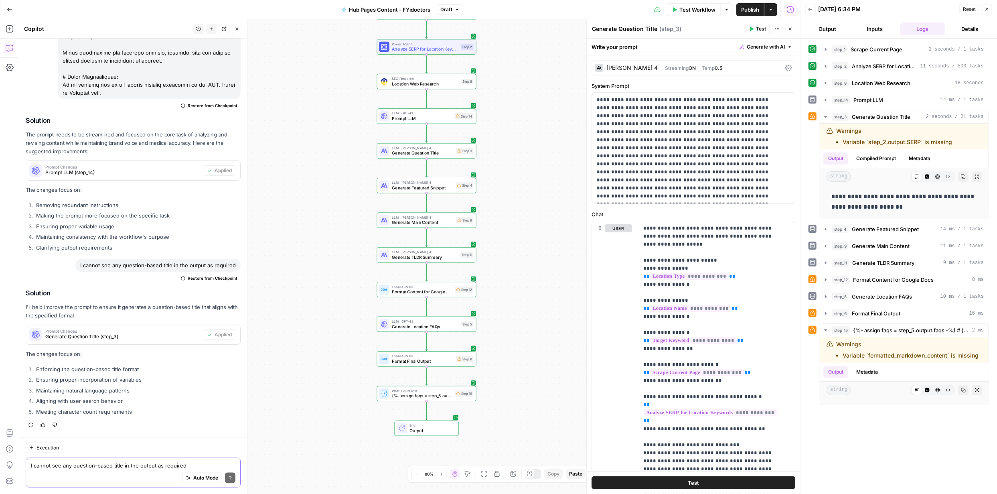
click at [124, 464] on textarea "I cannot see any question-based title in the output as required" at bounding box center [133, 465] width 205 height 8
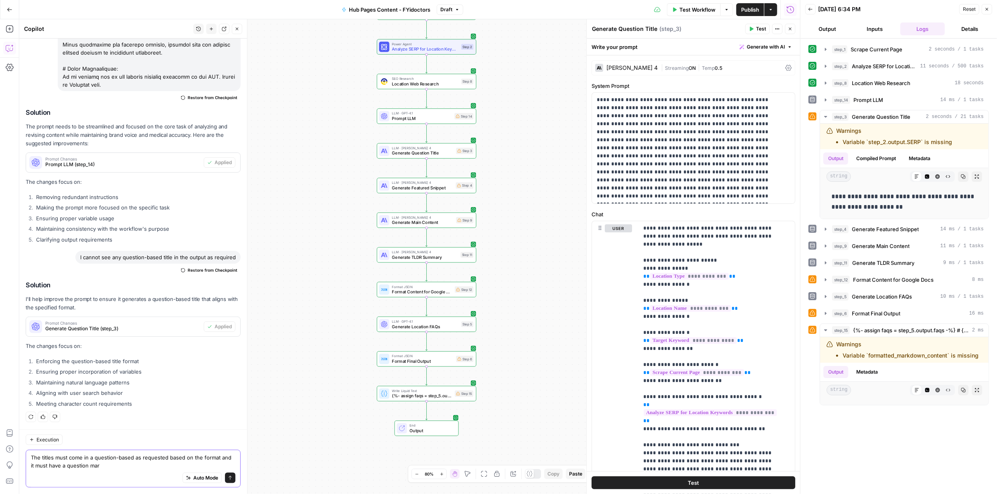
type textarea "The titles must come in a question-based as requested based on the format and i…"
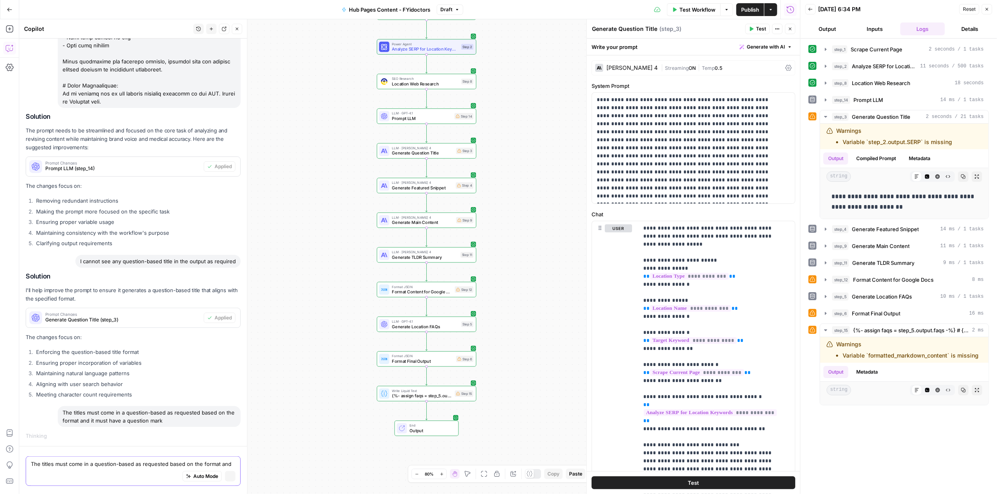
scroll to position [3163, 0]
click at [825, 227] on icon "button" at bounding box center [825, 229] width 6 height 6
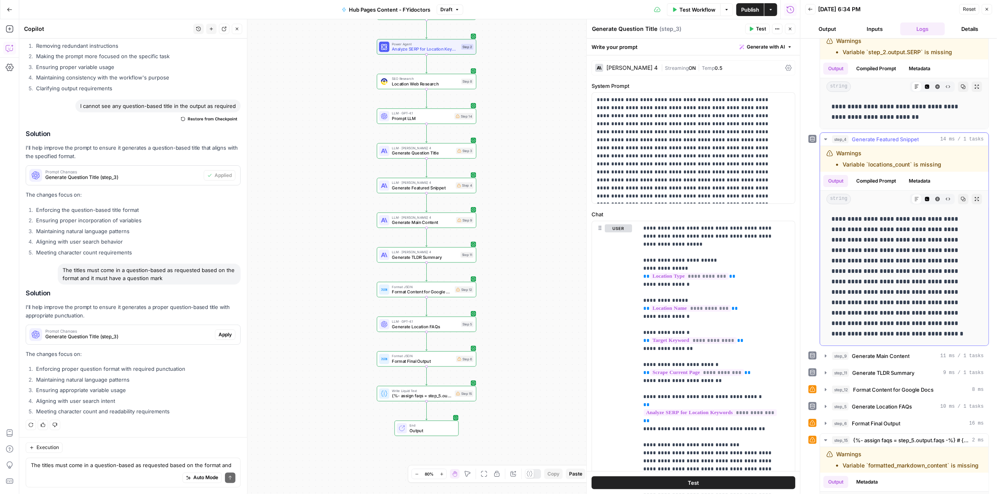
scroll to position [120, 0]
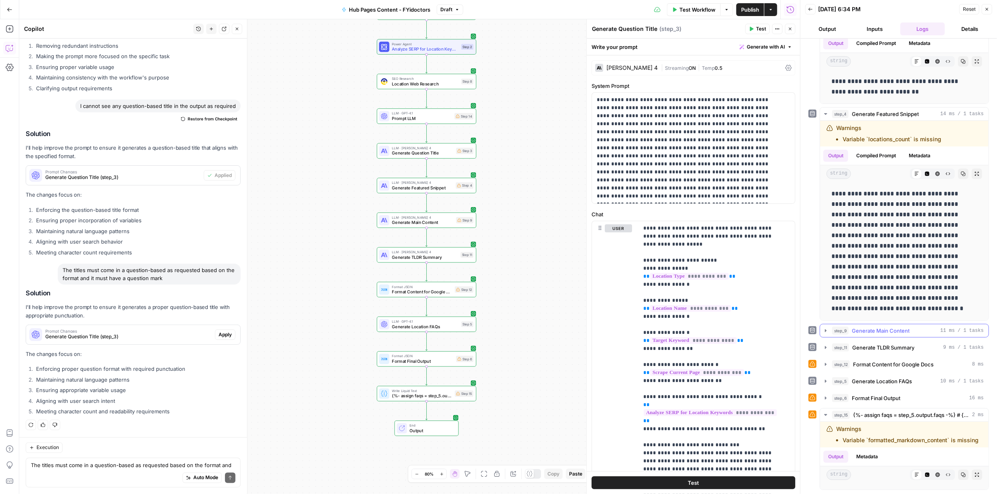
click at [841, 326] on span "step_9" at bounding box center [840, 330] width 16 height 8
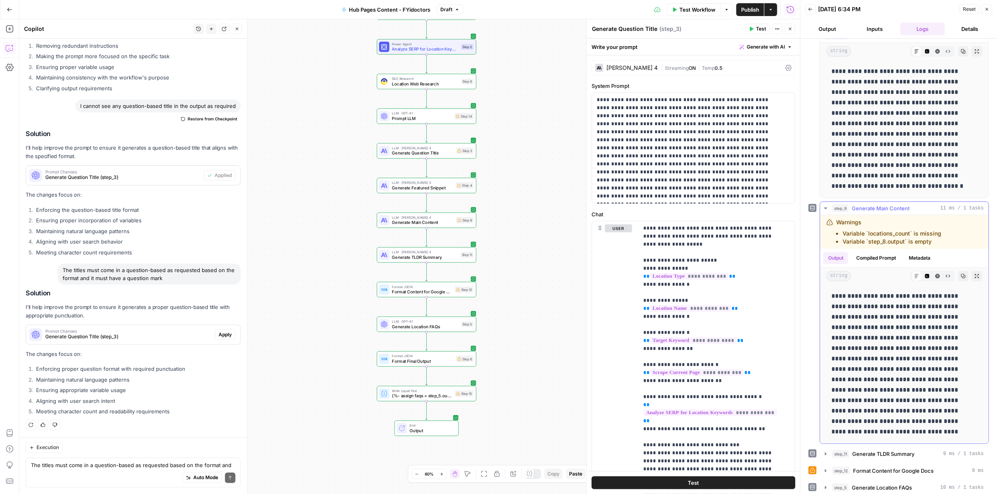
scroll to position [241, 0]
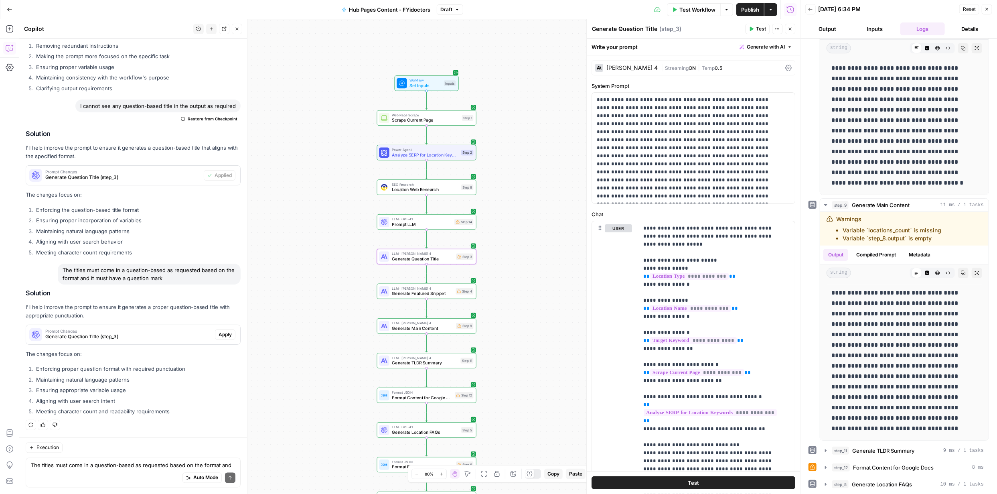
click at [219, 334] on span "Apply" at bounding box center [225, 334] width 13 height 7
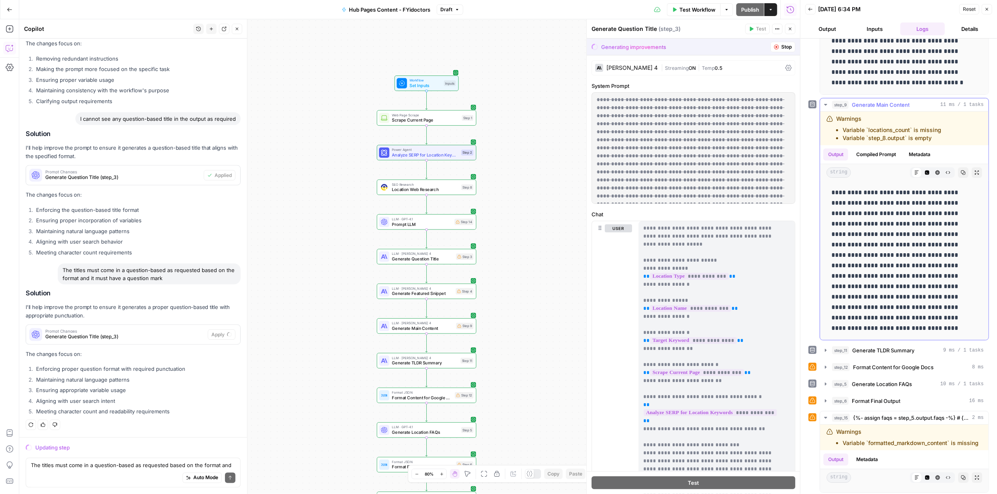
scroll to position [350, 0]
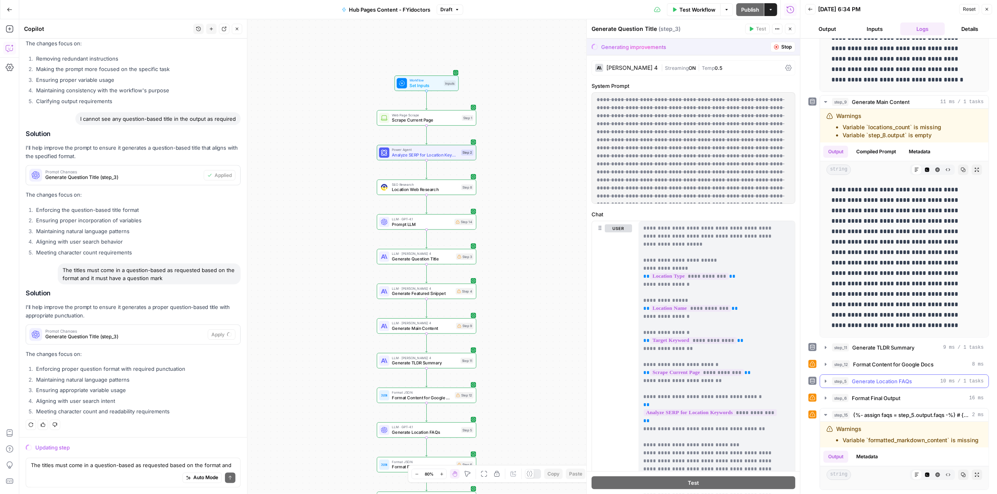
click at [884, 377] on span "Generate Location FAQs" at bounding box center [882, 381] width 60 height 8
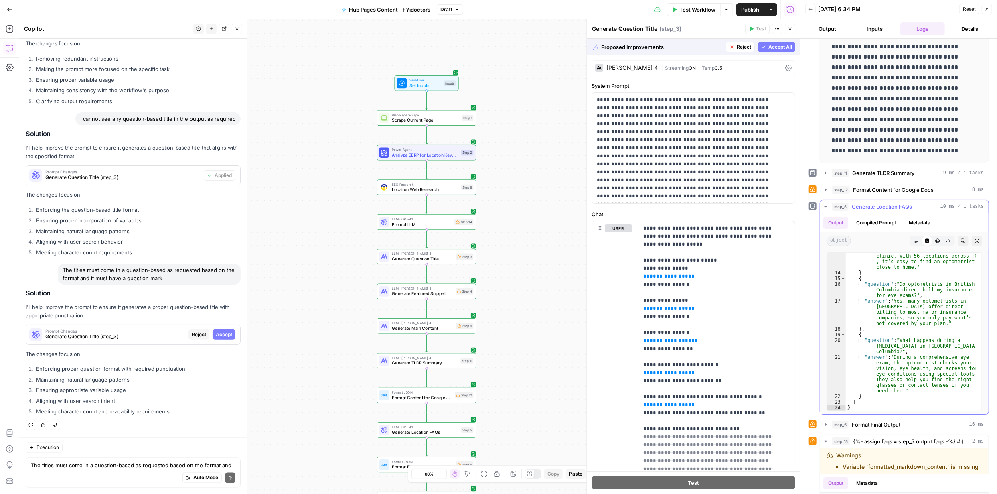
scroll to position [551, 0]
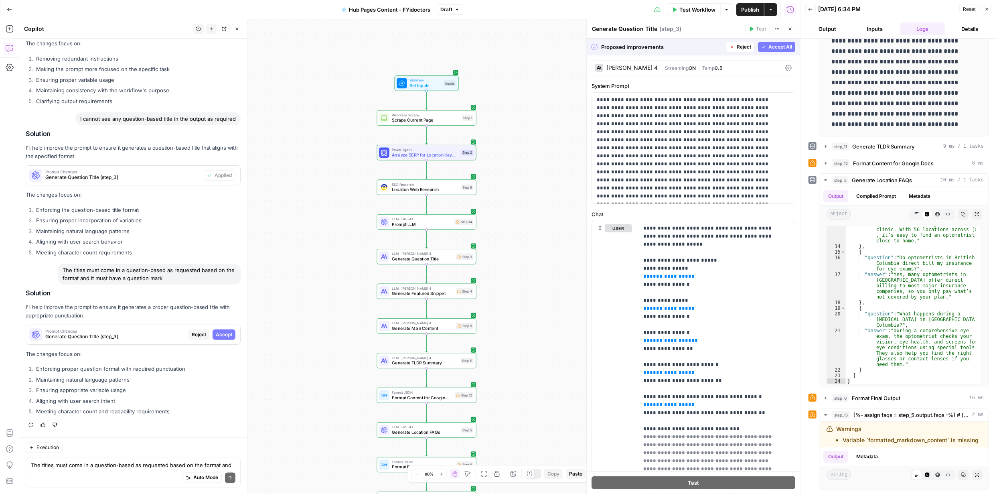
click at [768, 46] on span "Accept All" at bounding box center [780, 46] width 24 height 7
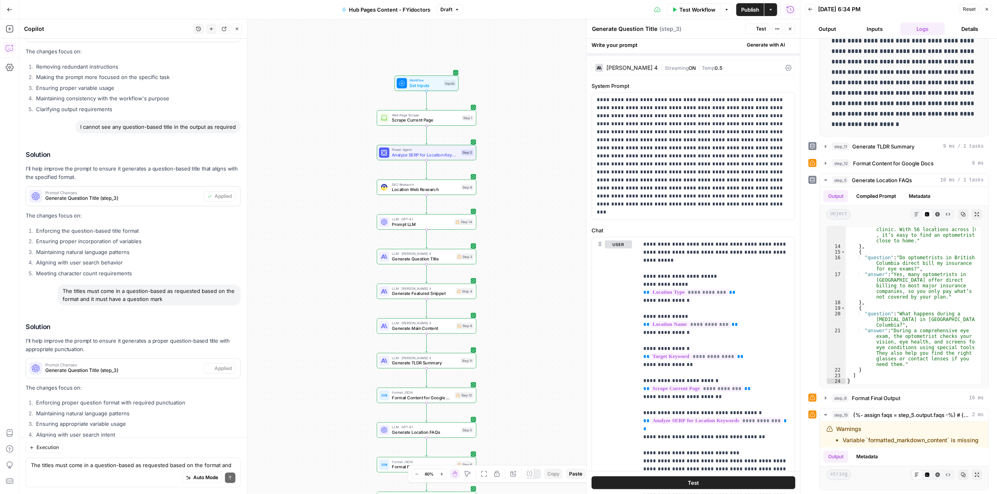
scroll to position [3374, 0]
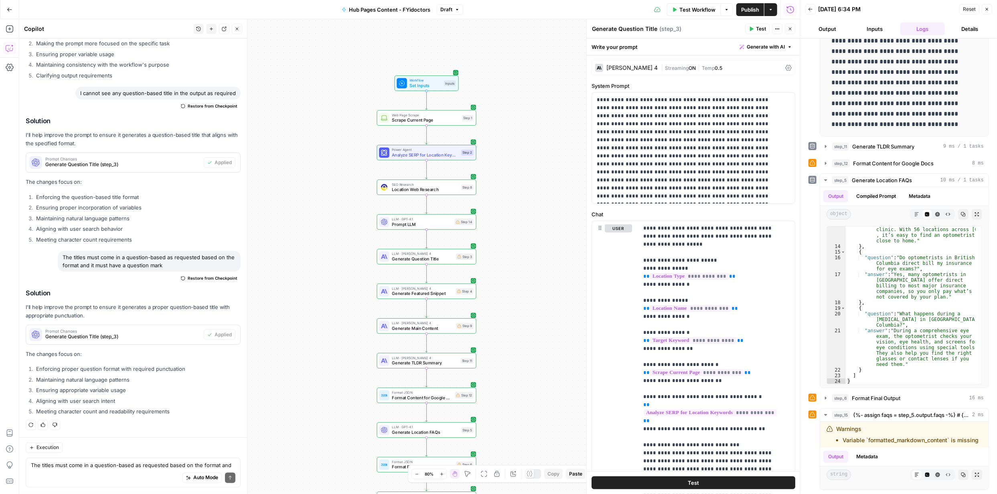
click at [752, 11] on span "Publish" at bounding box center [750, 10] width 18 height 8
click at [7, 26] on icon "button" at bounding box center [10, 29] width 8 height 8
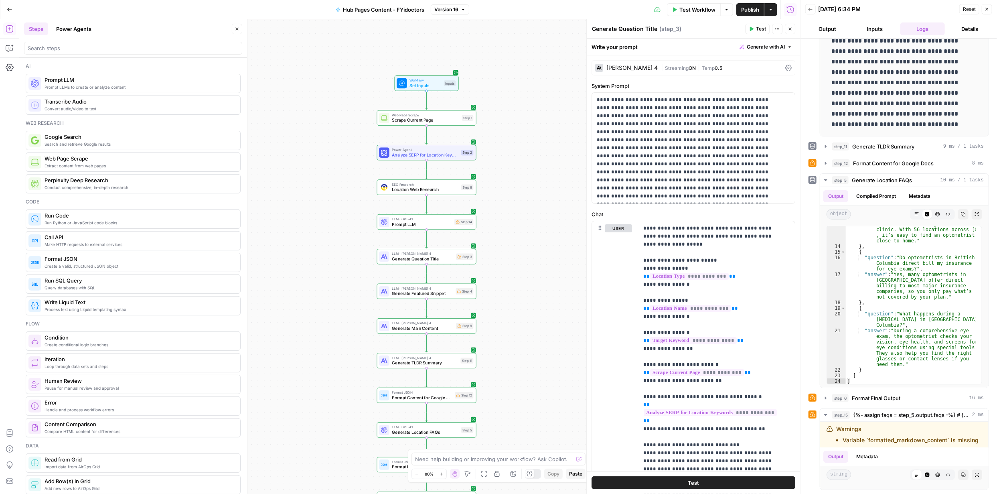
click at [7, 10] on icon "button" at bounding box center [10, 10] width 6 height 6
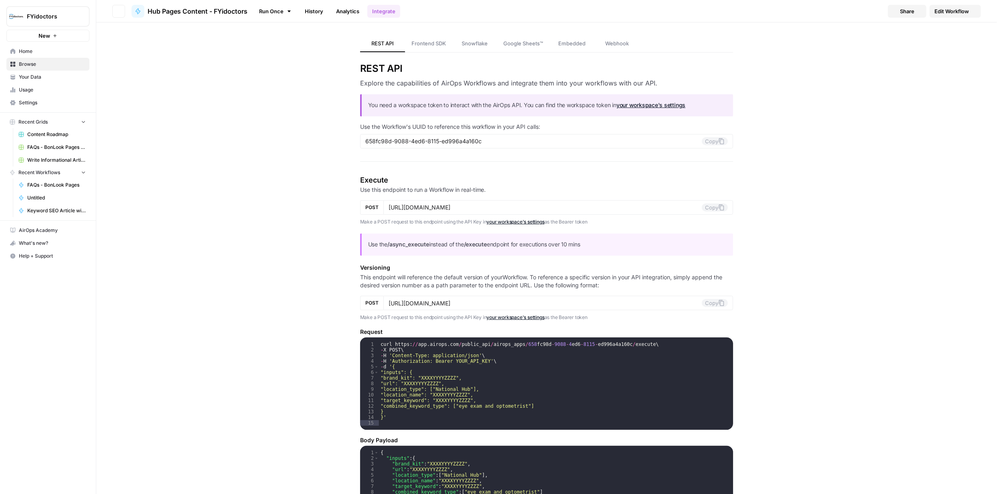
type input "https://api.airops.com/public_api/airops_apps/658fc98d-9088-4ed6-8115-ed996a4a1…"
click at [31, 62] on span "Browse" at bounding box center [52, 64] width 67 height 7
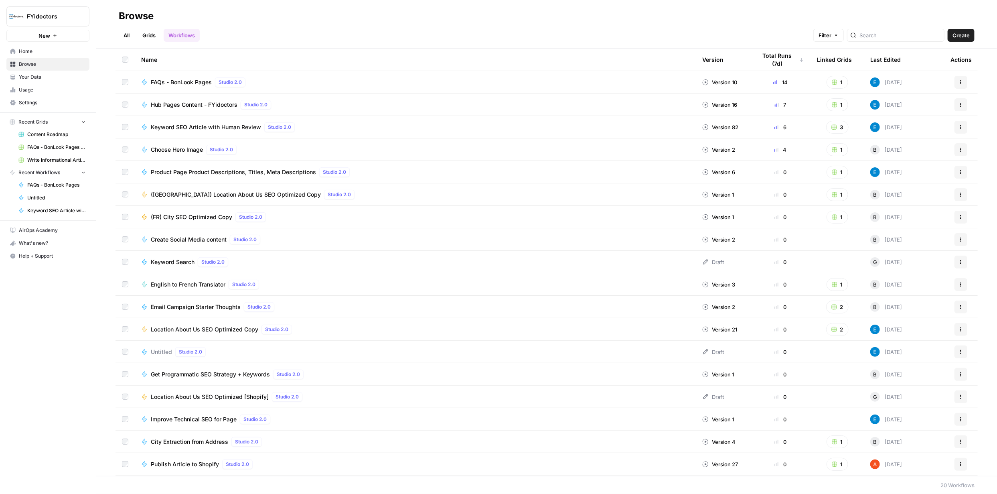
click at [198, 103] on span "Hub Pages Content - FYidoctors" at bounding box center [194, 105] width 87 height 8
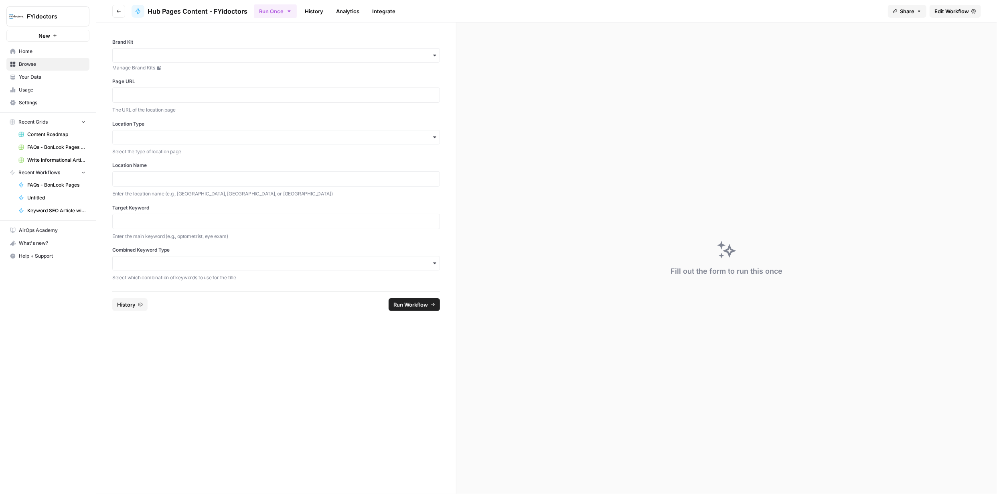
click at [29, 65] on span "Browse" at bounding box center [52, 64] width 67 height 7
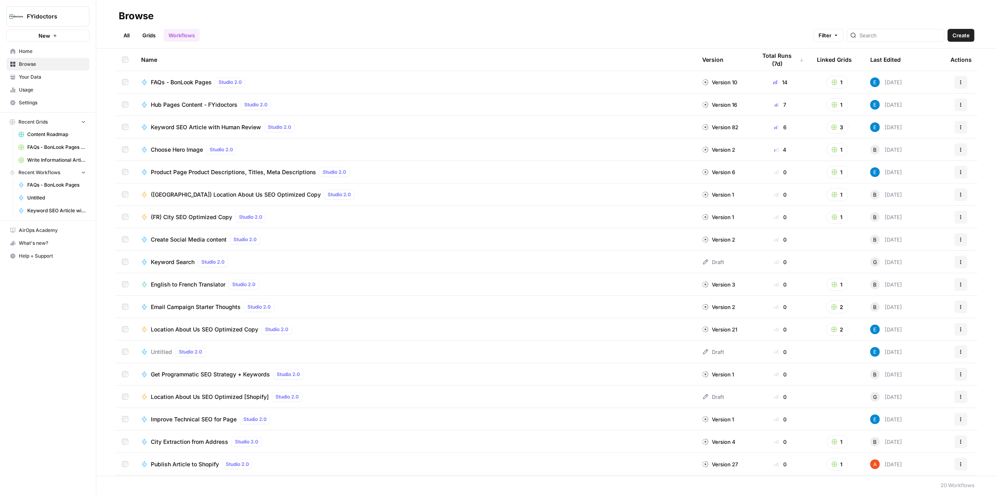
click at [149, 36] on link "Grids" at bounding box center [149, 35] width 23 height 13
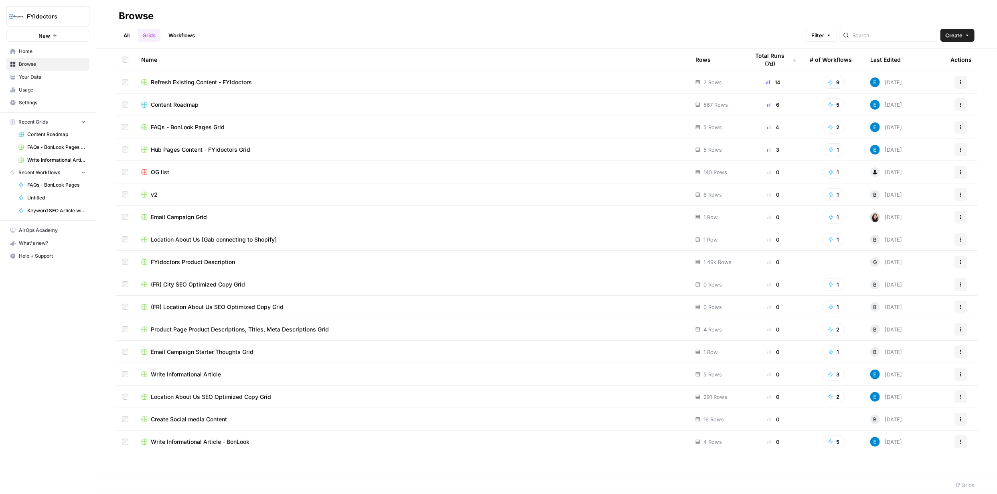
click at [222, 150] on span "Hub Pages Content - FYidoctors Grid" at bounding box center [200, 150] width 99 height 8
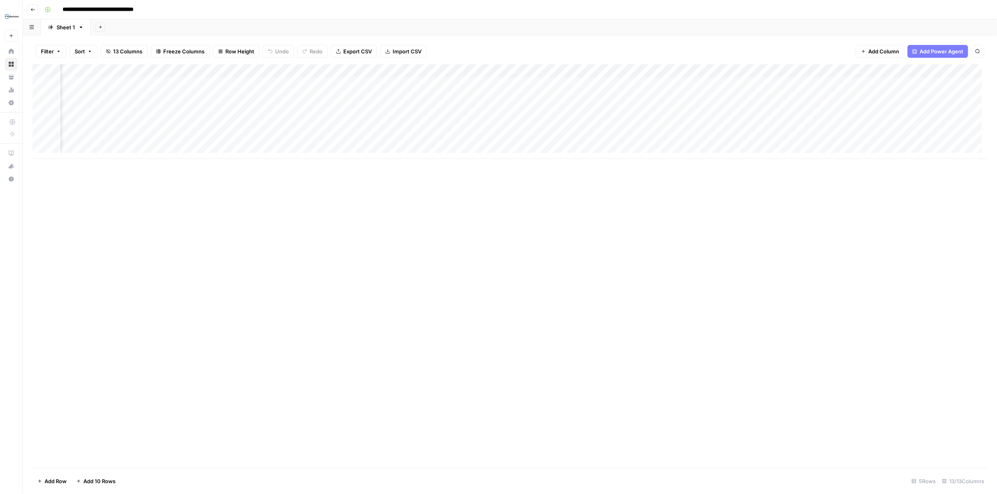
scroll to position [0, 238]
click at [893, 86] on div "Add Column" at bounding box center [509, 111] width 955 height 95
click at [894, 86] on div "Add Column" at bounding box center [509, 111] width 955 height 95
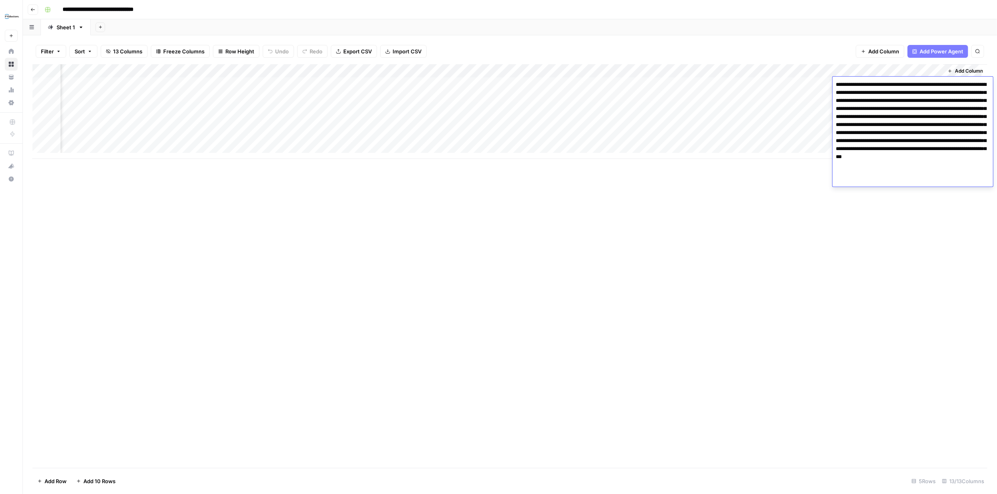
click at [849, 205] on div "Add Column" at bounding box center [509, 265] width 955 height 403
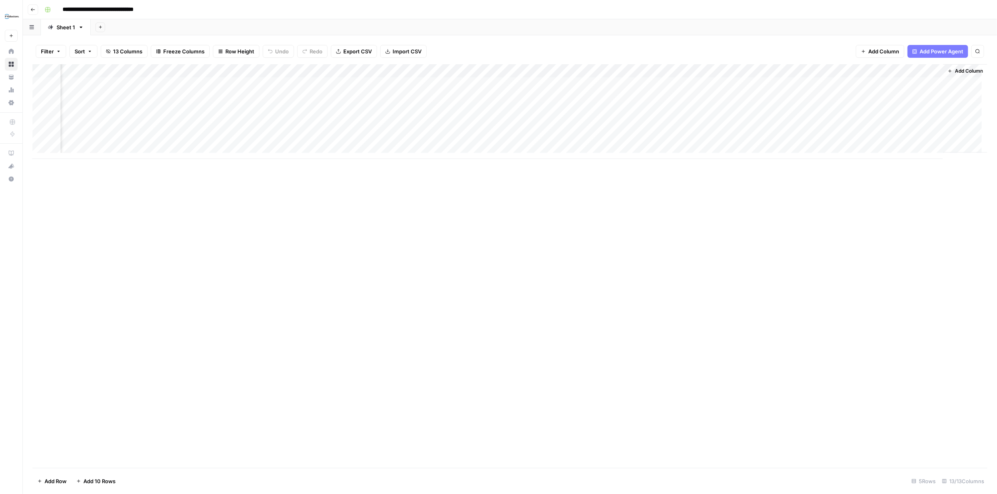
click at [955, 71] on span "Add Column" at bounding box center [969, 70] width 28 height 7
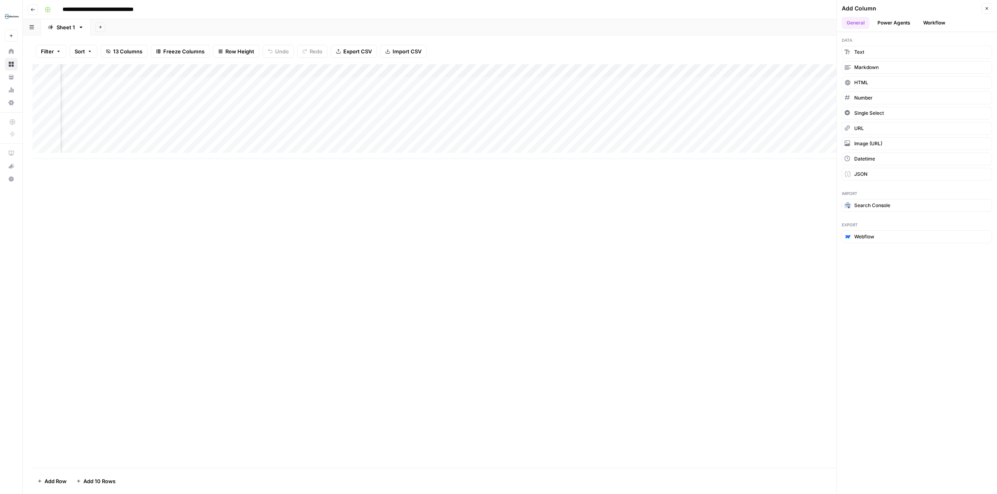
click at [896, 21] on button "Power Agents" at bounding box center [894, 23] width 43 height 12
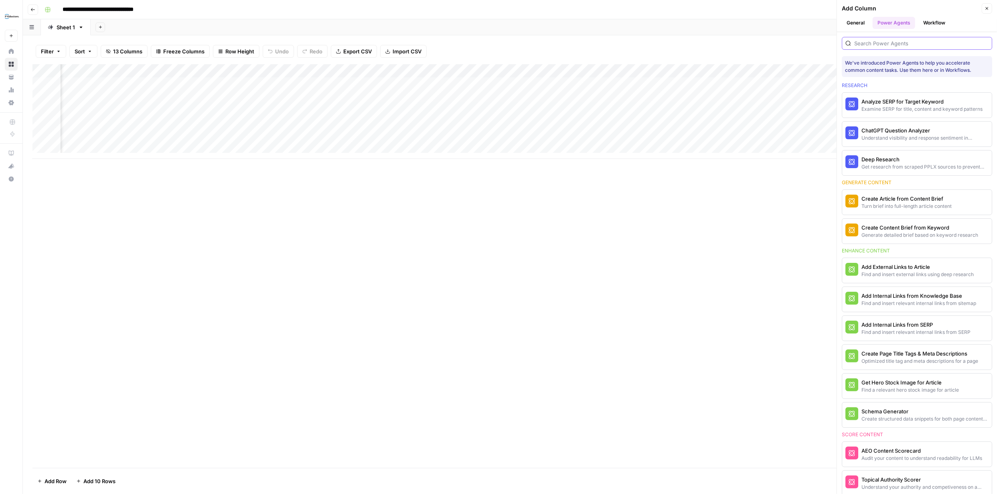
click at [889, 42] on input "search" at bounding box center [921, 43] width 134 height 8
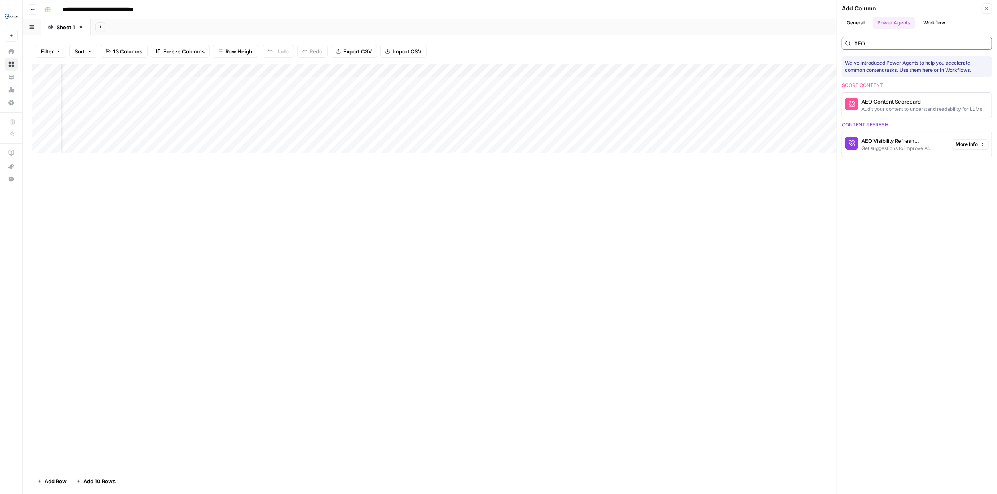
type input "AEO"
click at [890, 140] on div "AEO Visibility Refresh Suggestions" at bounding box center [903, 141] width 84 height 8
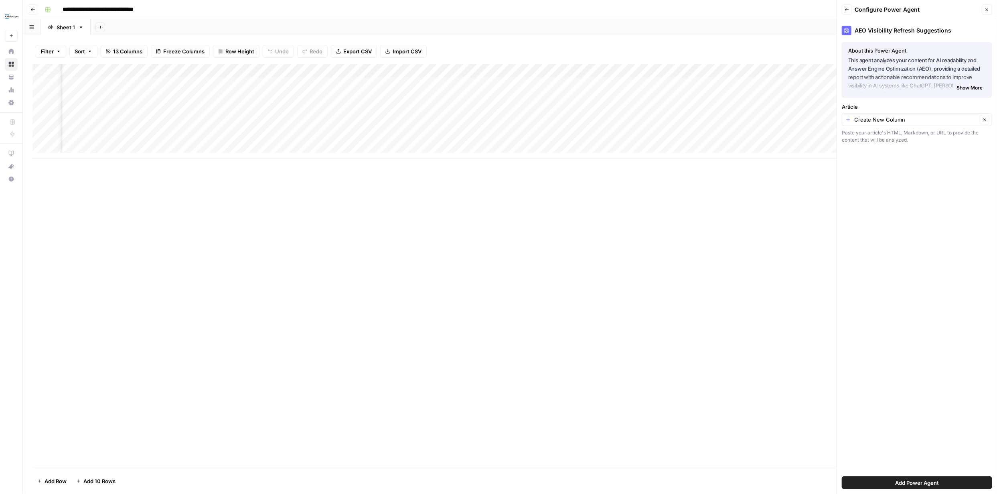
click at [912, 485] on span "Add Power Agent" at bounding box center [917, 482] width 44 height 8
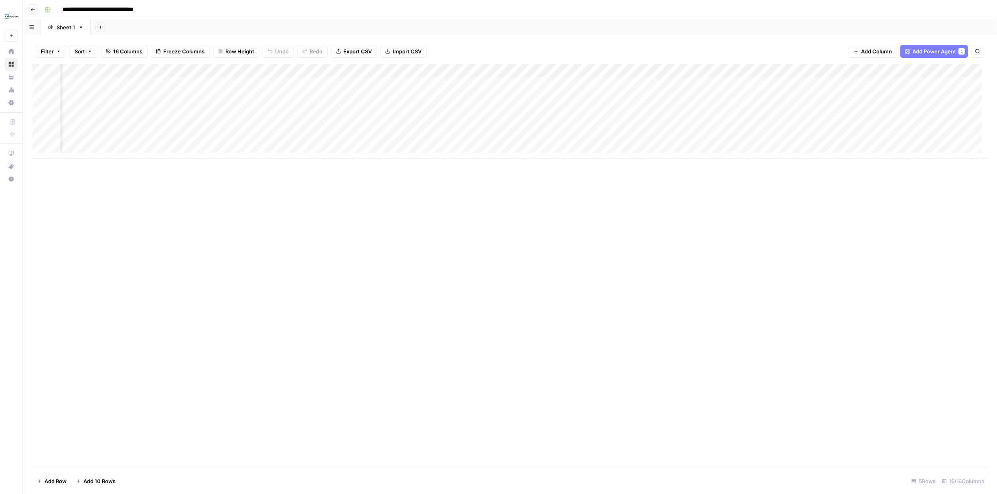
scroll to position [0, 312]
click at [266, 83] on div "Add Column" at bounding box center [509, 111] width 955 height 95
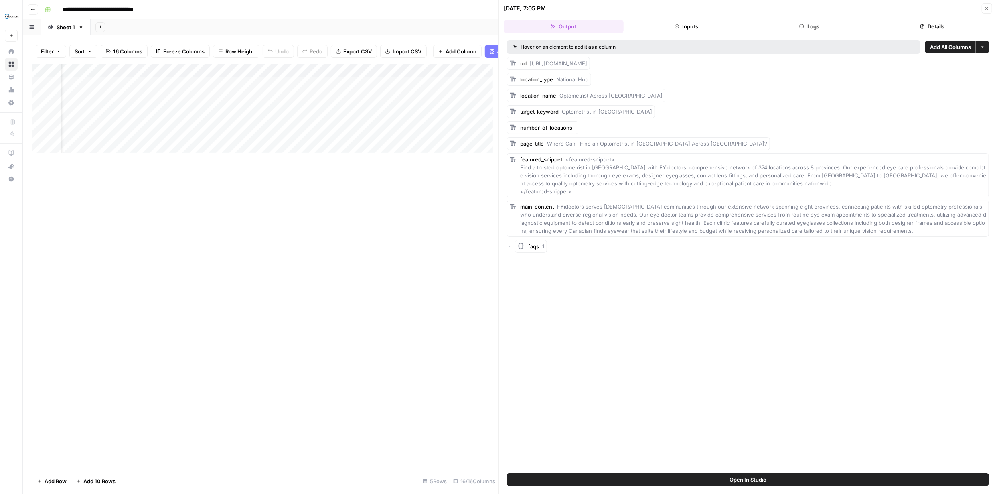
click at [687, 26] on button "Inputs" at bounding box center [687, 26] width 120 height 13
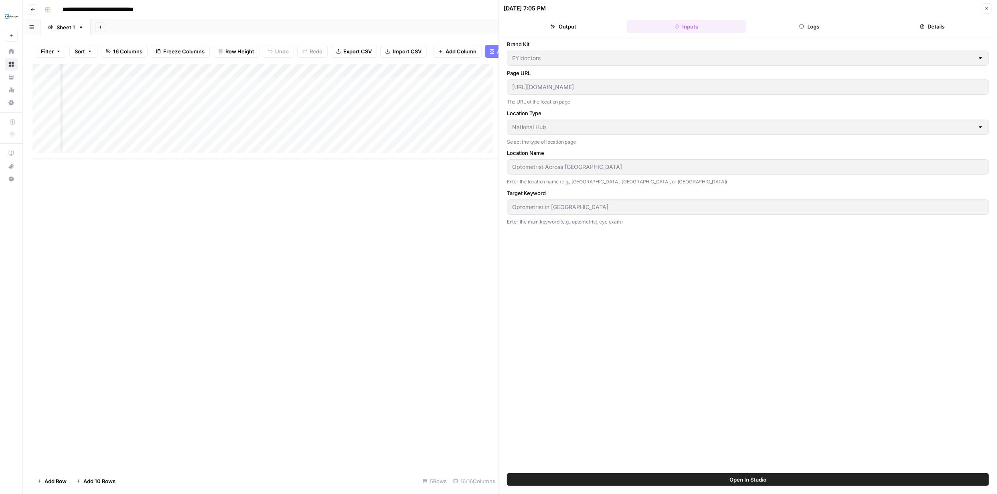
click at [806, 25] on button "Logs" at bounding box center [809, 26] width 120 height 13
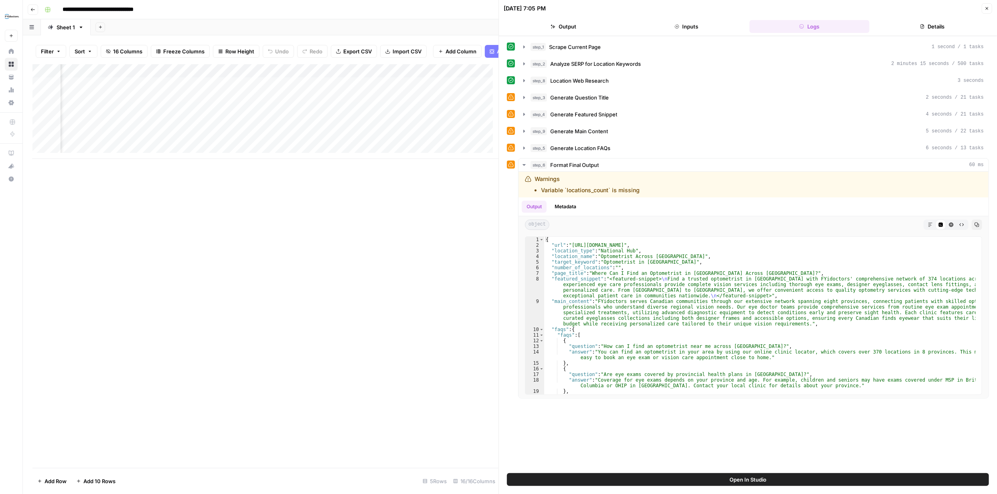
click at [938, 24] on button "Details" at bounding box center [933, 26] width 120 height 13
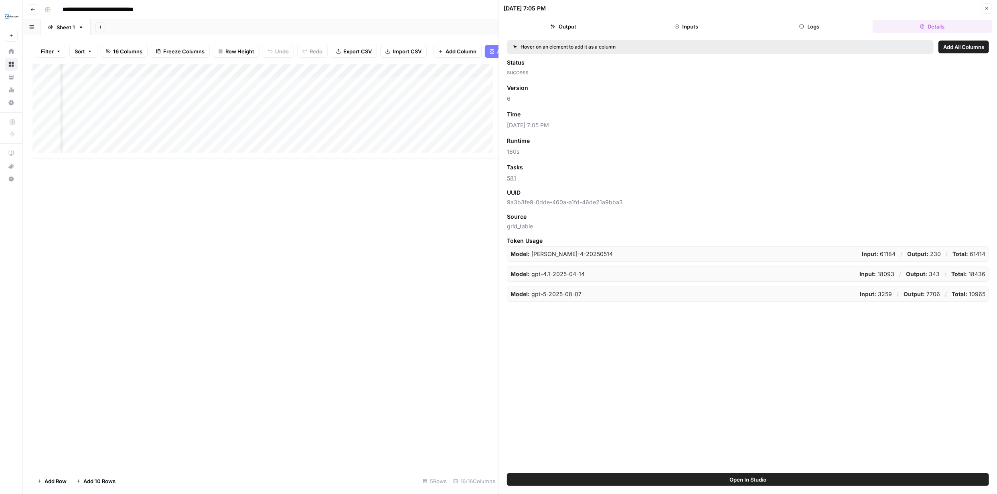
click at [834, 28] on button "Logs" at bounding box center [809, 26] width 120 height 13
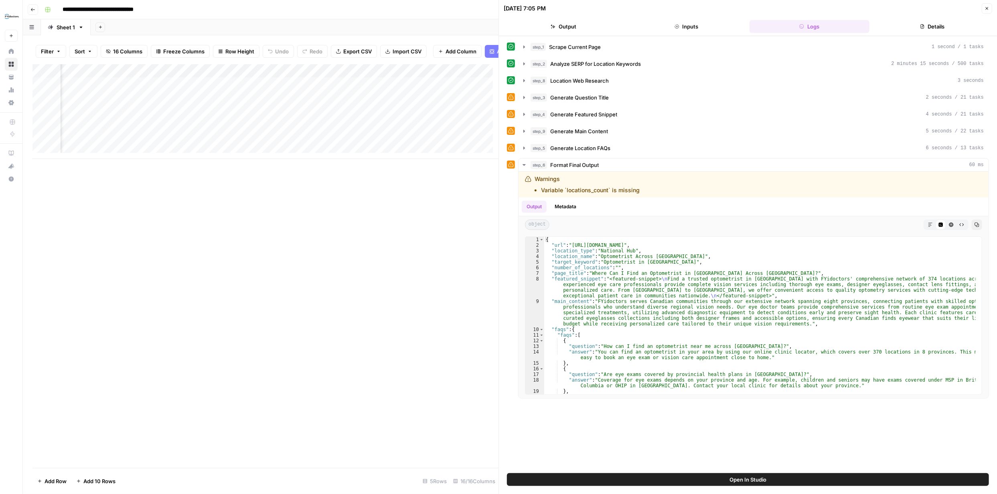
drag, startPoint x: 986, startPoint y: 7, endPoint x: 989, endPoint y: 10, distance: 4.3
click at [987, 7] on icon "button" at bounding box center [986, 8] width 5 height 5
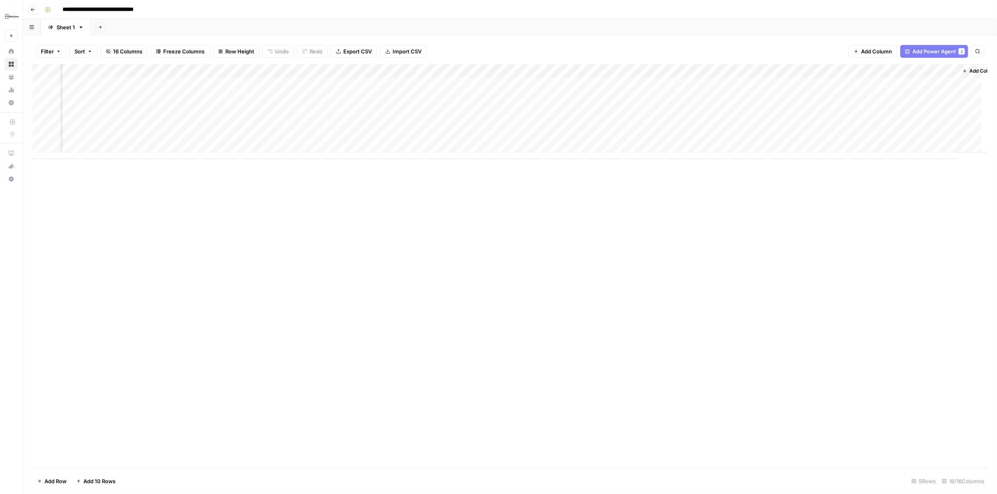
scroll to position [0, 549]
click at [903, 72] on div "Add Column" at bounding box center [509, 111] width 955 height 95
click at [913, 191] on div "Add Column" at bounding box center [509, 265] width 955 height 403
click at [958, 69] on span "Add Column" at bounding box center [969, 70] width 28 height 7
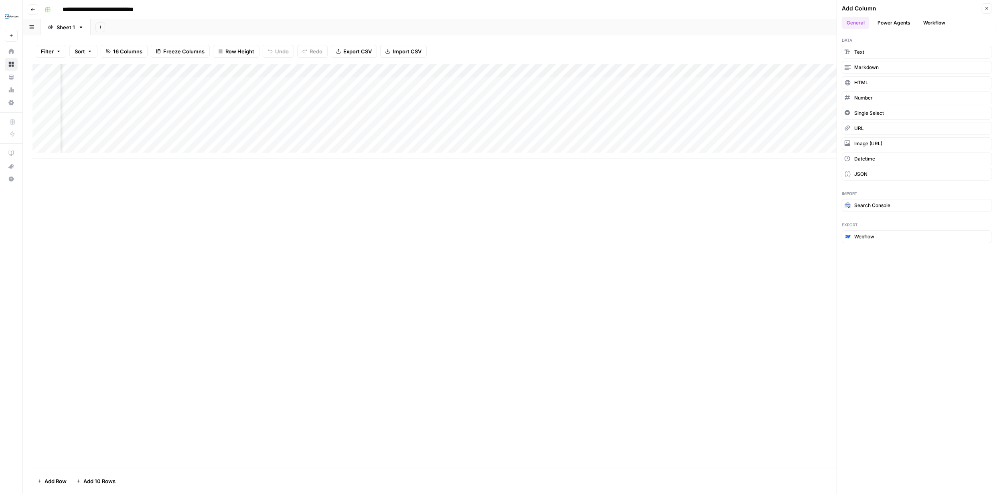
click at [900, 22] on button "Power Agents" at bounding box center [894, 23] width 43 height 12
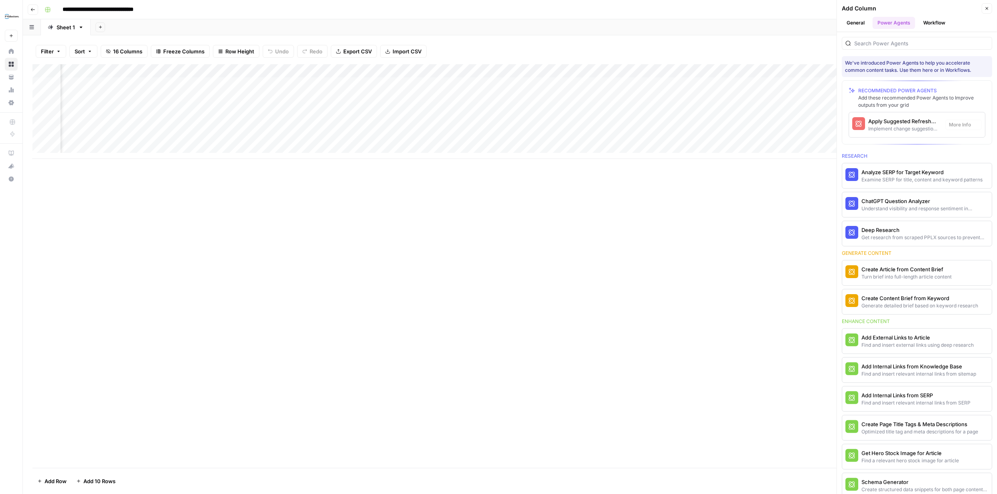
scroll to position [0, 666]
click at [896, 42] on input "search" at bounding box center [921, 43] width 134 height 8
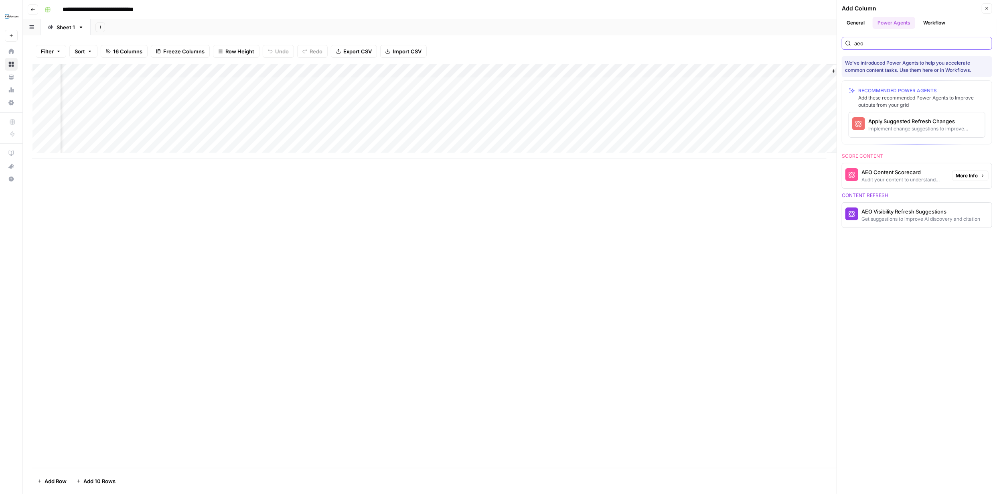
type input "aeo"
click at [911, 175] on div "AEO Content Scorecard" at bounding box center [903, 172] width 84 height 8
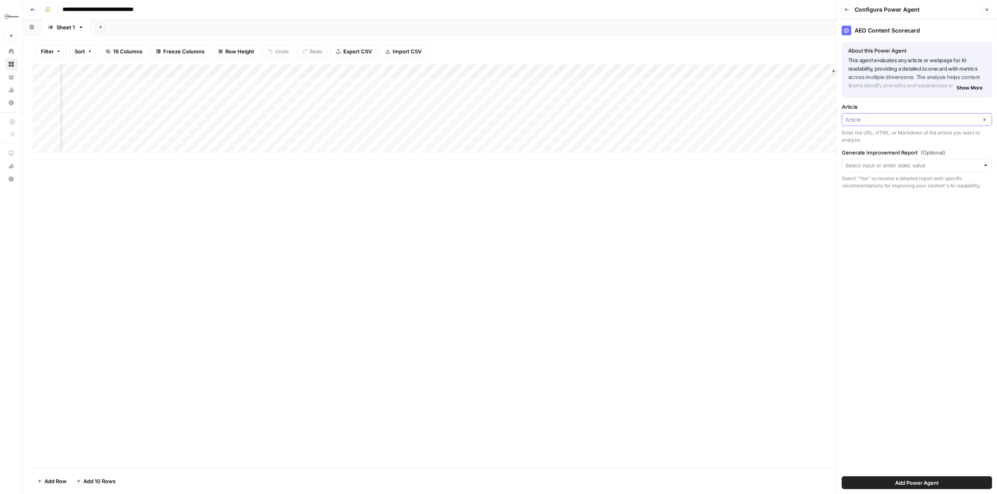
click at [962, 120] on input "Article" at bounding box center [911, 119] width 132 height 8
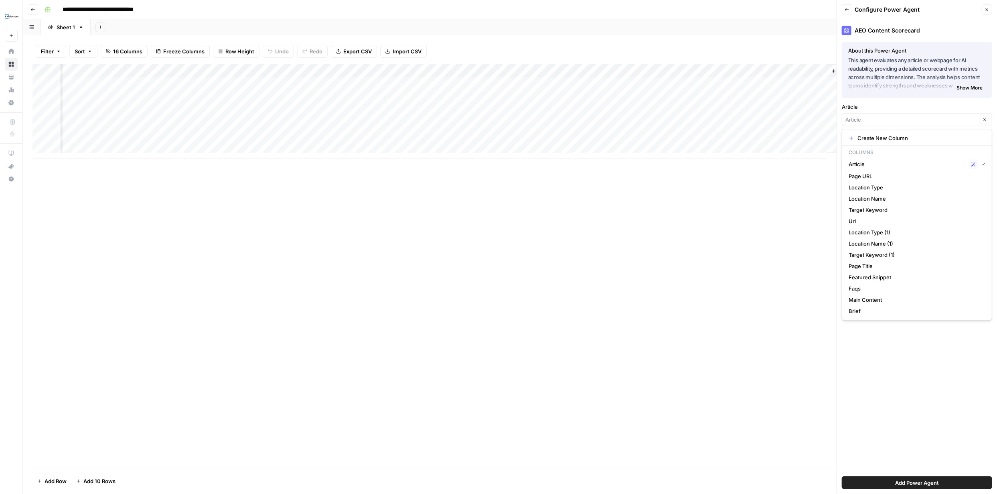
type input "Article"
click at [946, 369] on div "AEO Content Scorecard About this Power Agent This agent evaluates any article o…" at bounding box center [917, 256] width 160 height 474
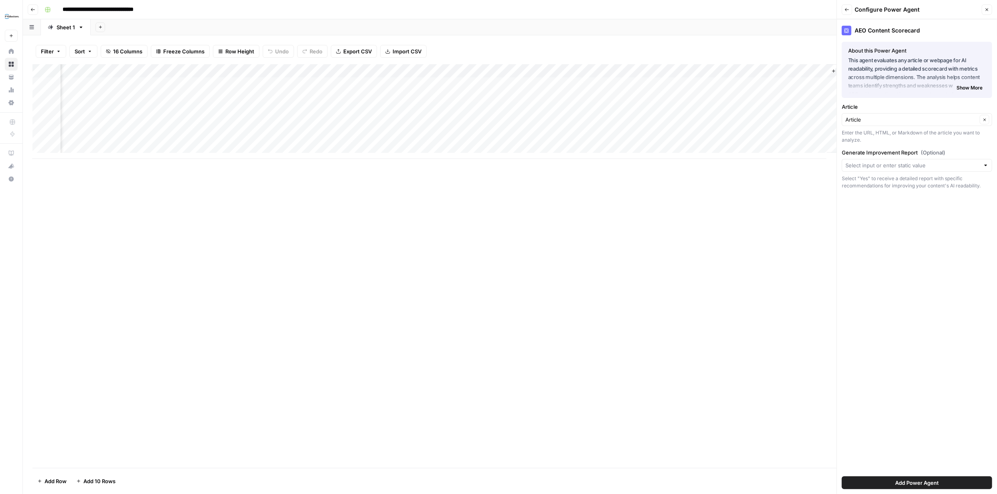
click at [922, 480] on span "Add Power Agent" at bounding box center [917, 482] width 44 height 8
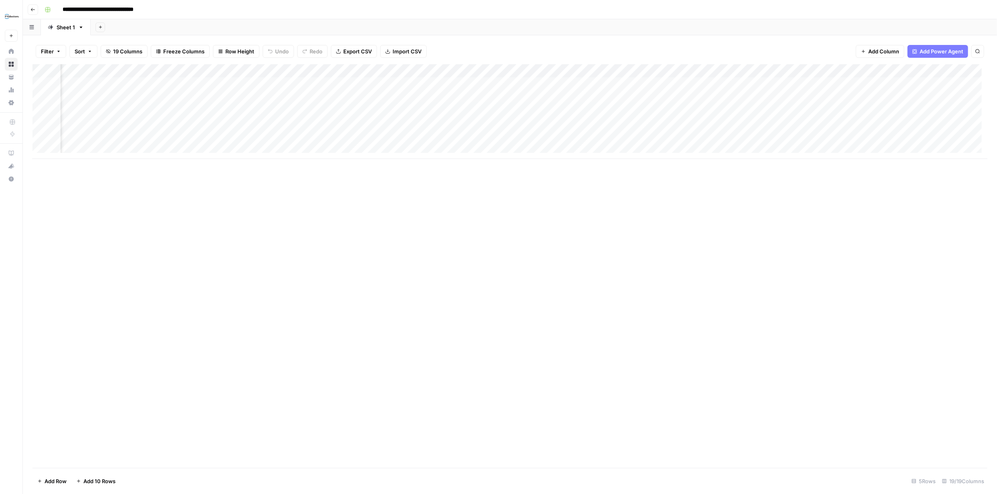
scroll to position [0, 0]
click at [588, 84] on div "Add Column" at bounding box center [509, 111] width 955 height 95
click at [587, 97] on div "Add Column" at bounding box center [509, 111] width 955 height 95
click at [538, 85] on div "Add Column" at bounding box center [509, 111] width 955 height 95
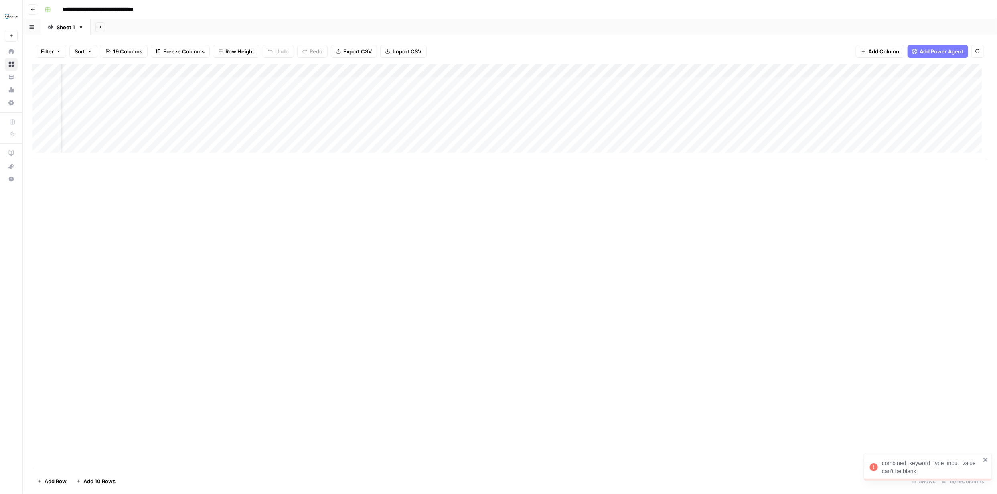
click at [915, 463] on div "combined_keyword_type_input_value can't be blank" at bounding box center [931, 467] width 99 height 16
click at [915, 463] on div "**********" at bounding box center [498, 247] width 997 height 494
click at [915, 463] on div "Add Column" at bounding box center [509, 265] width 955 height 403
click at [537, 97] on div "Add Column" at bounding box center [509, 111] width 955 height 95
click at [907, 469] on div "combined_keyword_type_input_value can't be blank" at bounding box center [931, 467] width 99 height 16
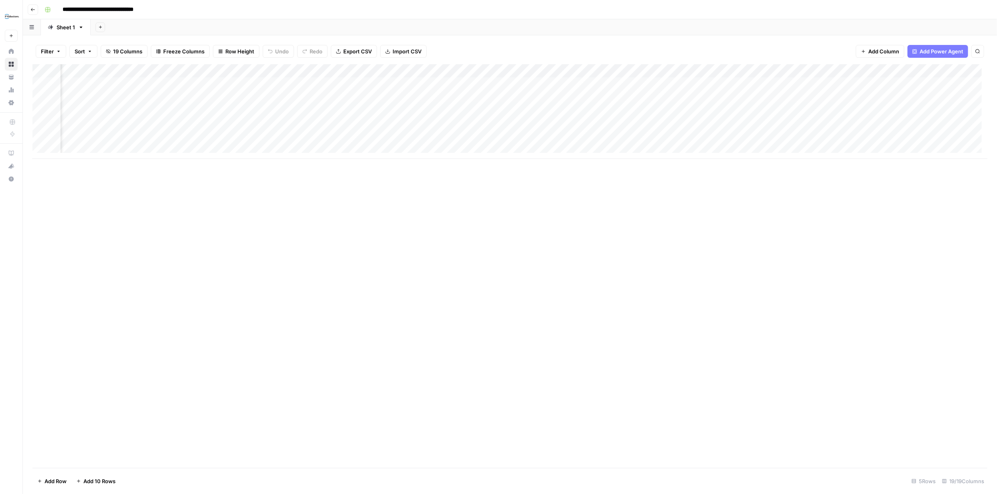
click at [907, 469] on div "**********" at bounding box center [498, 247] width 997 height 494
click at [907, 469] on footer "Add Row Add 10 Rows 5 Rows 19/19 Columns" at bounding box center [509, 481] width 955 height 26
click at [865, 438] on div "Add Column" at bounding box center [509, 265] width 955 height 403
click at [591, 97] on div "Add Column" at bounding box center [509, 111] width 955 height 95
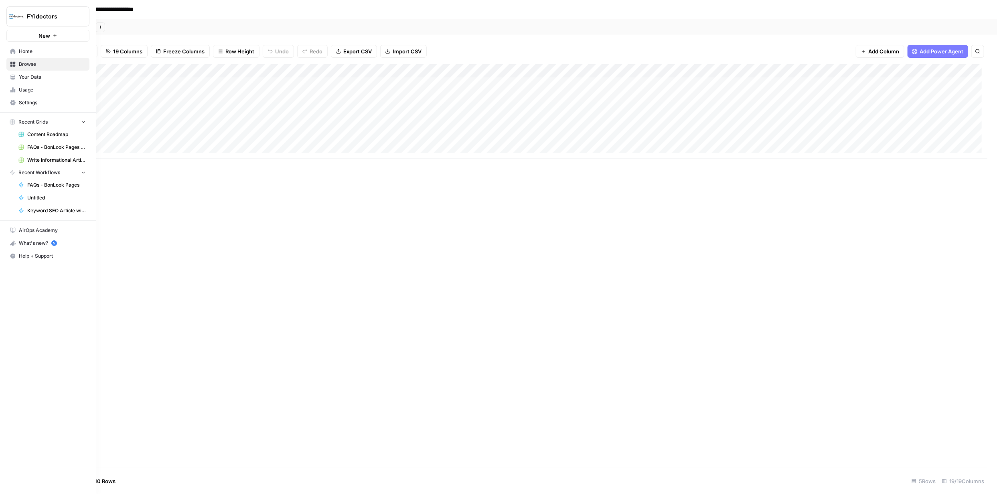
click at [27, 62] on span "Browse" at bounding box center [52, 64] width 67 height 7
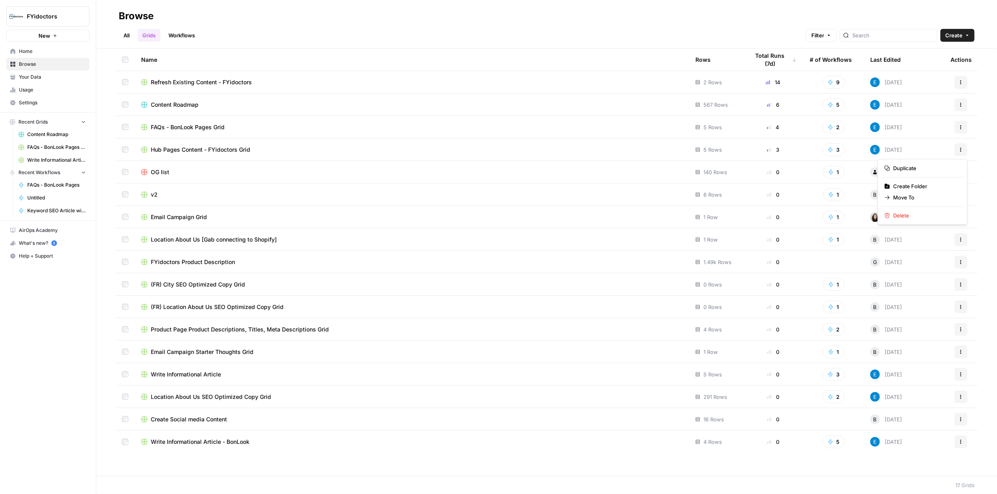
click at [964, 149] on button "Actions" at bounding box center [960, 149] width 13 height 13
drag, startPoint x: 172, startPoint y: 34, endPoint x: 175, endPoint y: 38, distance: 4.5
click at [172, 34] on link "Workflows" at bounding box center [182, 35] width 36 height 13
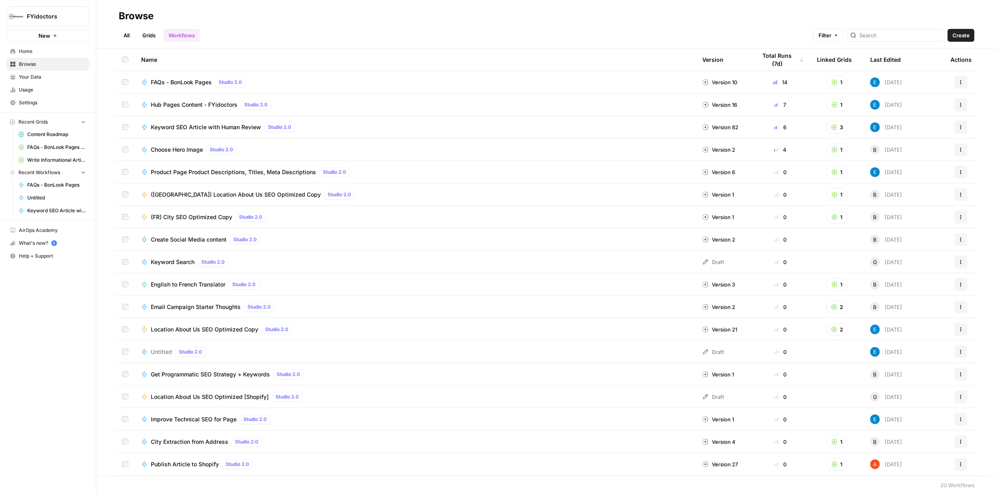
click at [201, 103] on span "Hub Pages Content - FYidoctors" at bounding box center [194, 105] width 87 height 8
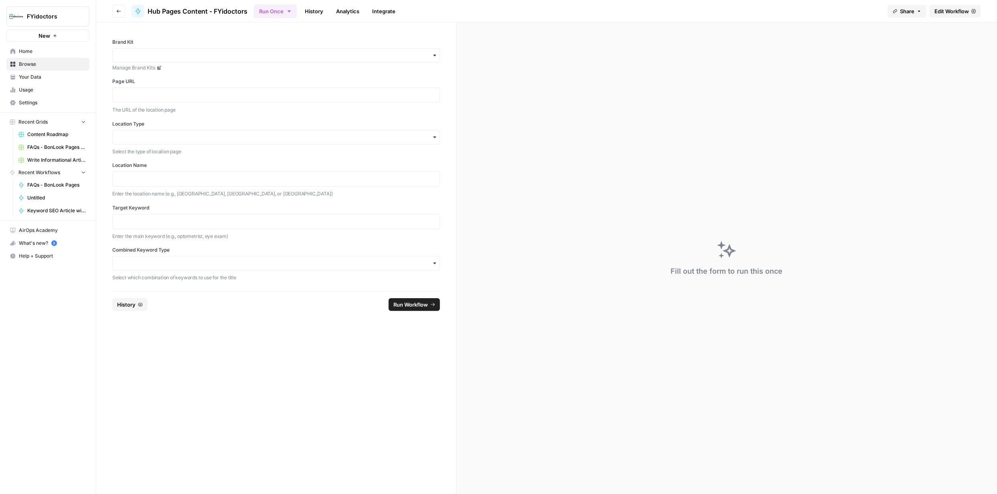
click at [434, 263] on icon "button" at bounding box center [434, 263] width 3 height 2
click at [181, 284] on div "eye exam and optometrist" at bounding box center [276, 284] width 327 height 15
click at [439, 134] on div "button" at bounding box center [276, 137] width 328 height 14
click at [132, 174] on div "Province Hub" at bounding box center [276, 173] width 327 height 15
click at [148, 98] on p at bounding box center [275, 95] width 317 height 8
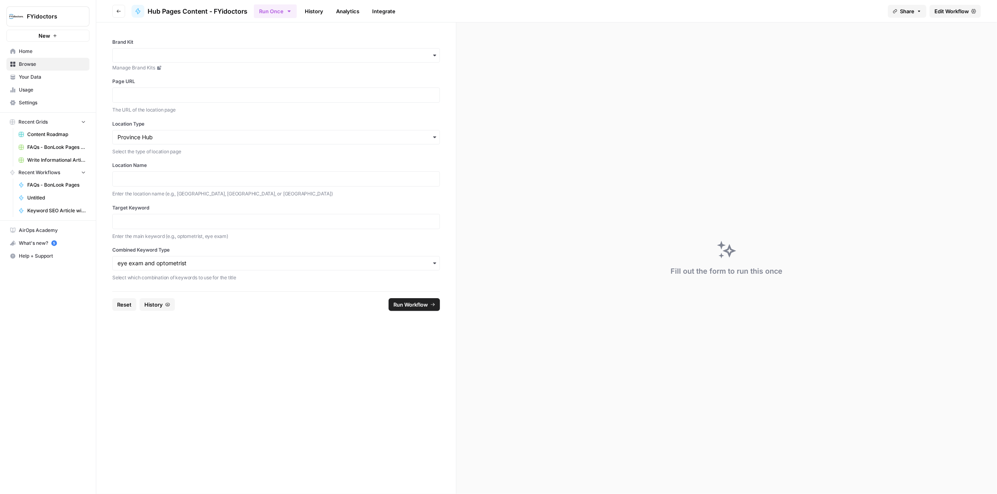
click at [950, 10] on span "Edit Workflow" at bounding box center [951, 11] width 34 height 8
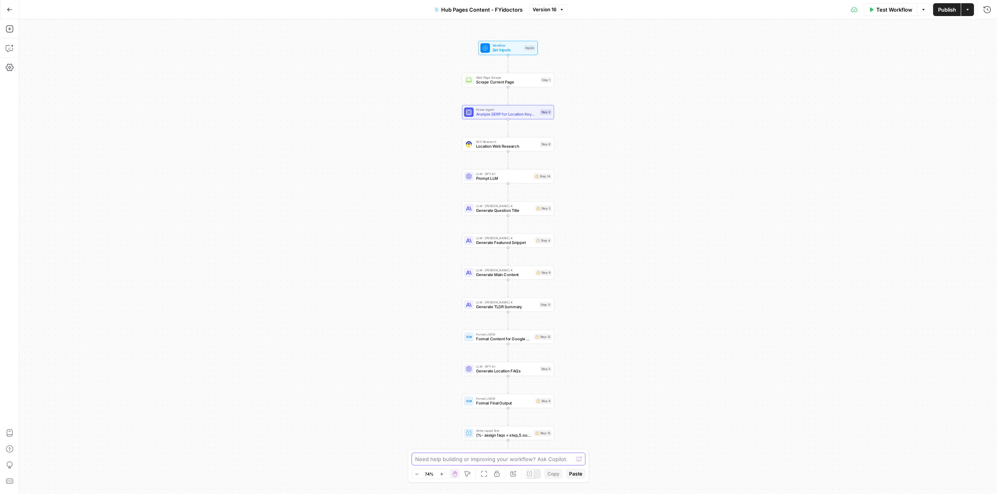
click at [439, 458] on textarea at bounding box center [494, 459] width 158 height 8
type textarea "remove the combined keyword option from column or LLM prompt. Just add that the…"
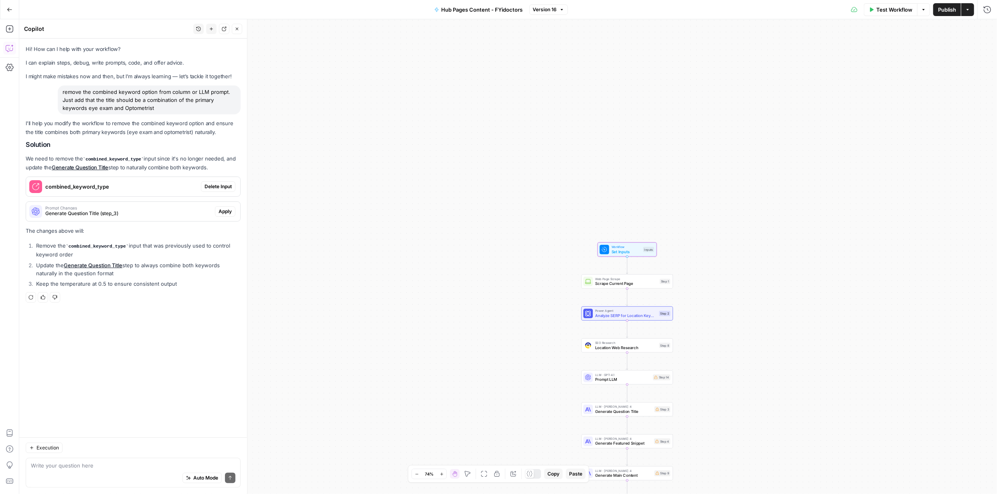
click at [219, 184] on span "Delete Input" at bounding box center [218, 186] width 27 height 7
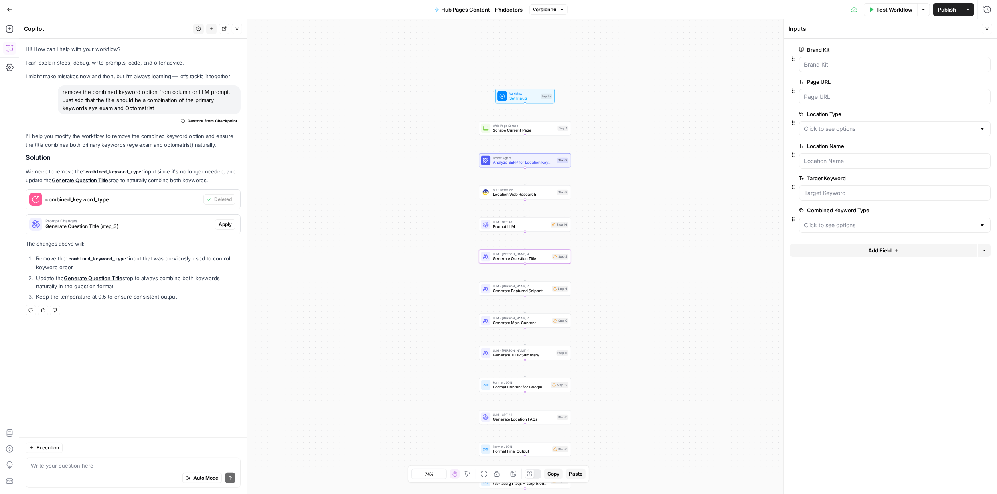
click at [227, 225] on span "Apply" at bounding box center [225, 224] width 13 height 7
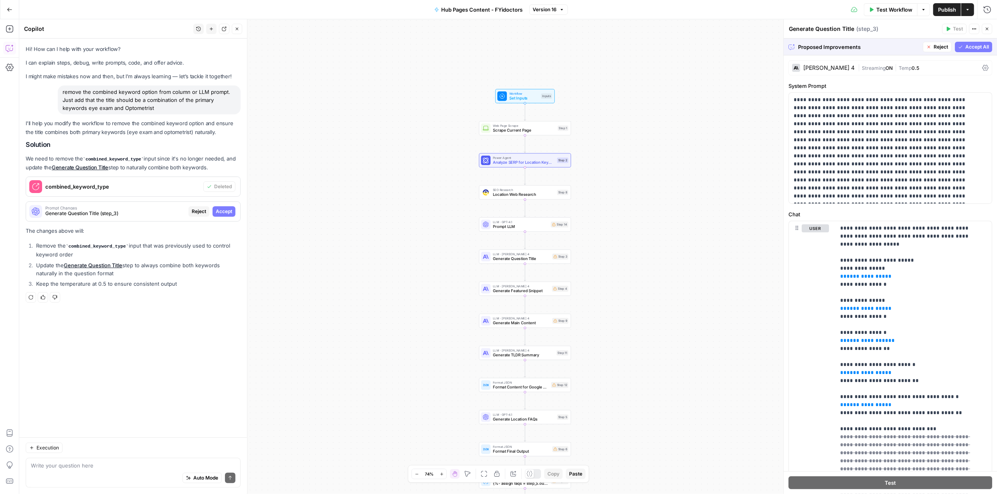
click at [968, 47] on span "Accept All" at bounding box center [977, 46] width 24 height 7
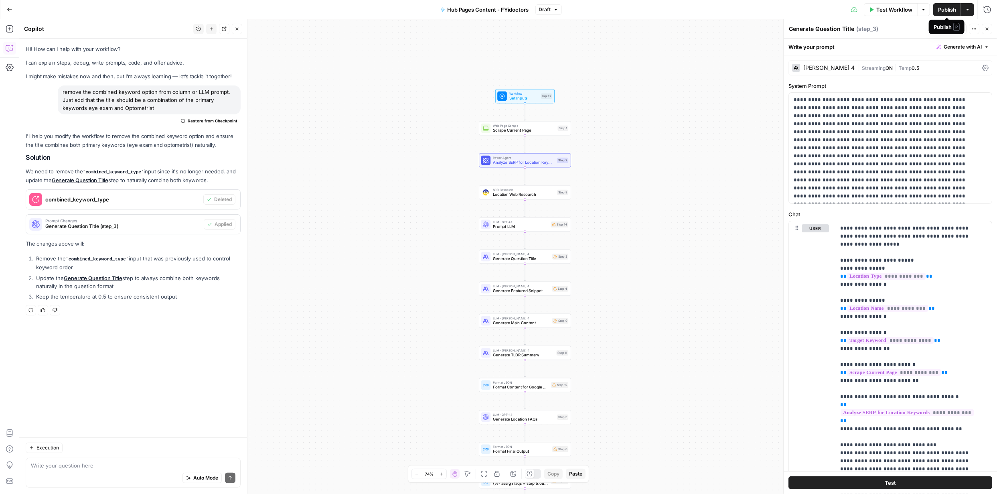
click at [947, 8] on span "Publish" at bounding box center [947, 10] width 18 height 8
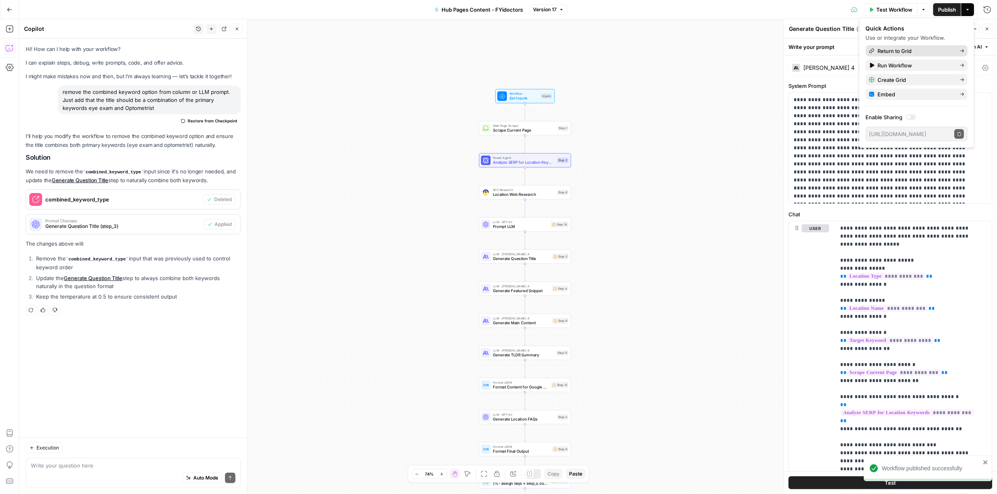
click at [906, 51] on span "Return to Grid" at bounding box center [915, 51] width 75 height 8
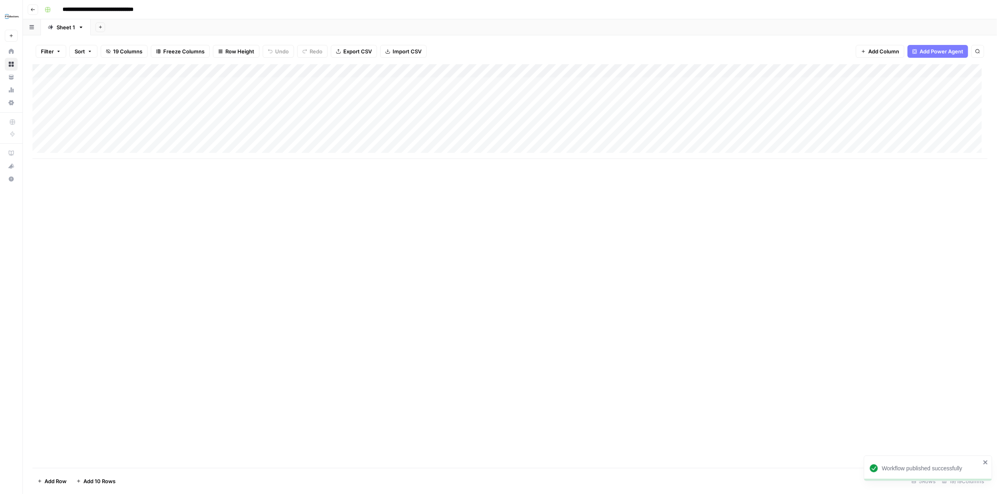
click at [589, 84] on div "Add Column" at bounding box center [509, 111] width 955 height 95
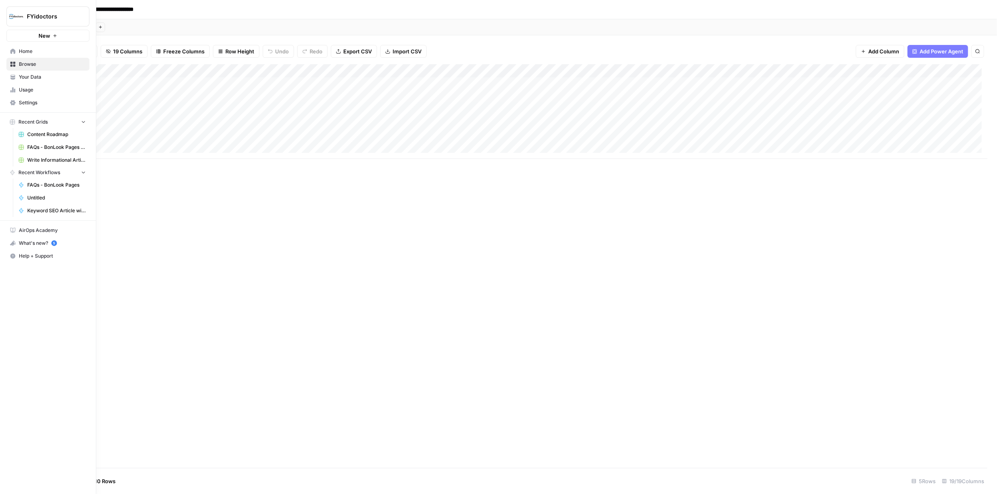
click at [15, 64] on icon at bounding box center [13, 64] width 6 height 6
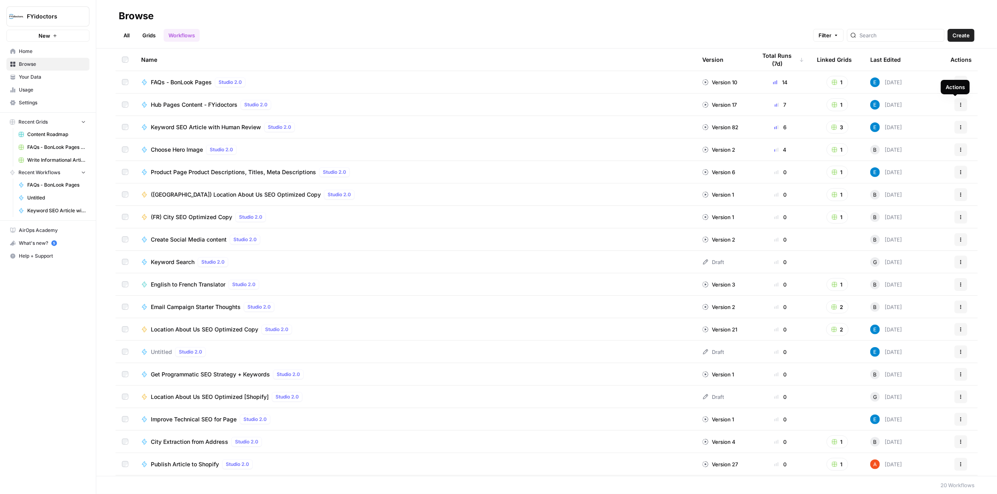
click at [958, 103] on icon "button" at bounding box center [960, 104] width 5 height 5
click at [908, 163] on span "Integrate" at bounding box center [919, 164] width 64 height 8
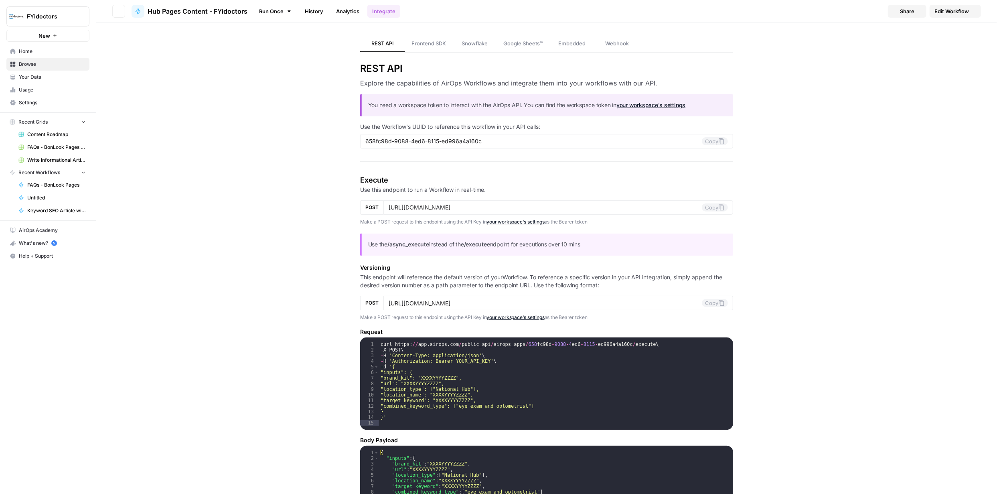
type input "[URL][DOMAIN_NAME]"
click at [946, 10] on span "Edit Workflow" at bounding box center [951, 11] width 34 height 8
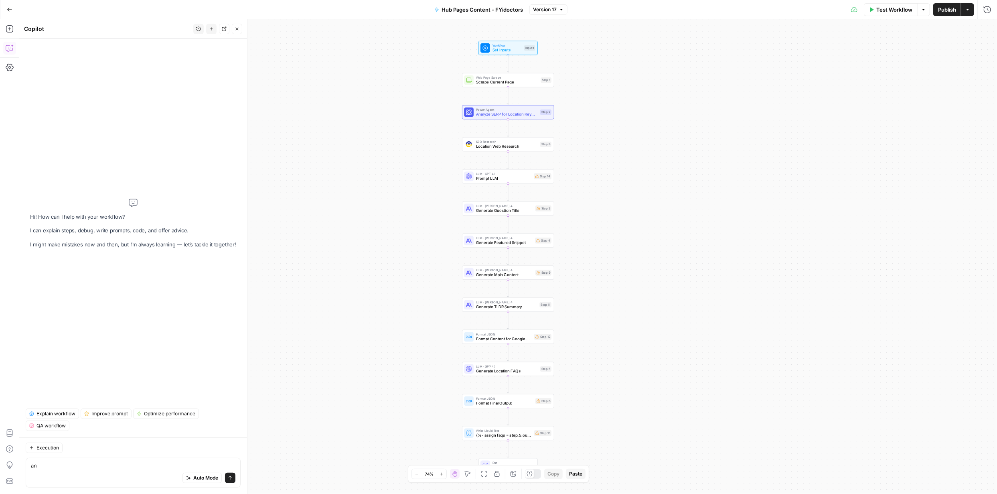
type textarea "a"
type textarea "can you remove the combined keyword option from the grid? I keep getting the er…"
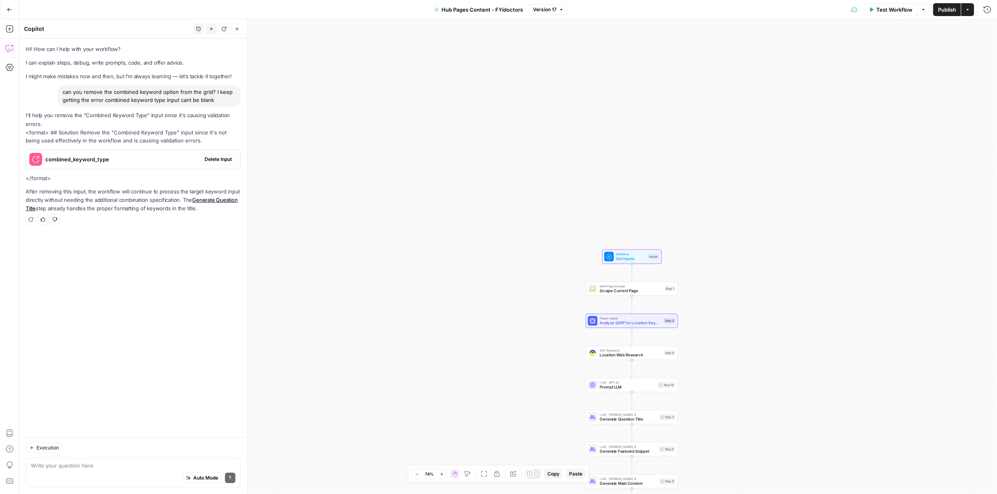
click at [221, 164] on button "Delete Input" at bounding box center [218, 159] width 34 height 10
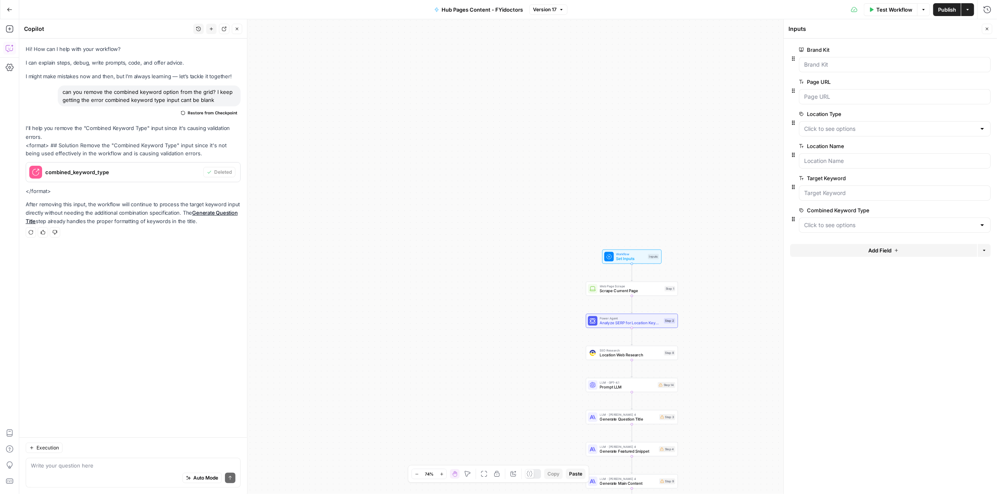
click at [982, 224] on div at bounding box center [982, 225] width 6 height 8
click at [987, 210] on icon "button" at bounding box center [986, 210] width 4 height 4
click at [947, 10] on span "Publish" at bounding box center [947, 10] width 18 height 8
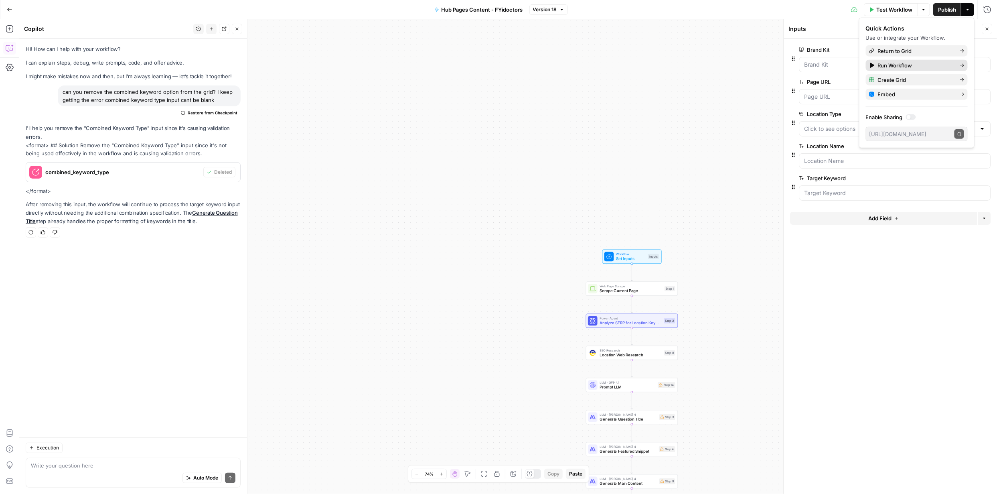
click at [903, 65] on span "Run Workflow" at bounding box center [915, 65] width 75 height 8
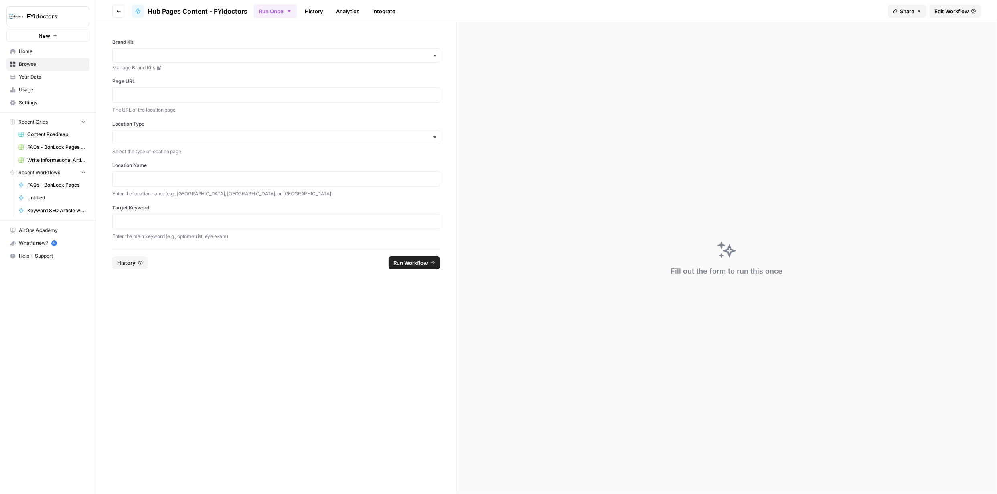
click at [434, 54] on icon "button" at bounding box center [434, 55] width 6 height 6
click at [222, 89] on div "FYidoctors" at bounding box center [276, 92] width 327 height 15
click at [195, 96] on p at bounding box center [275, 95] width 317 height 8
click at [207, 97] on p at bounding box center [275, 95] width 317 height 8
click at [187, 136] on input "Location Type" at bounding box center [275, 137] width 317 height 8
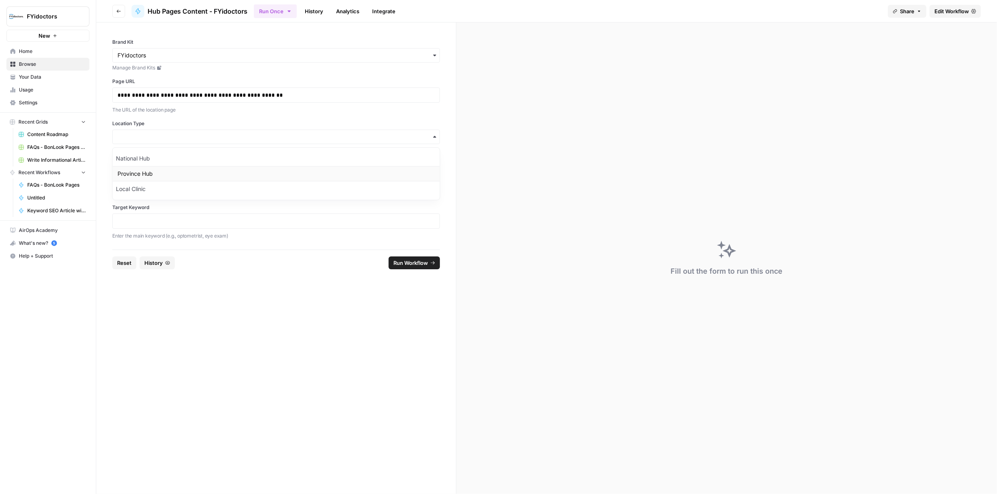
click at [156, 171] on div "Province Hub" at bounding box center [276, 173] width 327 height 15
click at [164, 179] on p at bounding box center [275, 179] width 317 height 8
click at [288, 292] on form "**********" at bounding box center [276, 257] width 360 height 471
click at [416, 259] on span "Run Workflow" at bounding box center [410, 263] width 34 height 8
click at [407, 263] on span "Run Workflow" at bounding box center [410, 263] width 34 height 8
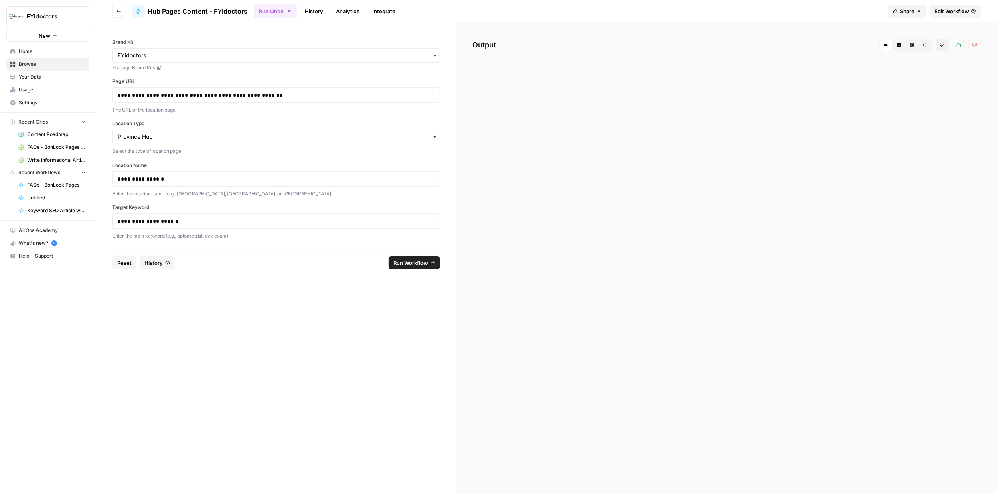
click at [29, 65] on span "Browse" at bounding box center [52, 64] width 67 height 7
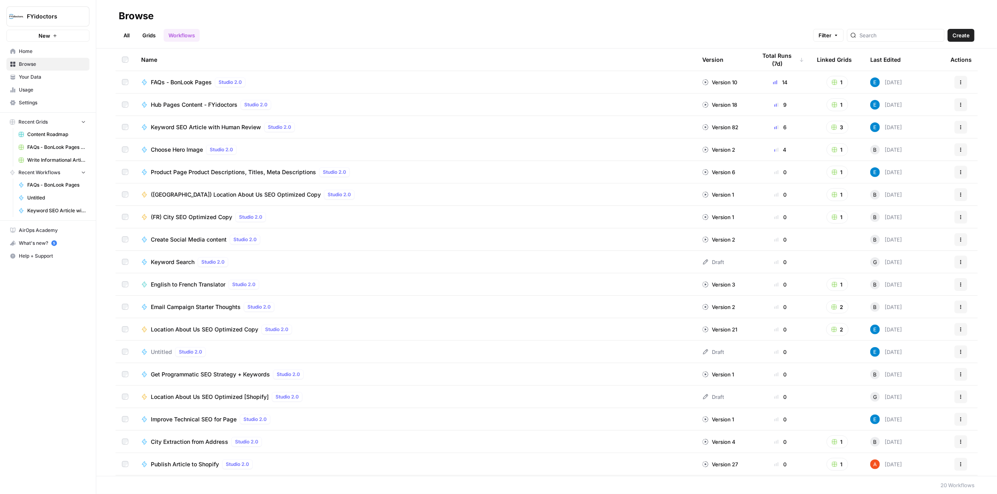
click at [154, 36] on link "Grids" at bounding box center [149, 35] width 23 height 13
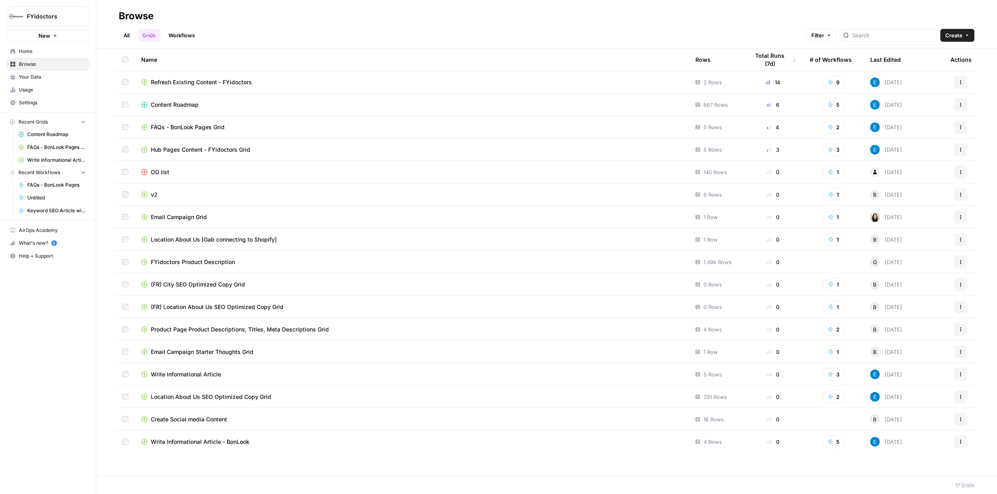
click at [184, 150] on span "Hub Pages Content - FYidoctors Grid" at bounding box center [200, 150] width 99 height 8
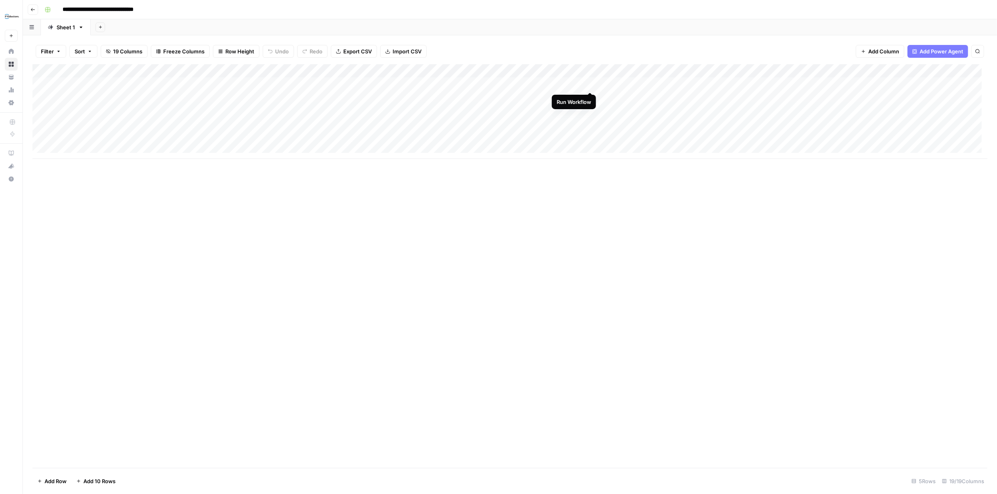
click at [588, 85] on div "Add Column" at bounding box center [509, 111] width 955 height 95
click at [588, 97] on div "Add Column" at bounding box center [509, 111] width 955 height 95
click at [589, 112] on div "Add Column" at bounding box center [509, 111] width 955 height 95
click at [578, 84] on div "Add Column" at bounding box center [509, 111] width 955 height 95
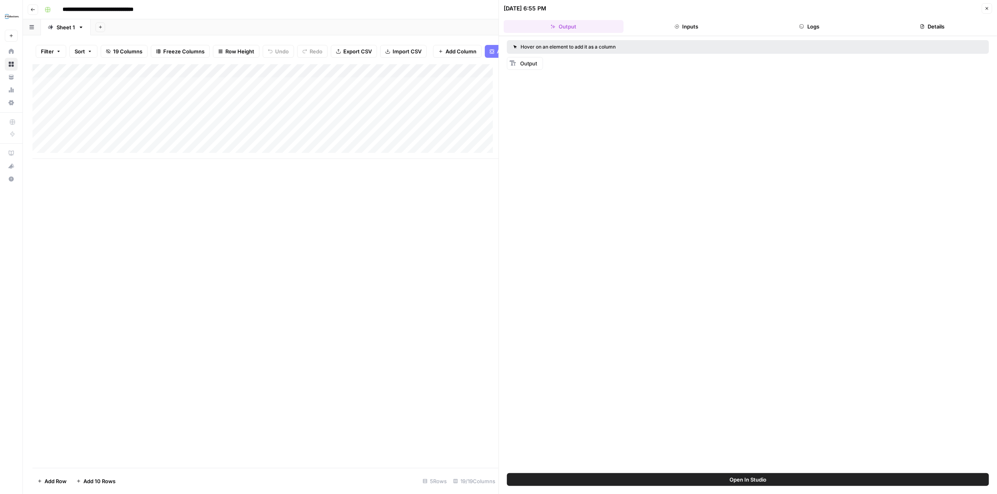
click at [527, 64] on span "Output" at bounding box center [528, 63] width 17 height 6
click at [761, 476] on span "Open In Studio" at bounding box center [747, 479] width 37 height 8
click at [693, 25] on button "Inputs" at bounding box center [687, 26] width 120 height 13
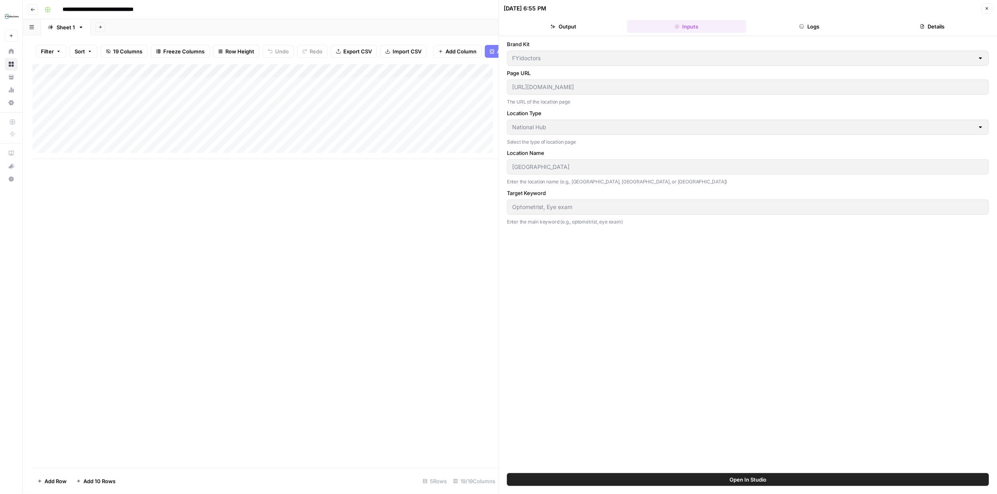
click at [828, 26] on button "Logs" at bounding box center [809, 26] width 120 height 13
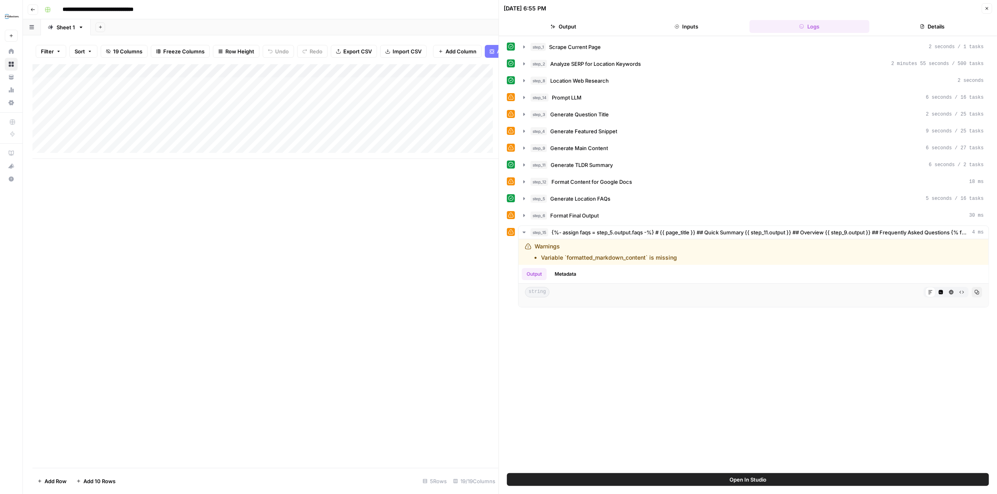
click at [940, 29] on button "Details" at bounding box center [933, 26] width 120 height 13
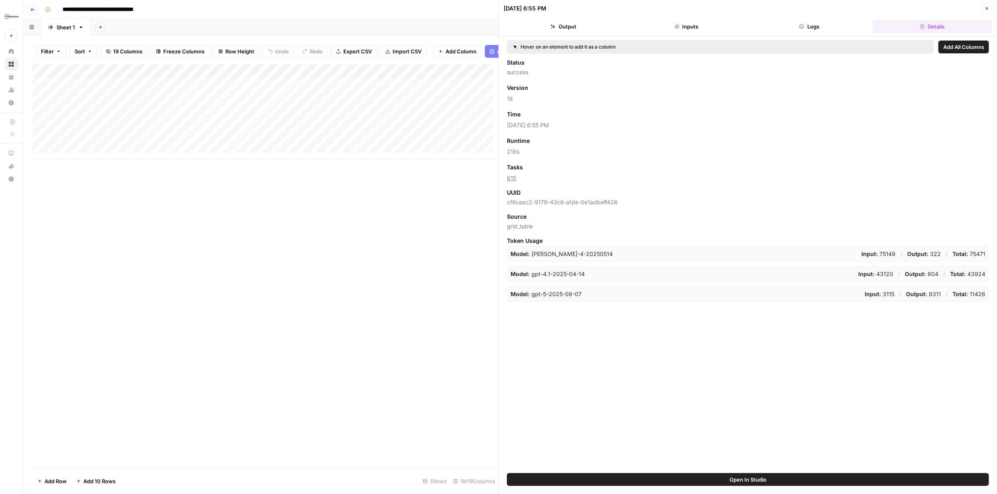
click at [564, 27] on button "Output" at bounding box center [564, 26] width 120 height 13
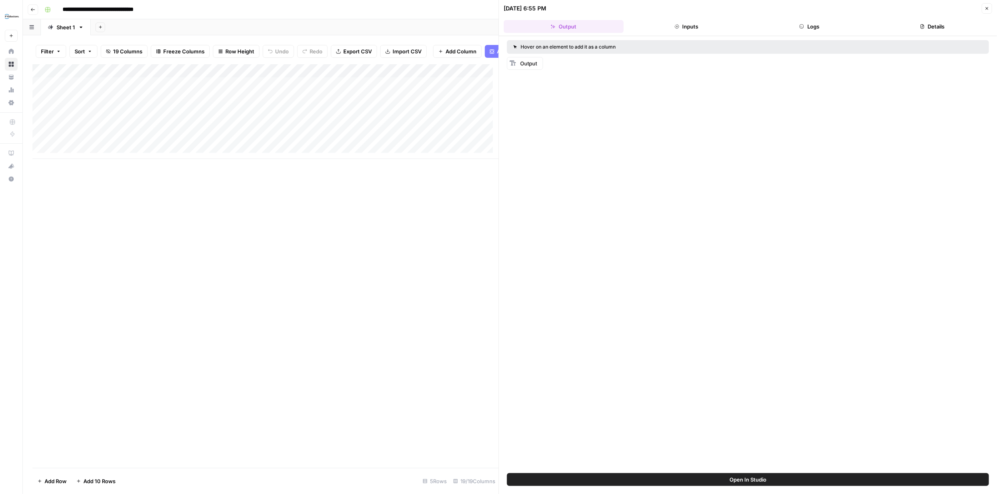
click at [513, 64] on rect at bounding box center [513, 63] width 6 height 6
click at [562, 63] on span "Add as Column" at bounding box center [564, 63] width 30 height 6
click at [344, 89] on div "Add Column" at bounding box center [265, 111] width 466 height 95
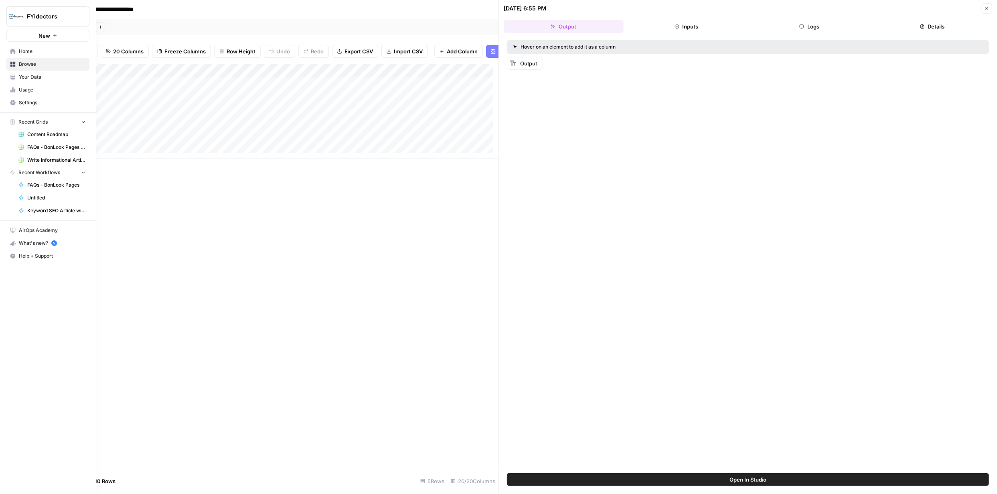
click at [12, 63] on icon at bounding box center [12, 64] width 5 height 5
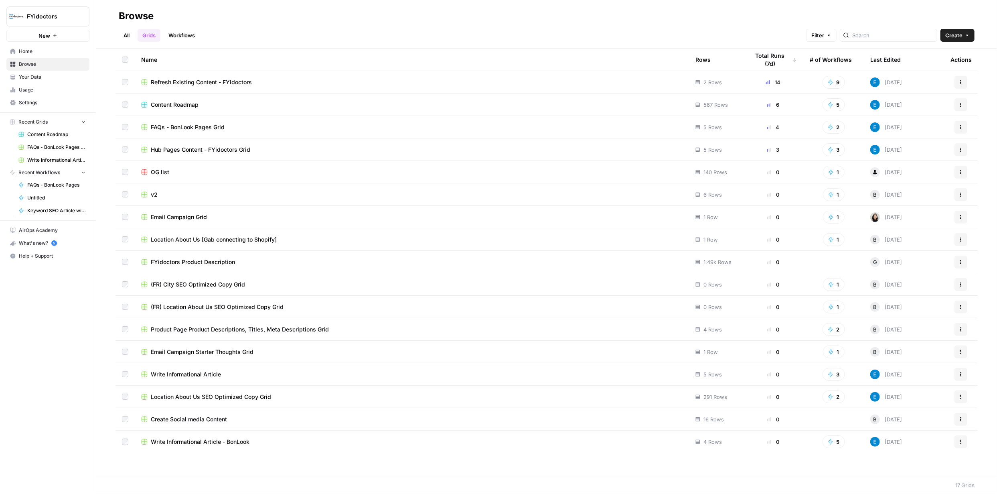
click at [187, 33] on link "Workflows" at bounding box center [182, 35] width 36 height 13
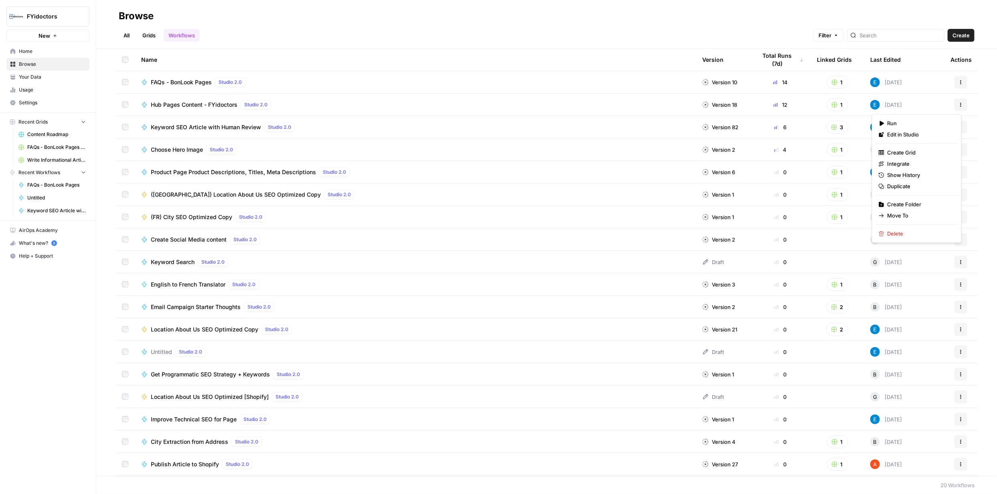
click at [958, 106] on button "Actions" at bounding box center [960, 104] width 13 height 13
click at [904, 162] on span "Integrate" at bounding box center [919, 164] width 64 height 8
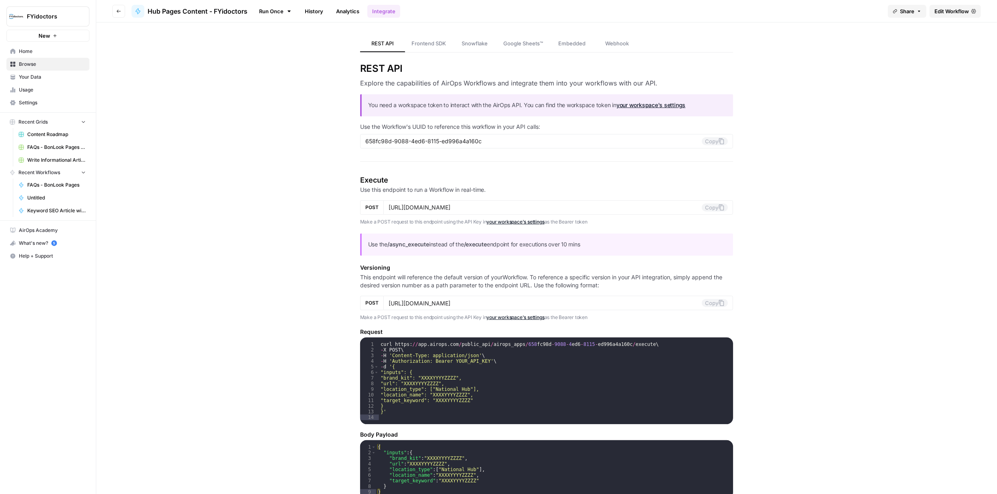
click at [942, 9] on span "Edit Workflow" at bounding box center [951, 11] width 34 height 8
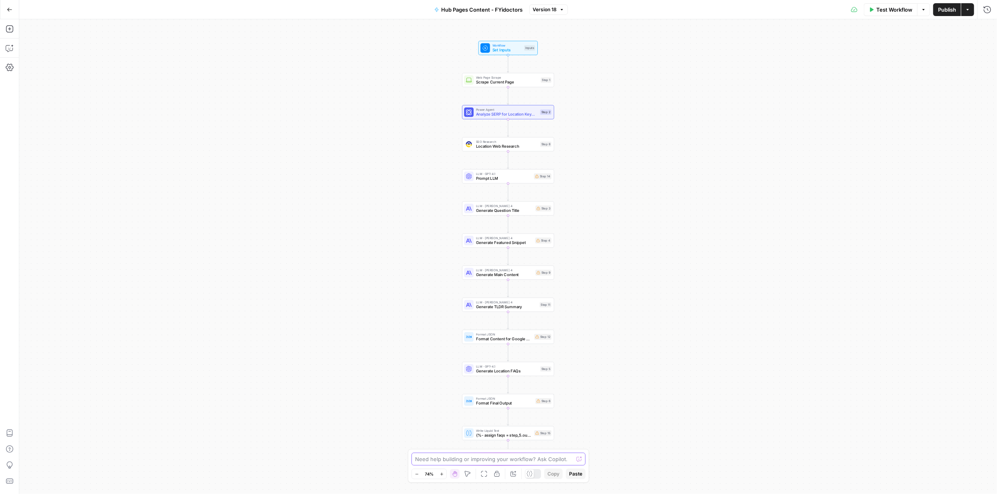
click at [492, 460] on textarea at bounding box center [494, 459] width 158 height 8
type textarea "I am not able to view the output in a single page. Can I have a step and a comm…"
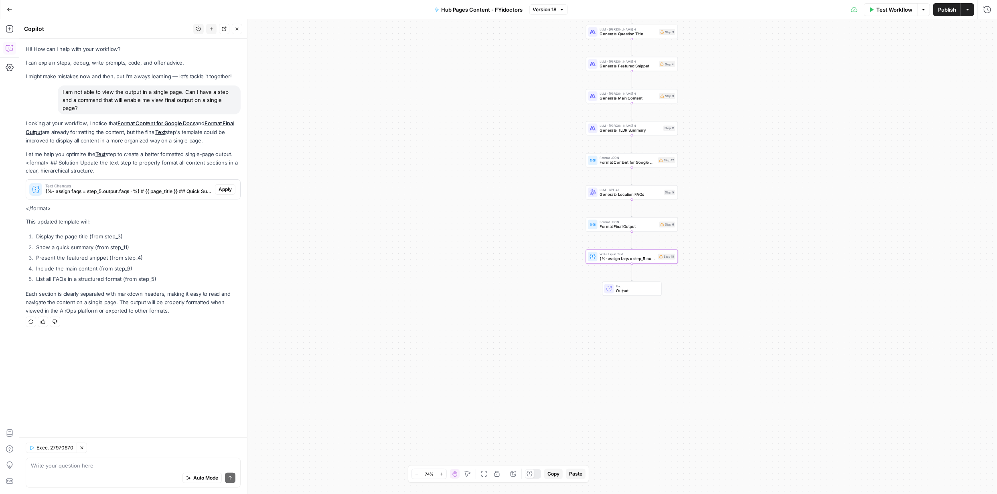
click at [231, 194] on div "Text Changes {%- assign faqs = step_5.output.faqs -%} # {{ page_title }} ## Qui…" at bounding box center [133, 189] width 214 height 13
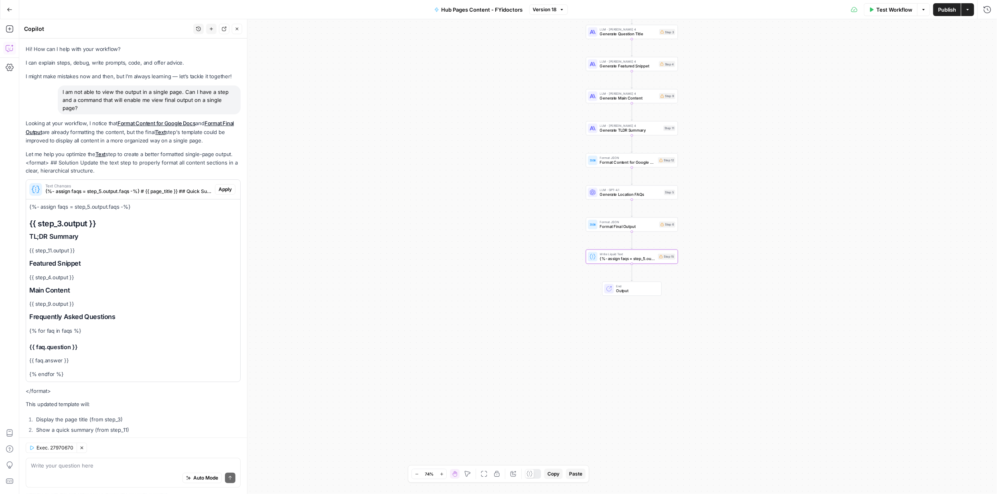
click at [221, 189] on span "Apply" at bounding box center [225, 189] width 13 height 7
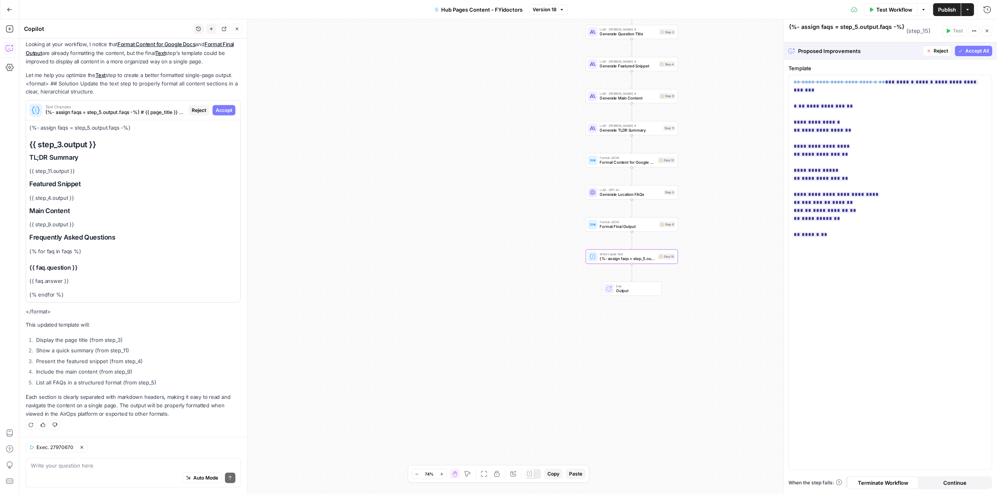
scroll to position [79, 0]
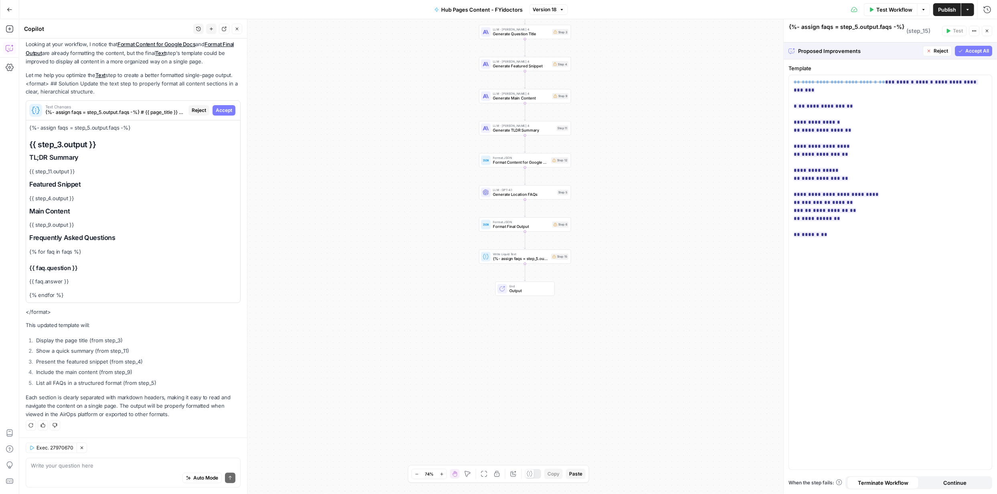
click at [972, 47] on span "Accept All" at bounding box center [977, 50] width 24 height 7
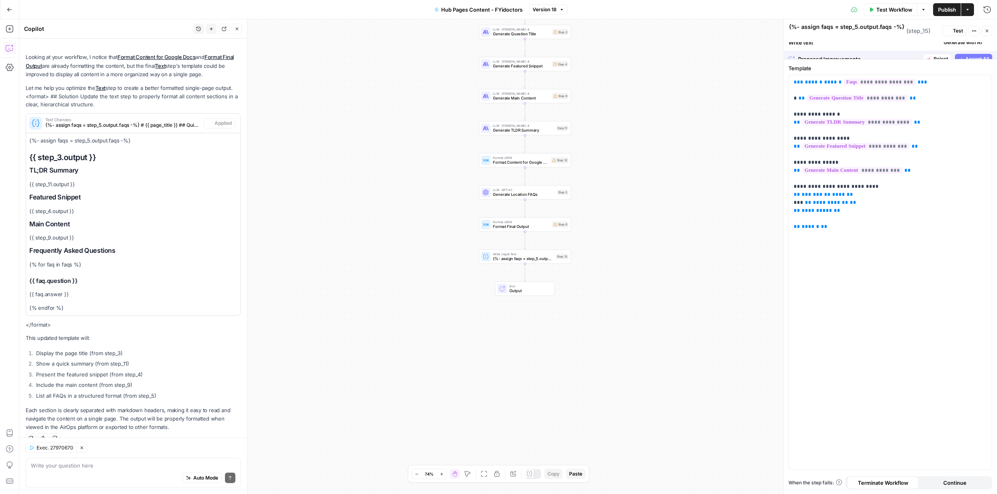
scroll to position [92, 0]
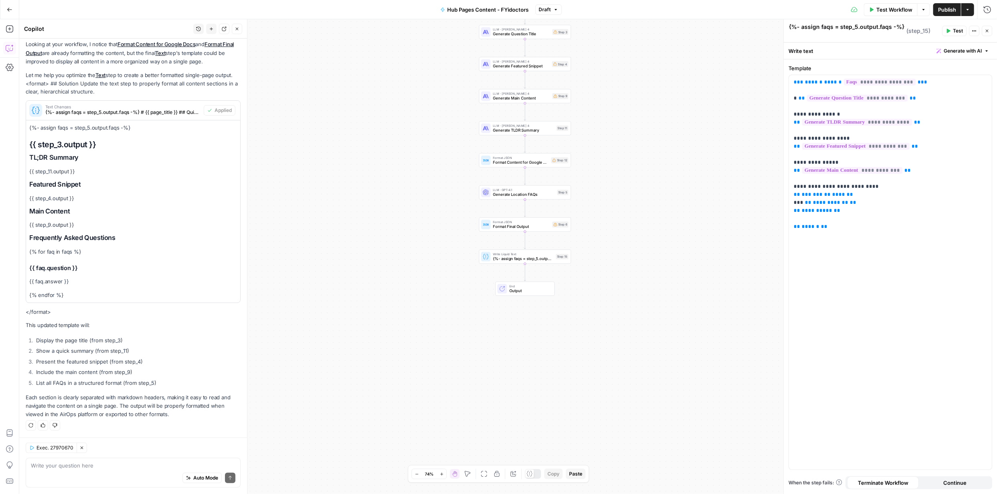
click at [938, 7] on span "Publish" at bounding box center [947, 10] width 18 height 8
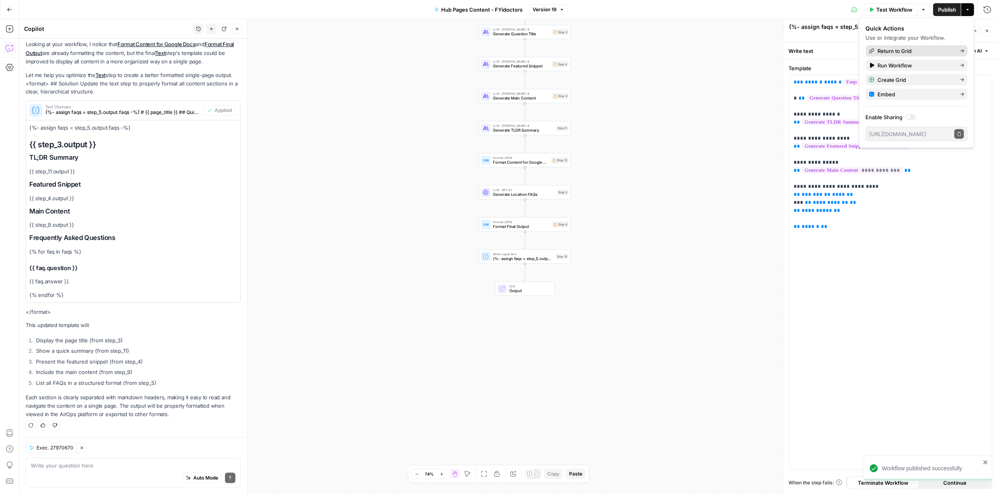
click at [897, 52] on span "Return to Grid" at bounding box center [915, 51] width 75 height 8
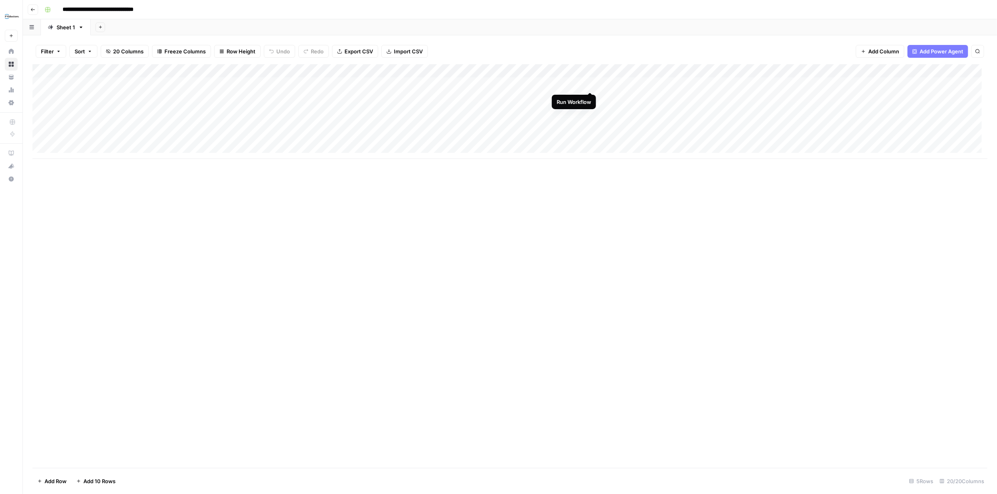
click at [587, 83] on div "Add Column" at bounding box center [509, 111] width 955 height 95
click at [588, 98] on div "Add Column" at bounding box center [509, 111] width 955 height 95
click at [589, 112] on div "Add Column" at bounding box center [509, 111] width 955 height 95
click at [639, 87] on div "Add Column" at bounding box center [509, 111] width 955 height 95
click at [580, 84] on div "Add Column" at bounding box center [509, 111] width 955 height 95
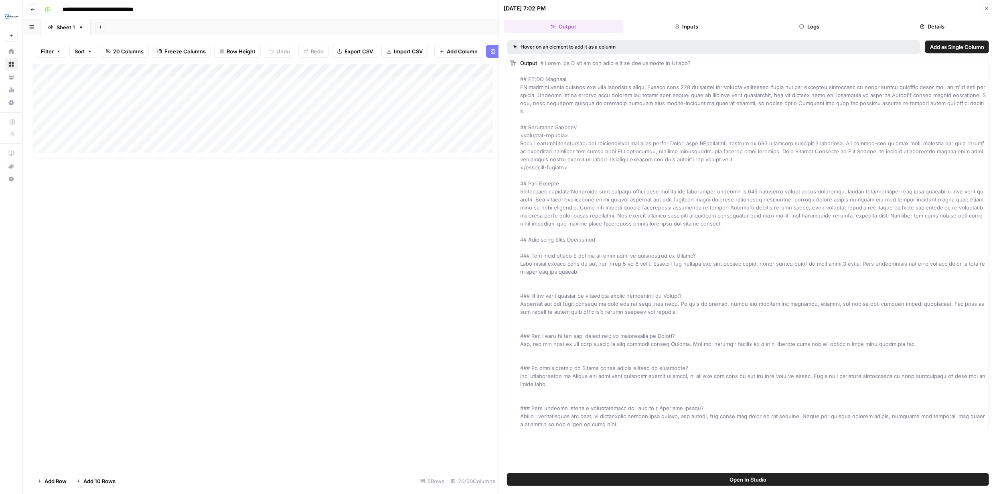
click at [468, 103] on div "Add Column" at bounding box center [265, 111] width 466 height 95
click at [466, 120] on div "Add Column" at bounding box center [265, 111] width 466 height 95
click at [989, 8] on icon "button" at bounding box center [986, 8] width 5 height 5
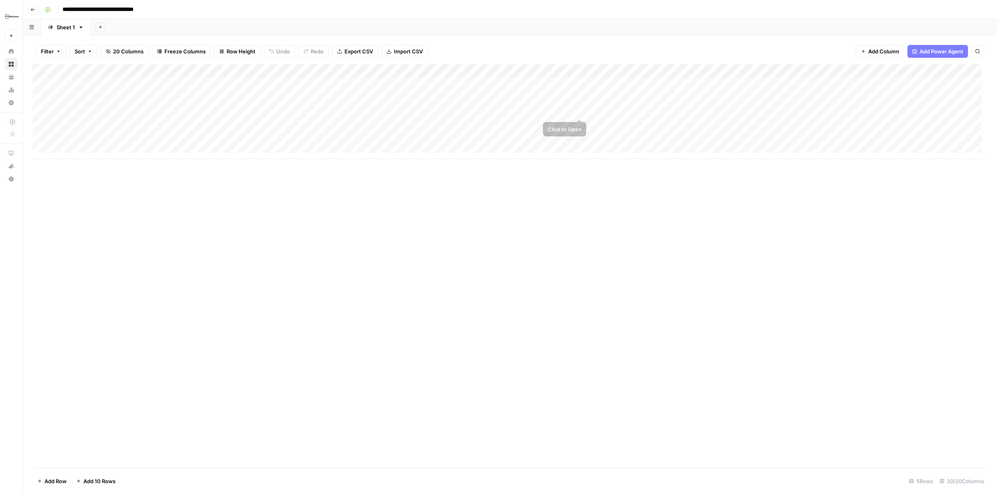
click at [578, 111] on div "Add Column" at bounding box center [509, 111] width 955 height 95
